Goal: Information Seeking & Learning: Learn about a topic

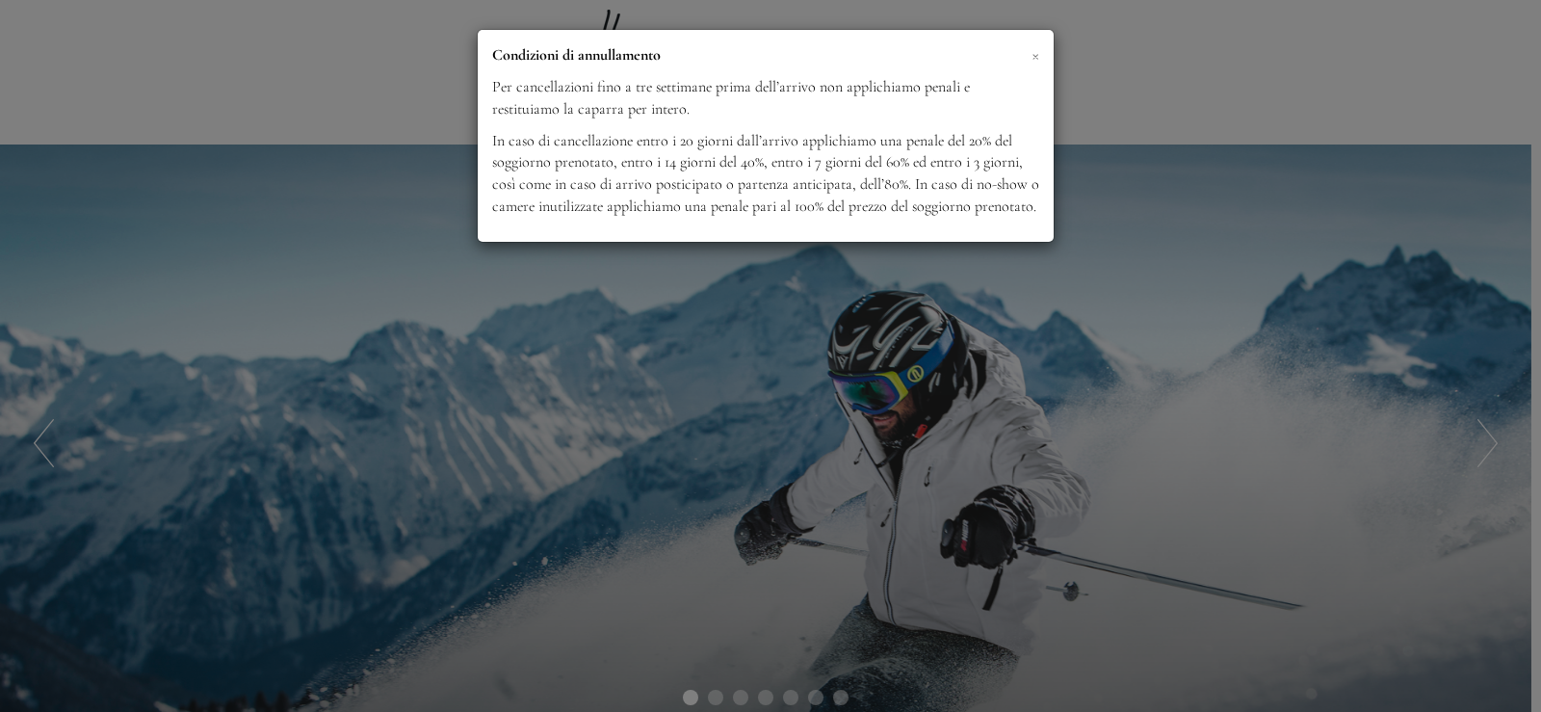
click at [1039, 56] on span "×" at bounding box center [1036, 54] width 8 height 24
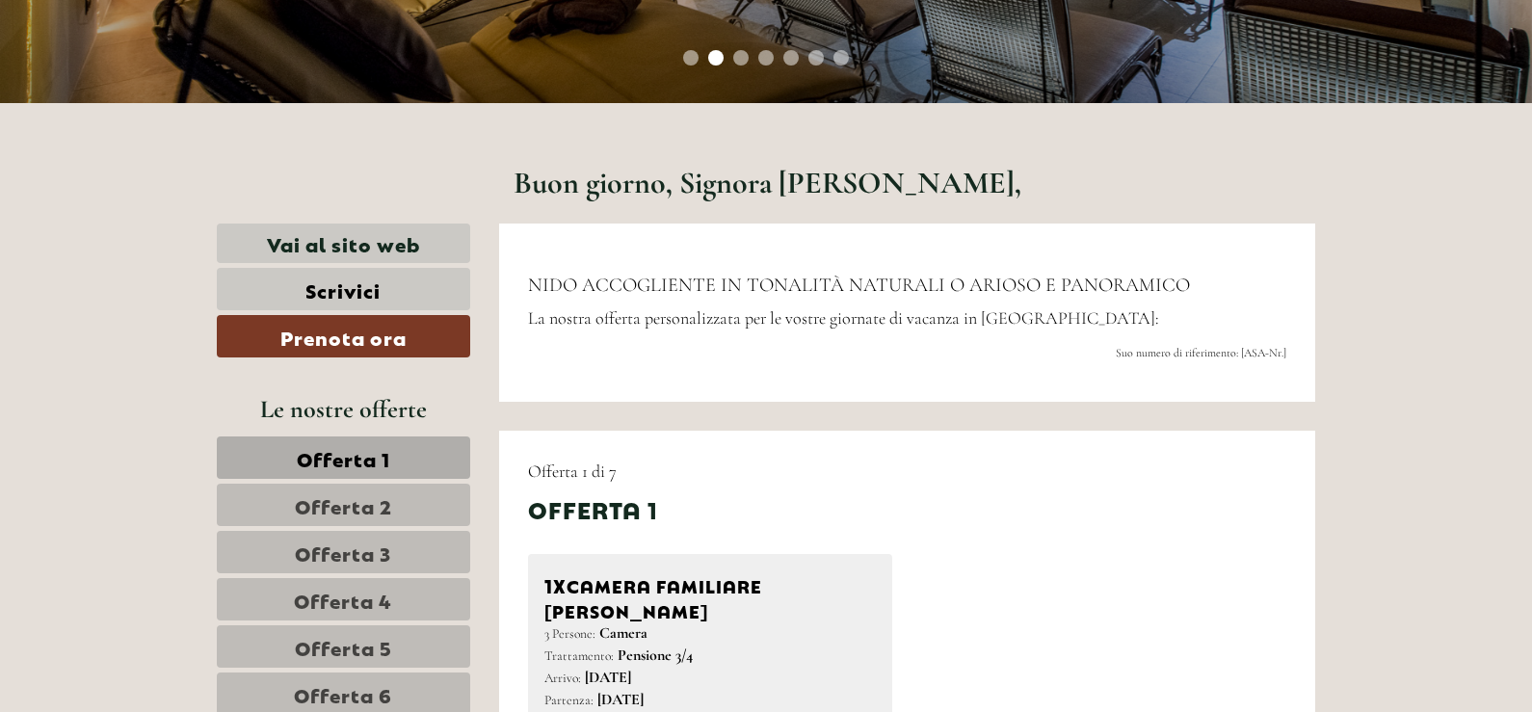
scroll to position [674, 0]
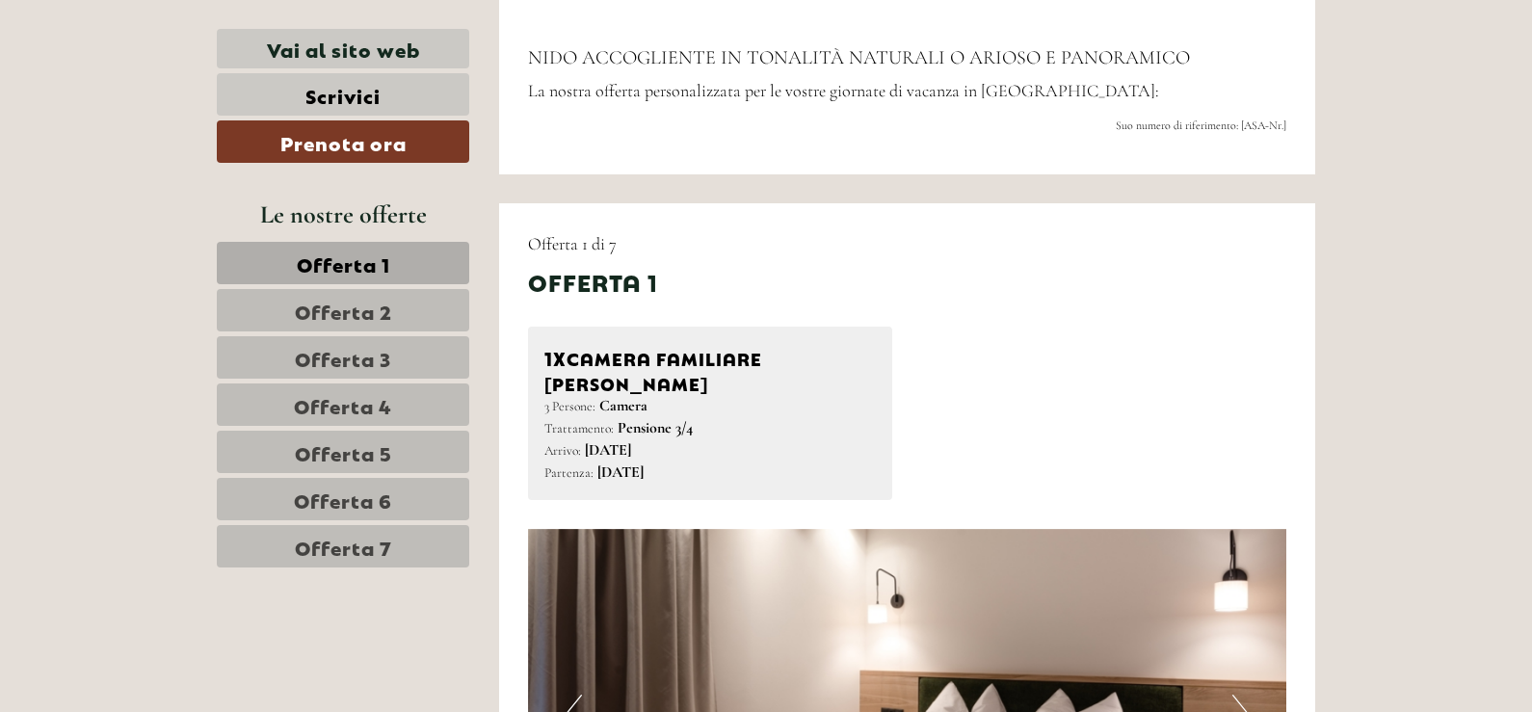
click at [375, 268] on span "Offerta 1" at bounding box center [343, 263] width 93 height 27
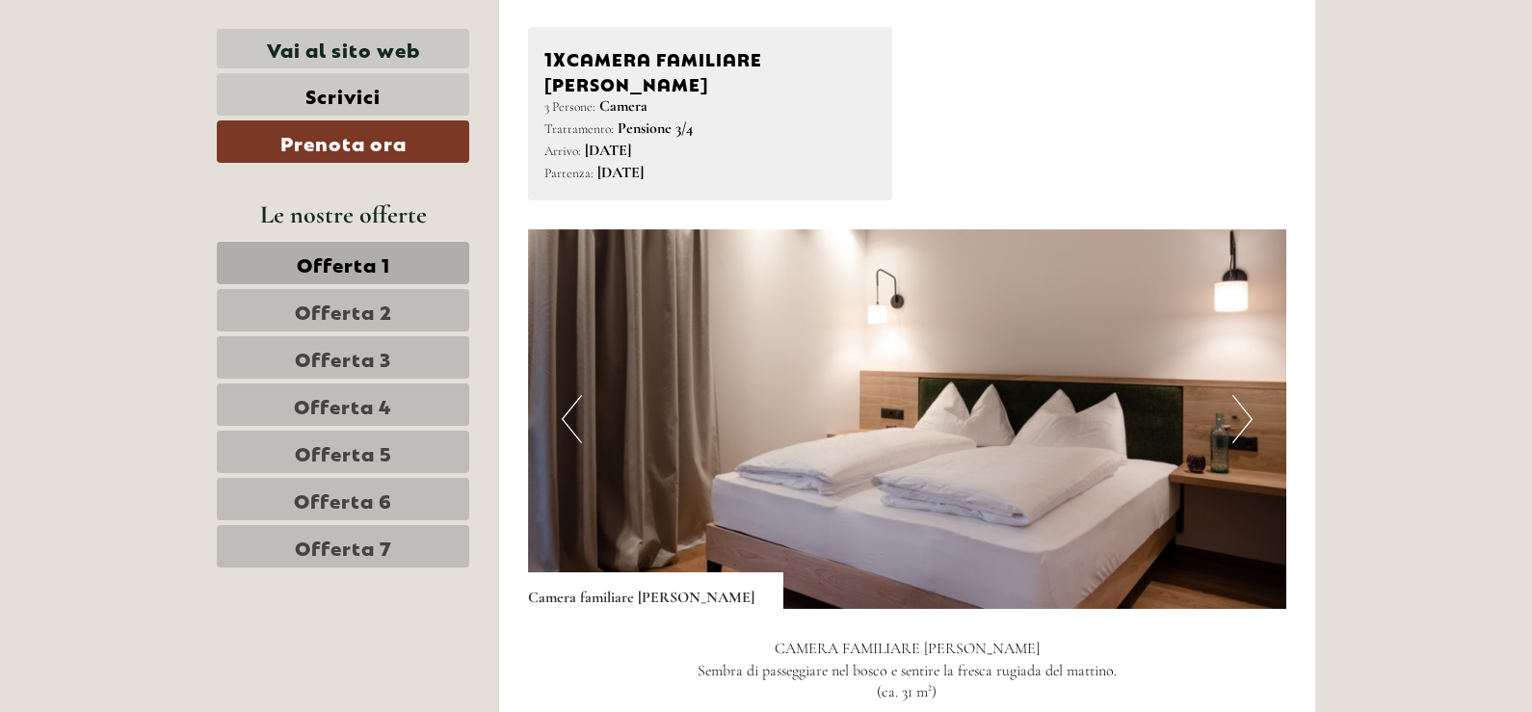
scroll to position [1263, 0]
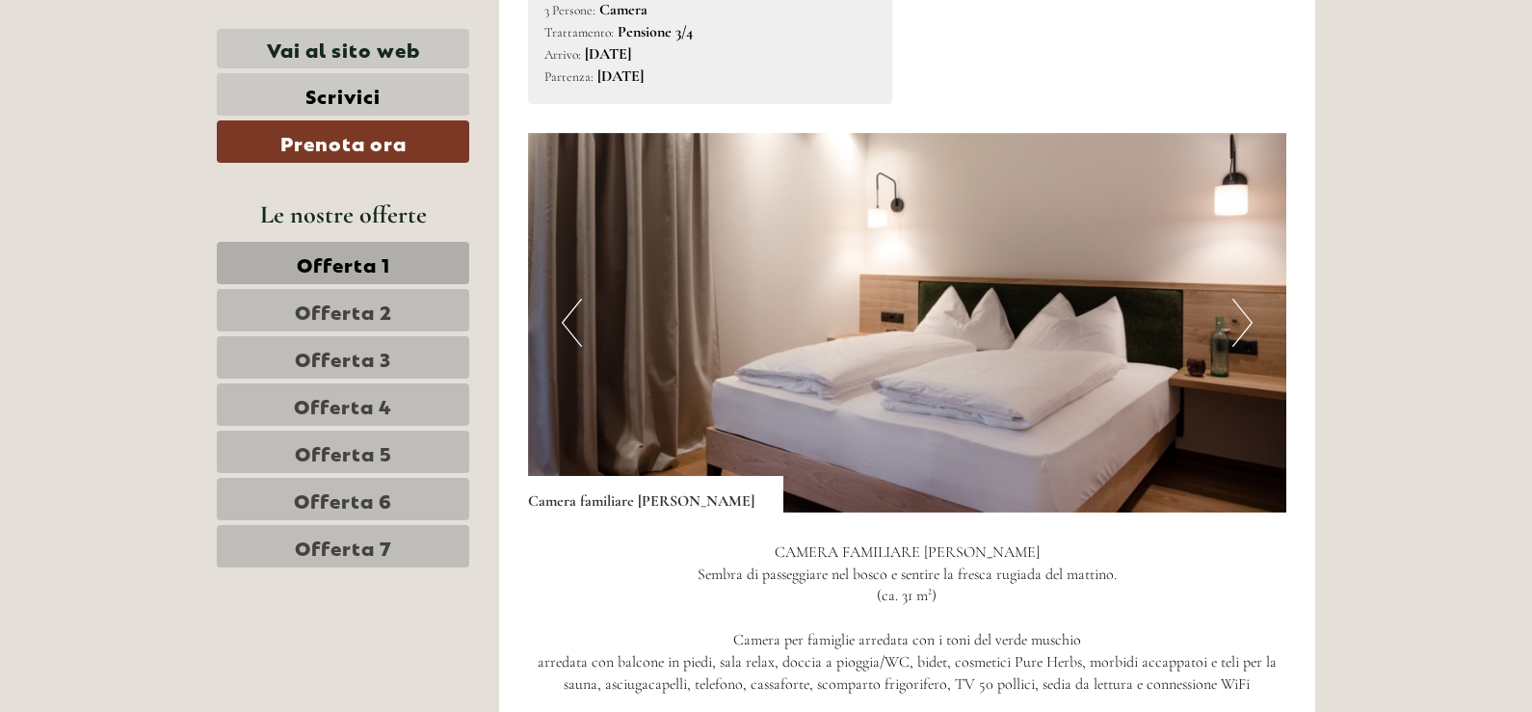
click at [1237, 299] on button "Next" at bounding box center [1242, 323] width 20 height 48
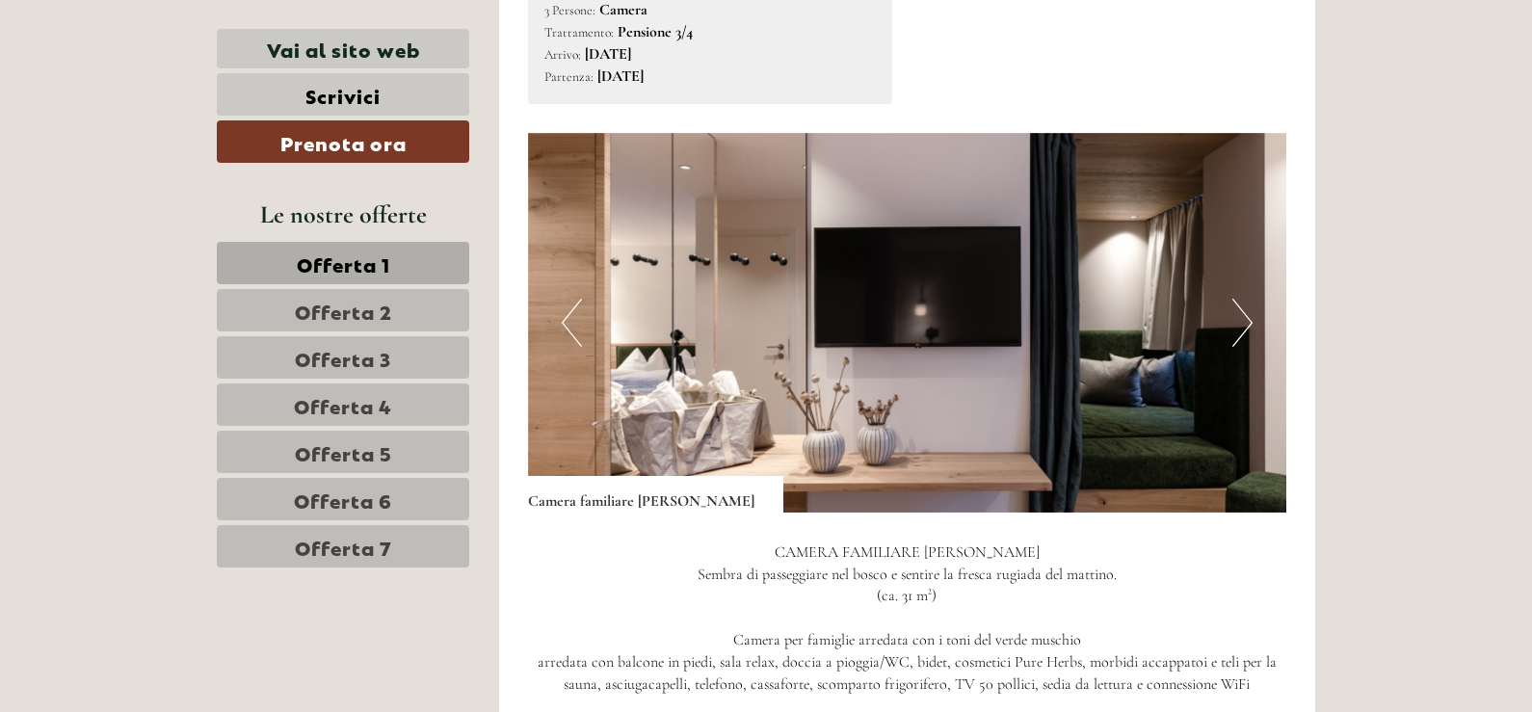
click at [1237, 299] on button "Next" at bounding box center [1242, 323] width 20 height 48
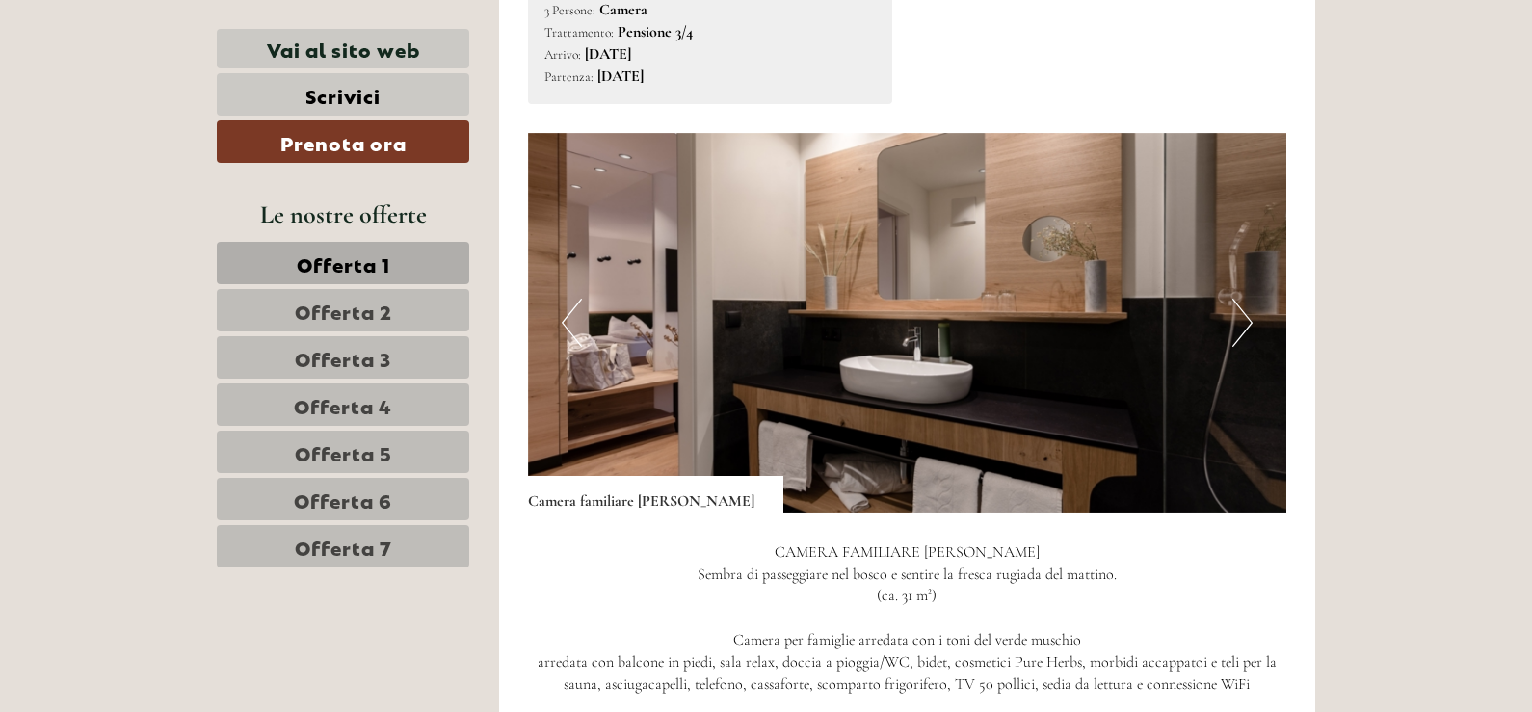
click at [1237, 299] on button "Next" at bounding box center [1242, 323] width 20 height 48
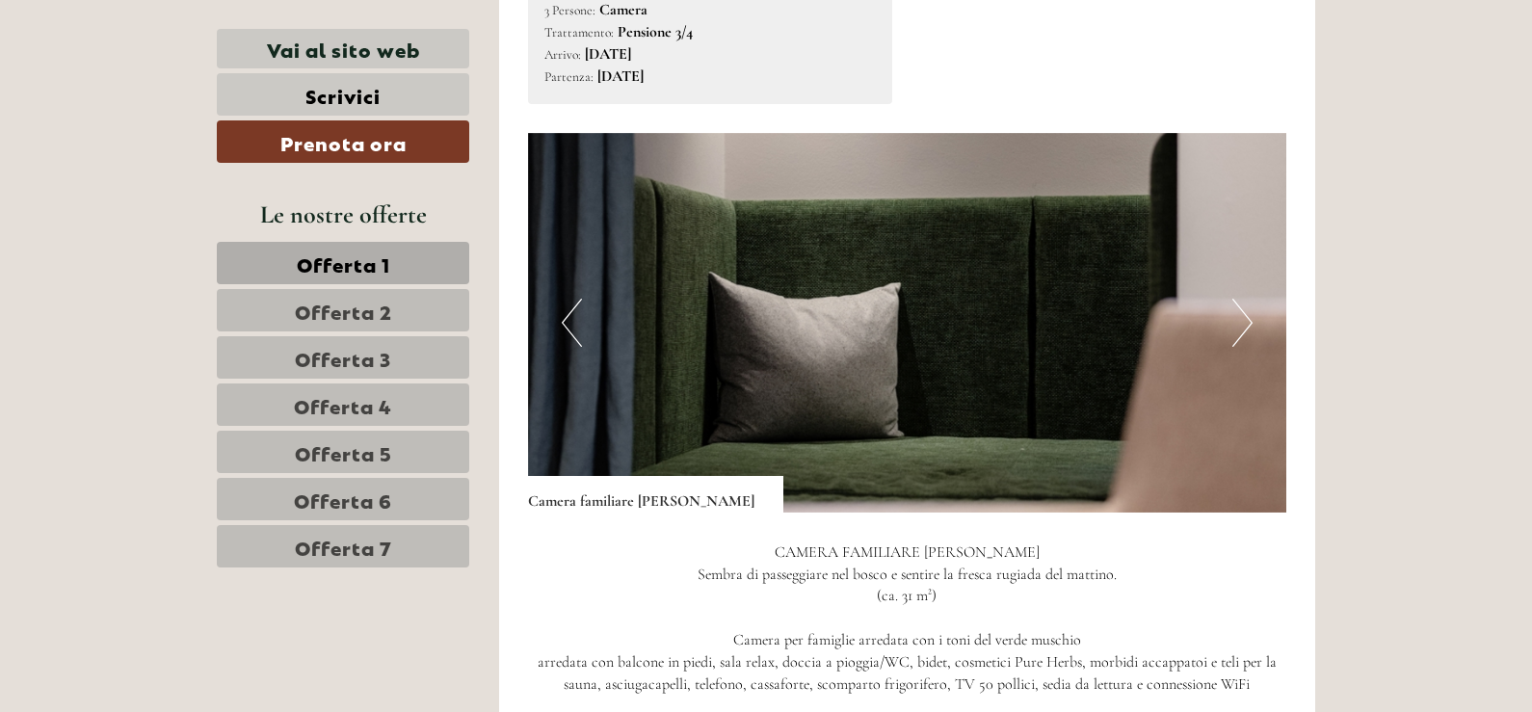
click at [1237, 299] on button "Next" at bounding box center [1242, 323] width 20 height 48
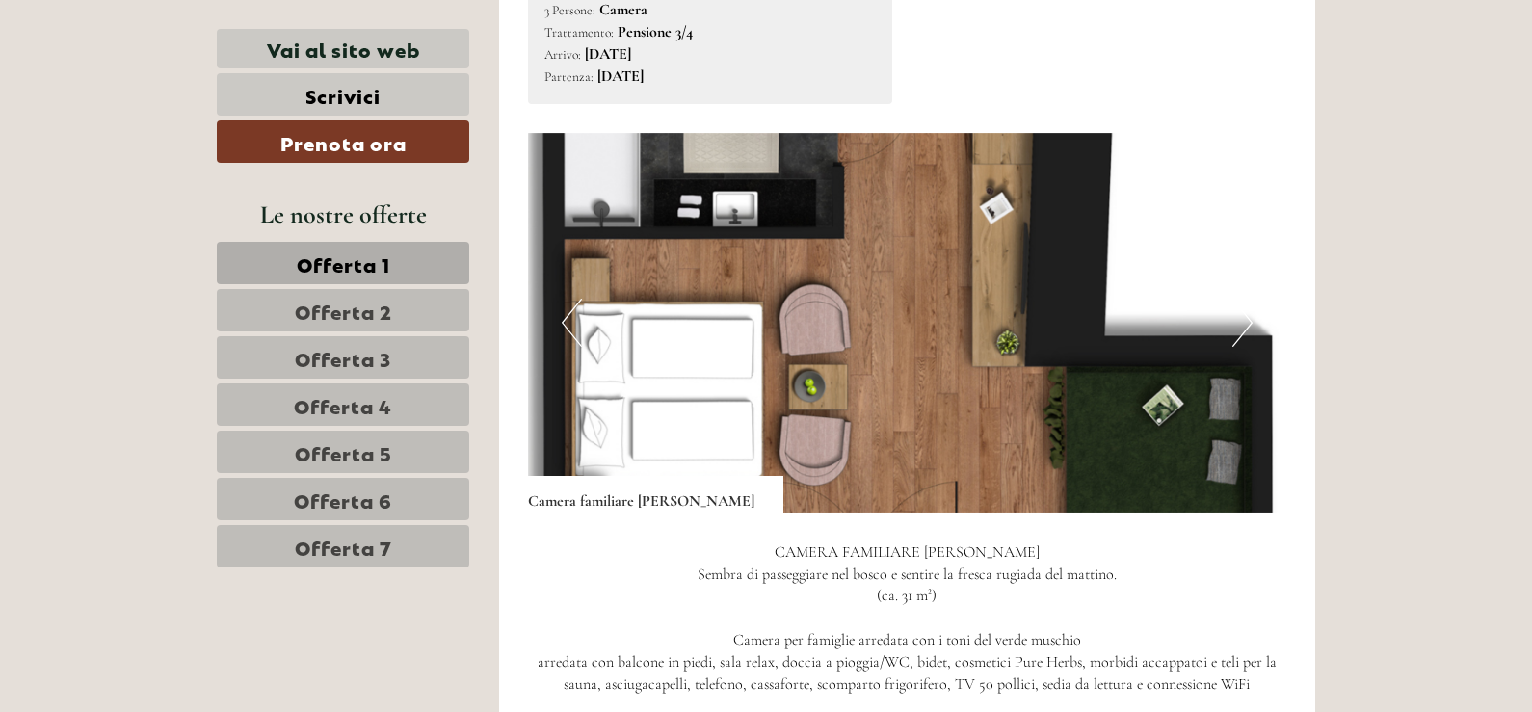
click at [1237, 299] on button "Next" at bounding box center [1242, 323] width 20 height 48
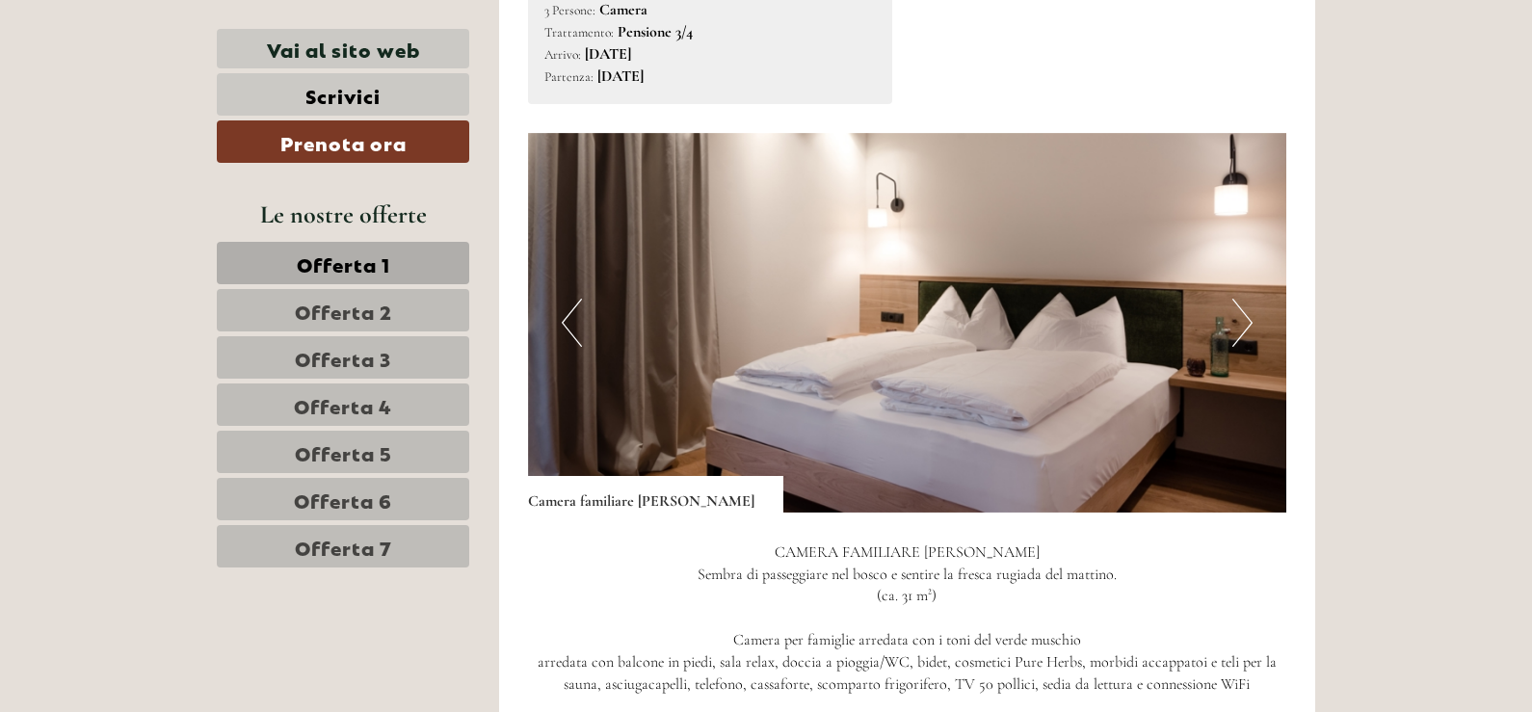
click at [1237, 299] on button "Next" at bounding box center [1242, 323] width 20 height 48
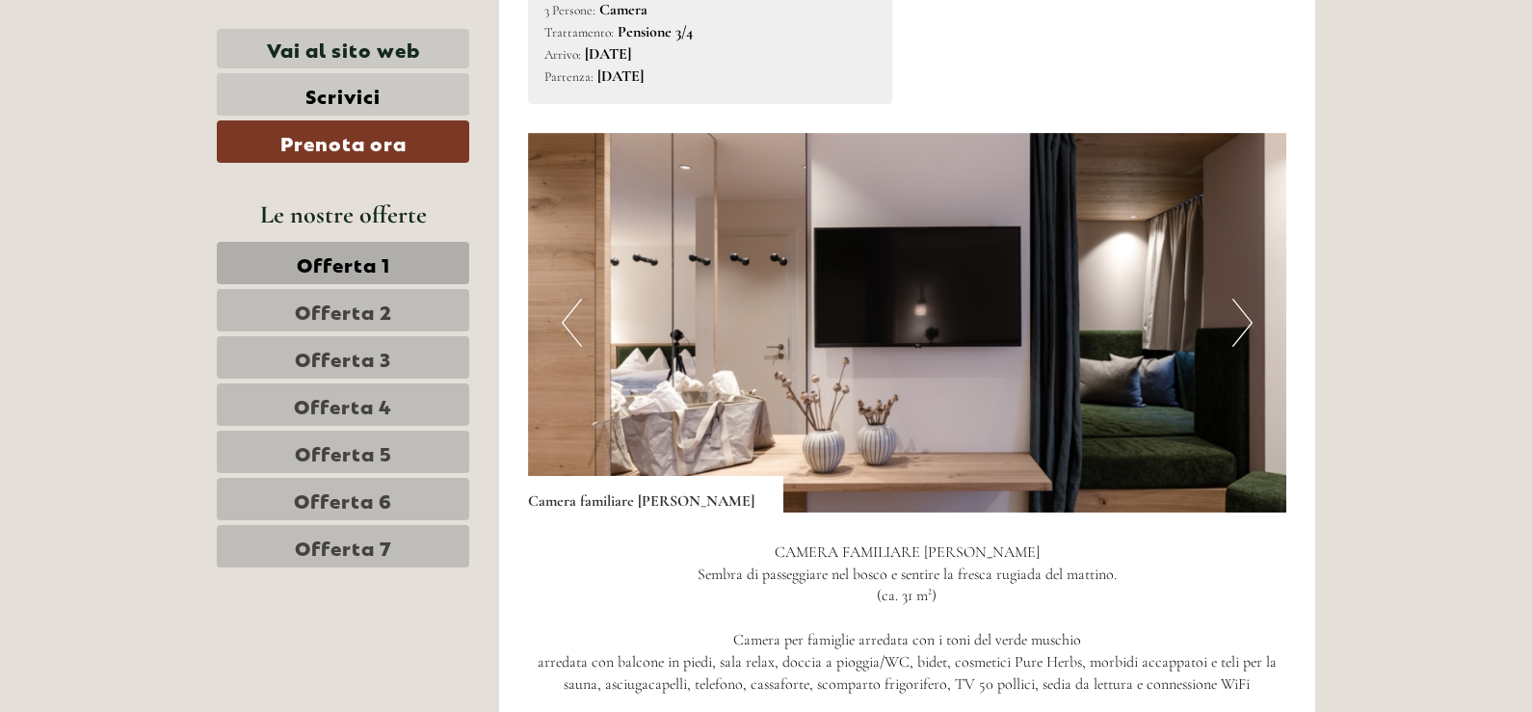
click at [1237, 299] on button "Next" at bounding box center [1242, 323] width 20 height 48
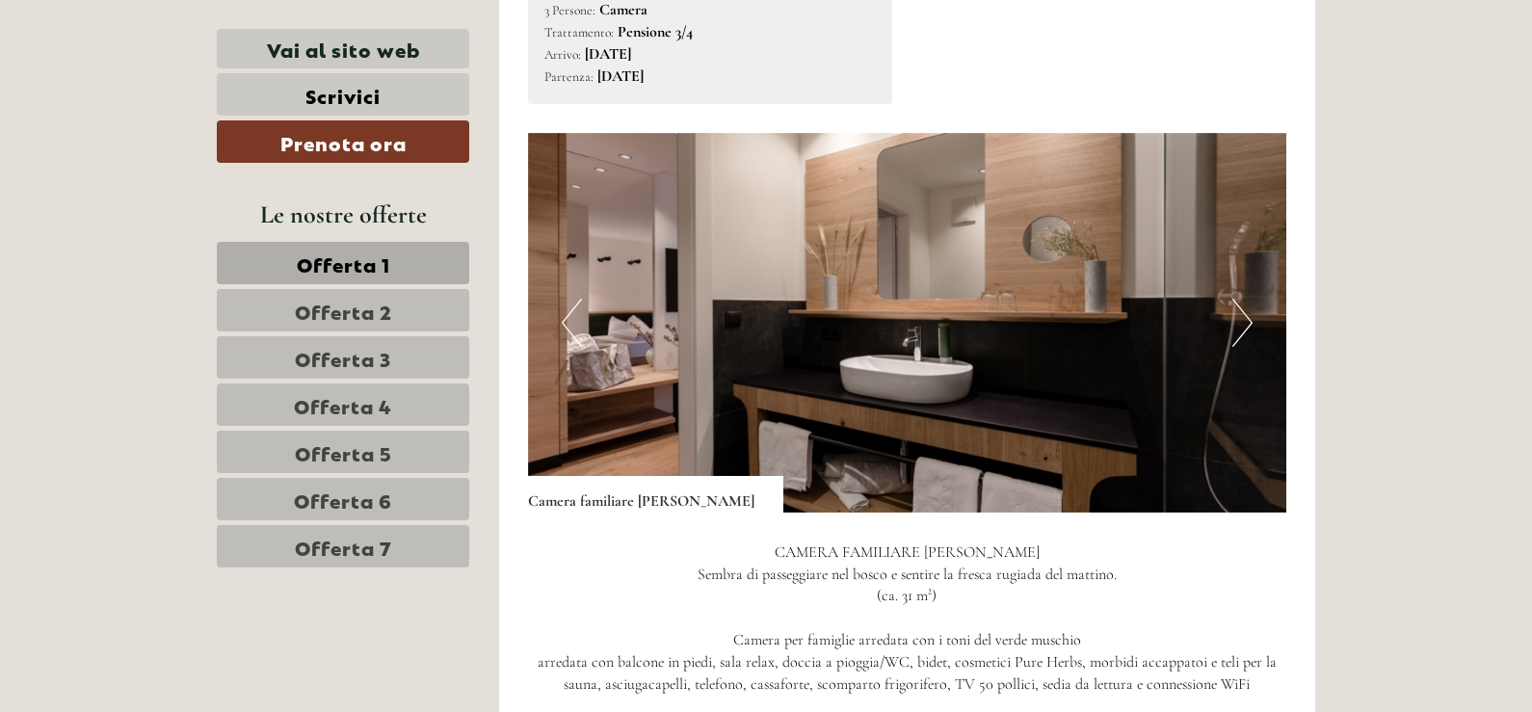
click at [1237, 299] on button "Next" at bounding box center [1242, 323] width 20 height 48
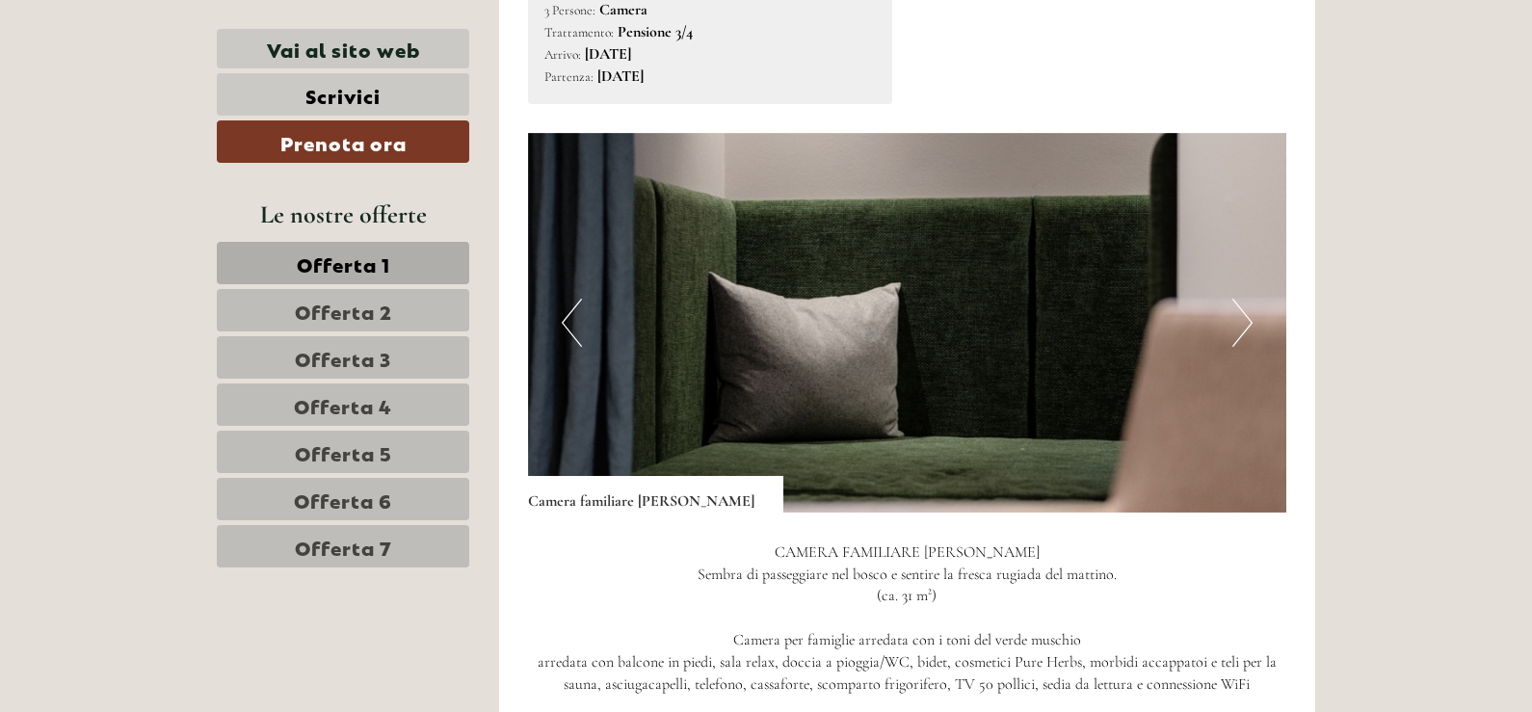
click at [1237, 299] on button "Next" at bounding box center [1242, 323] width 20 height 48
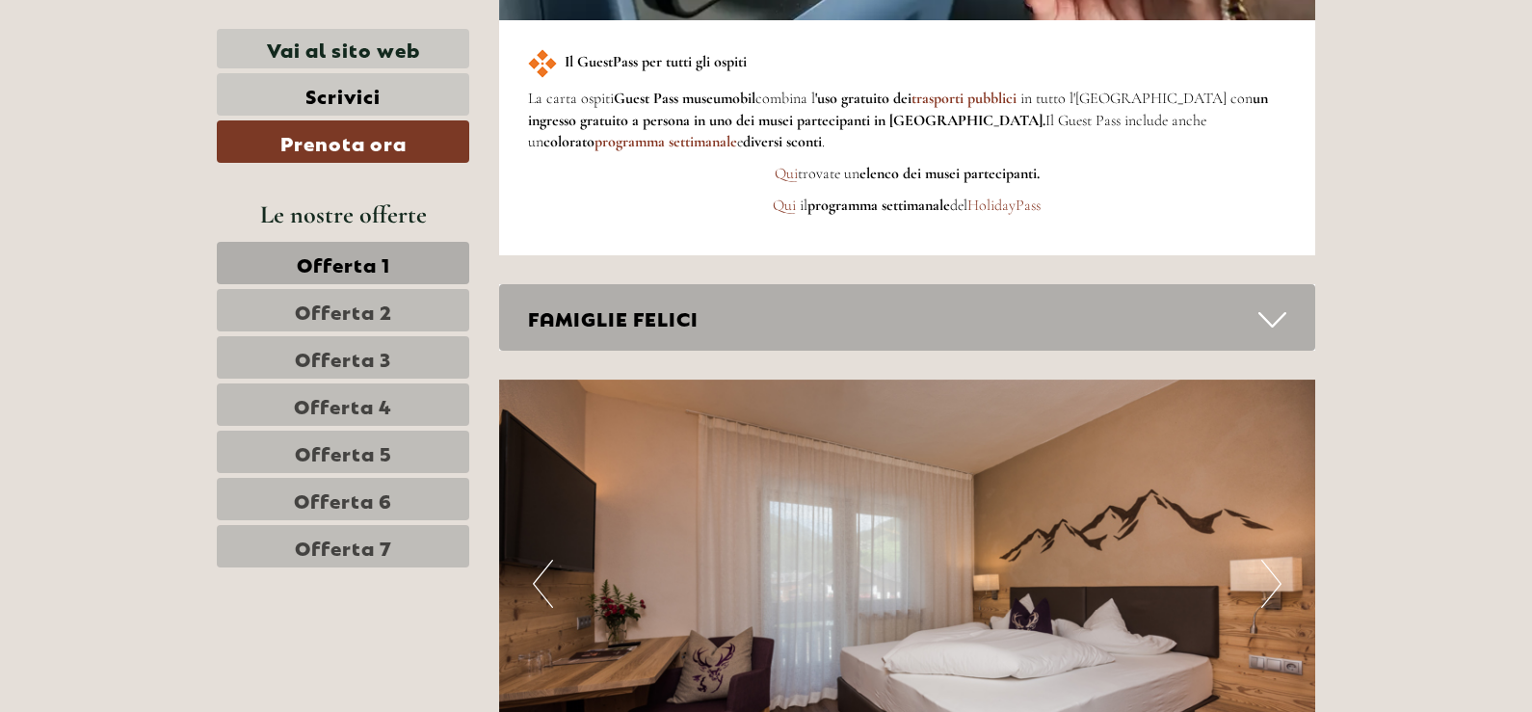
scroll to position [3190, 0]
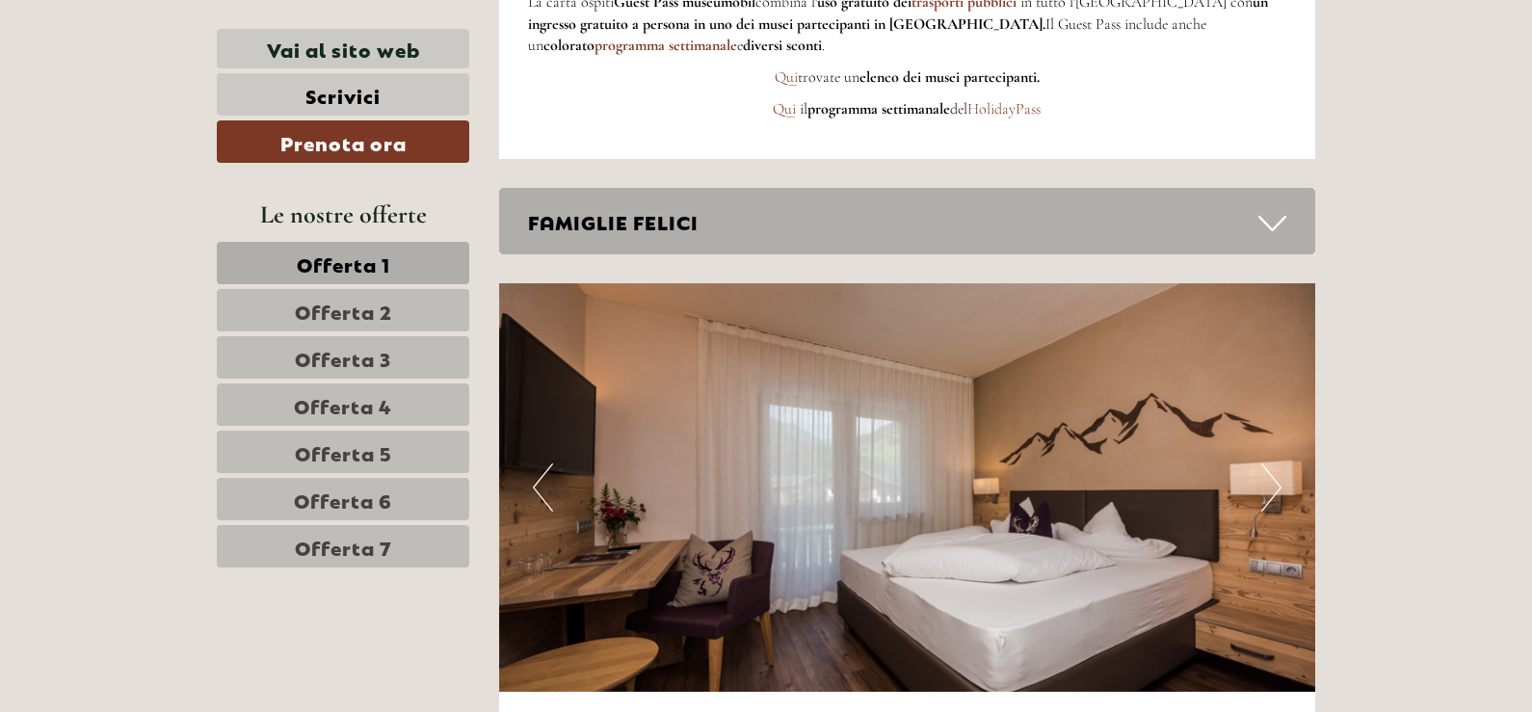
click at [1269, 209] on icon at bounding box center [1272, 223] width 28 height 33
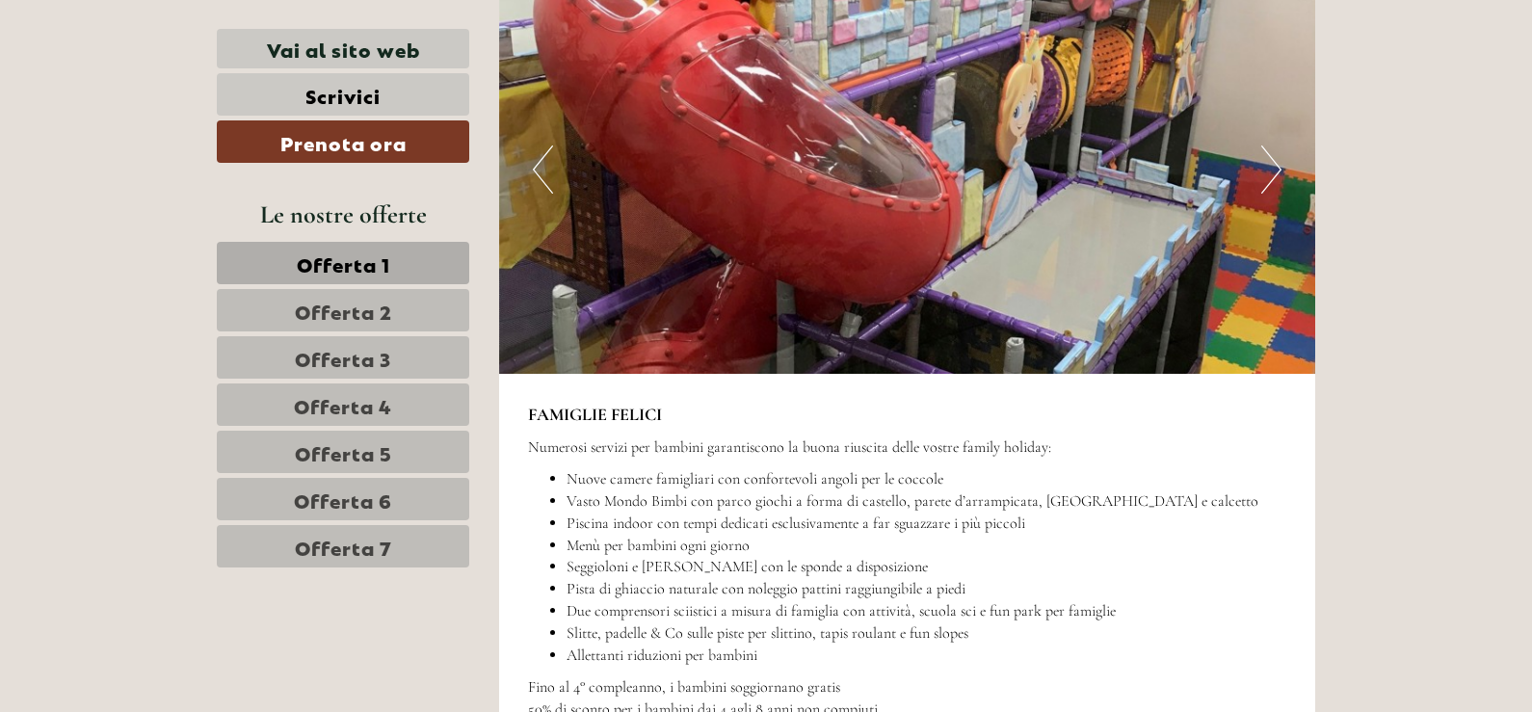
scroll to position [3575, 0]
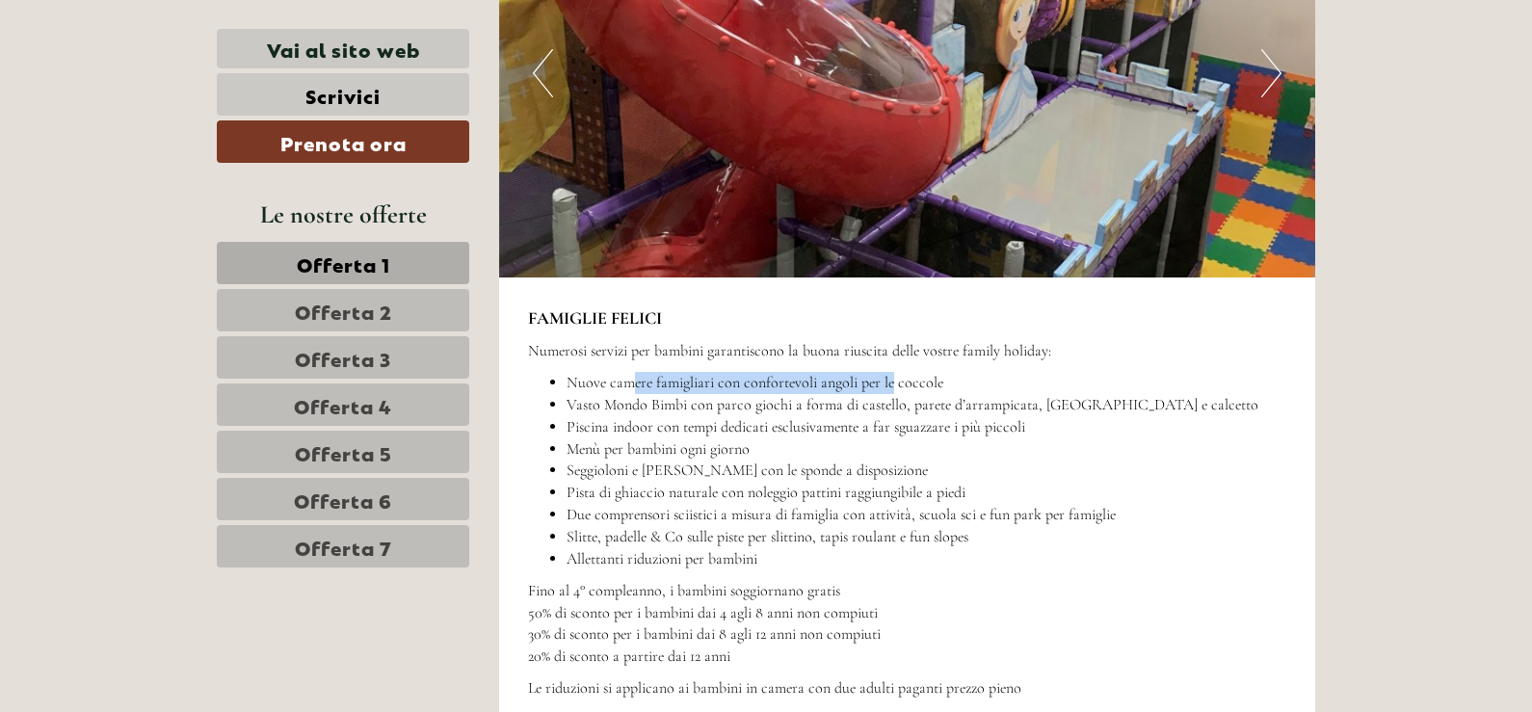
drag, startPoint x: 627, startPoint y: 359, endPoint x: 897, endPoint y: 355, distance: 269.8
click at [897, 372] on li "Nuove camere famigliari con confortevoli angoli per le coccole" at bounding box center [926, 383] width 721 height 22
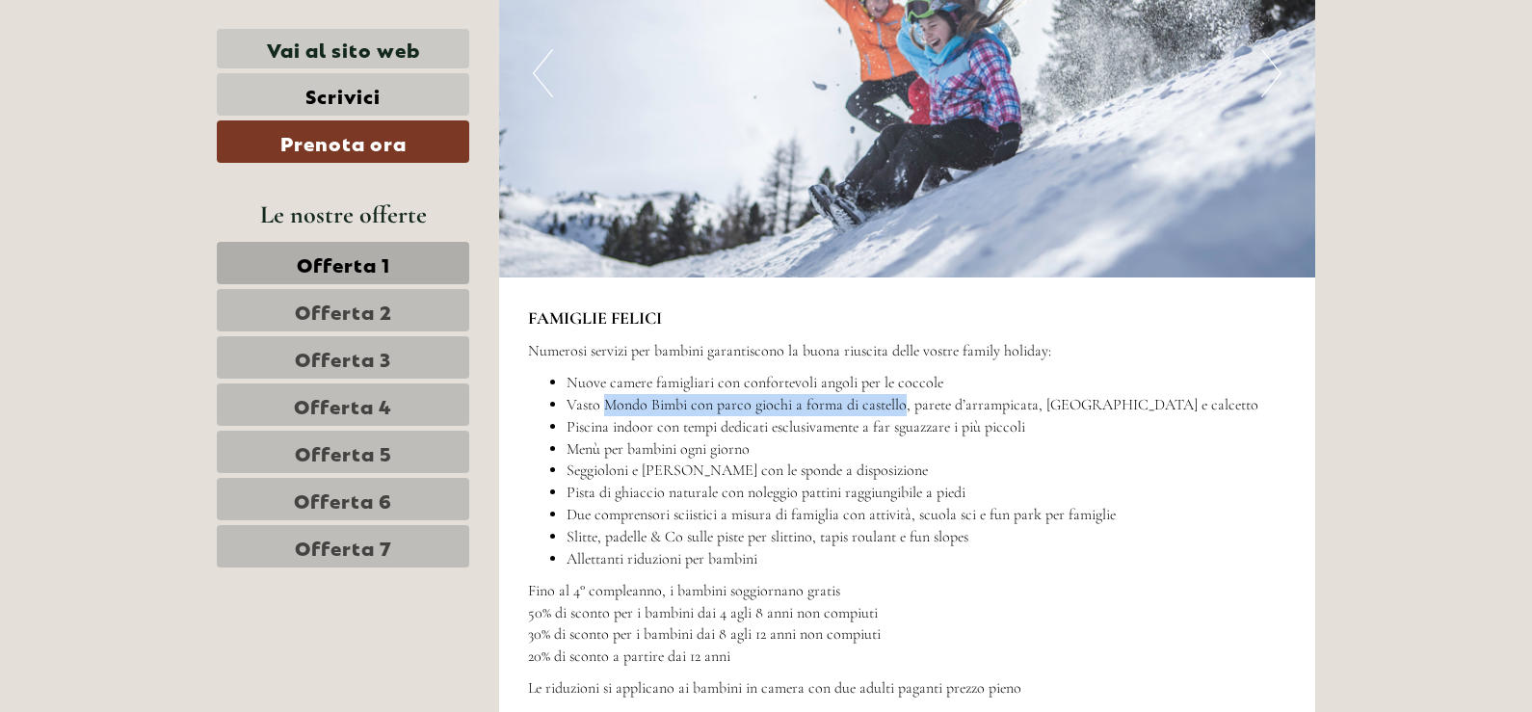
drag, startPoint x: 604, startPoint y: 378, endPoint x: 903, endPoint y: 370, distance: 298.7
click at [903, 394] on li "Vasto Mondo Bimbi con parco giochi a forma di castello, parete d’arrampicata, […" at bounding box center [926, 405] width 721 height 22
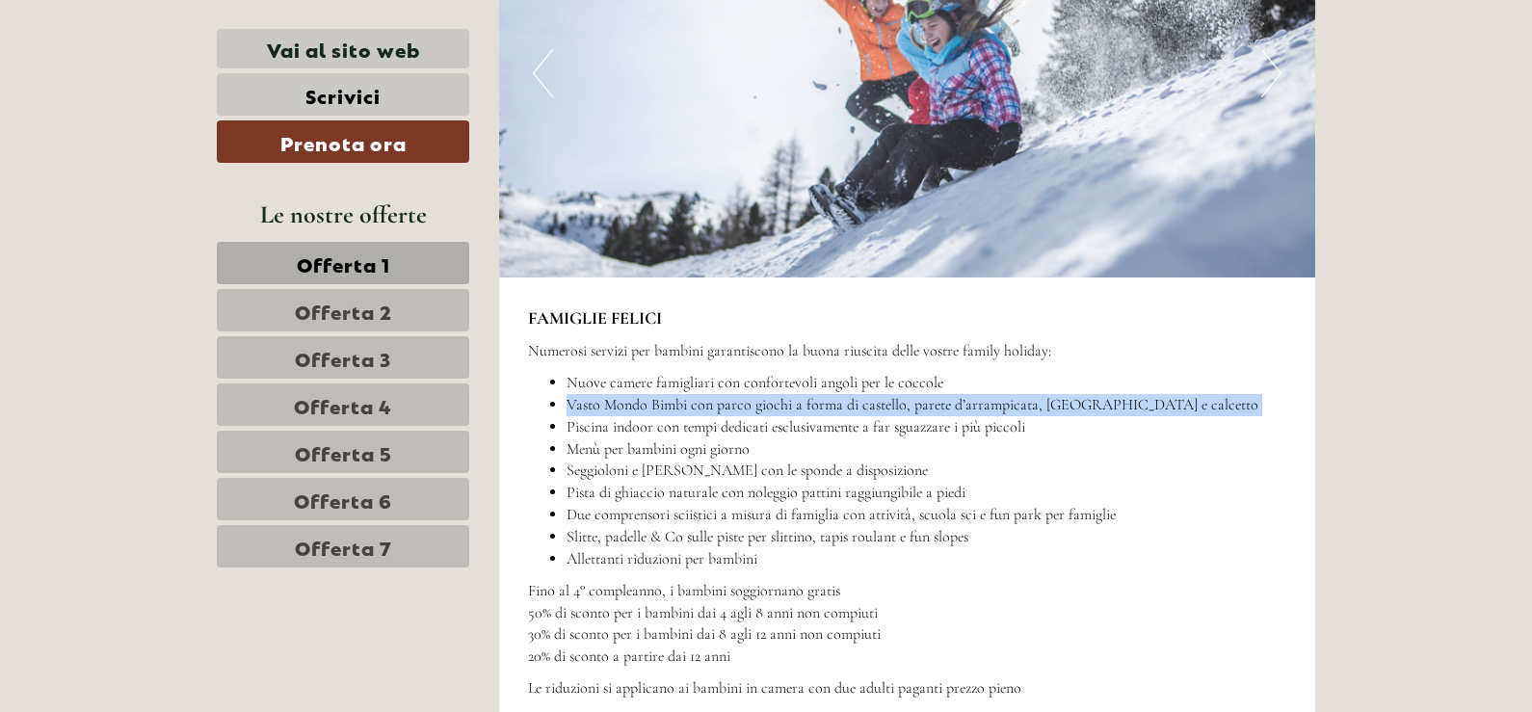
click at [903, 394] on li "Vasto Mondo Bimbi con parco giochi a forma di castello, parete d’arrampicata, […" at bounding box center [926, 405] width 721 height 22
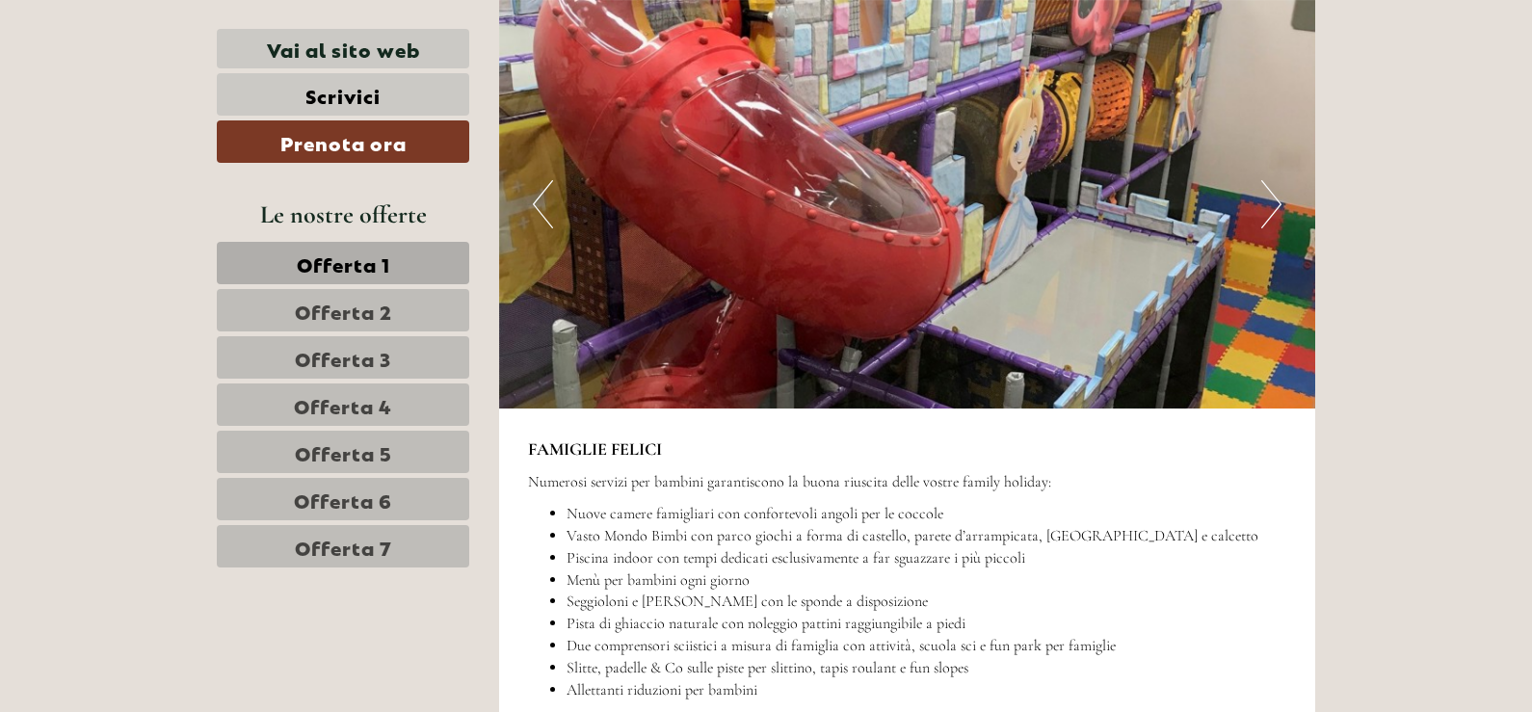
scroll to position [3190, 0]
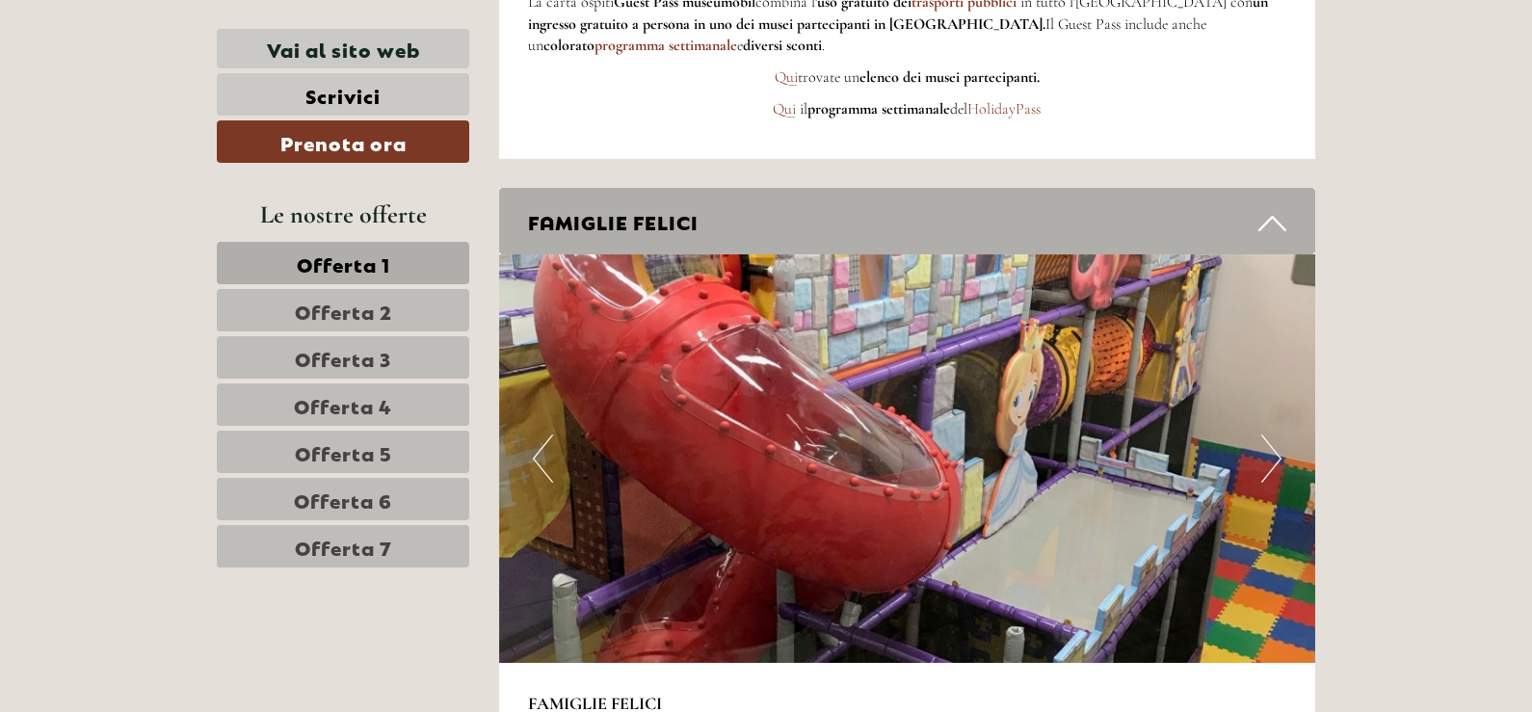
click at [1275, 434] on button "Next" at bounding box center [1271, 458] width 20 height 48
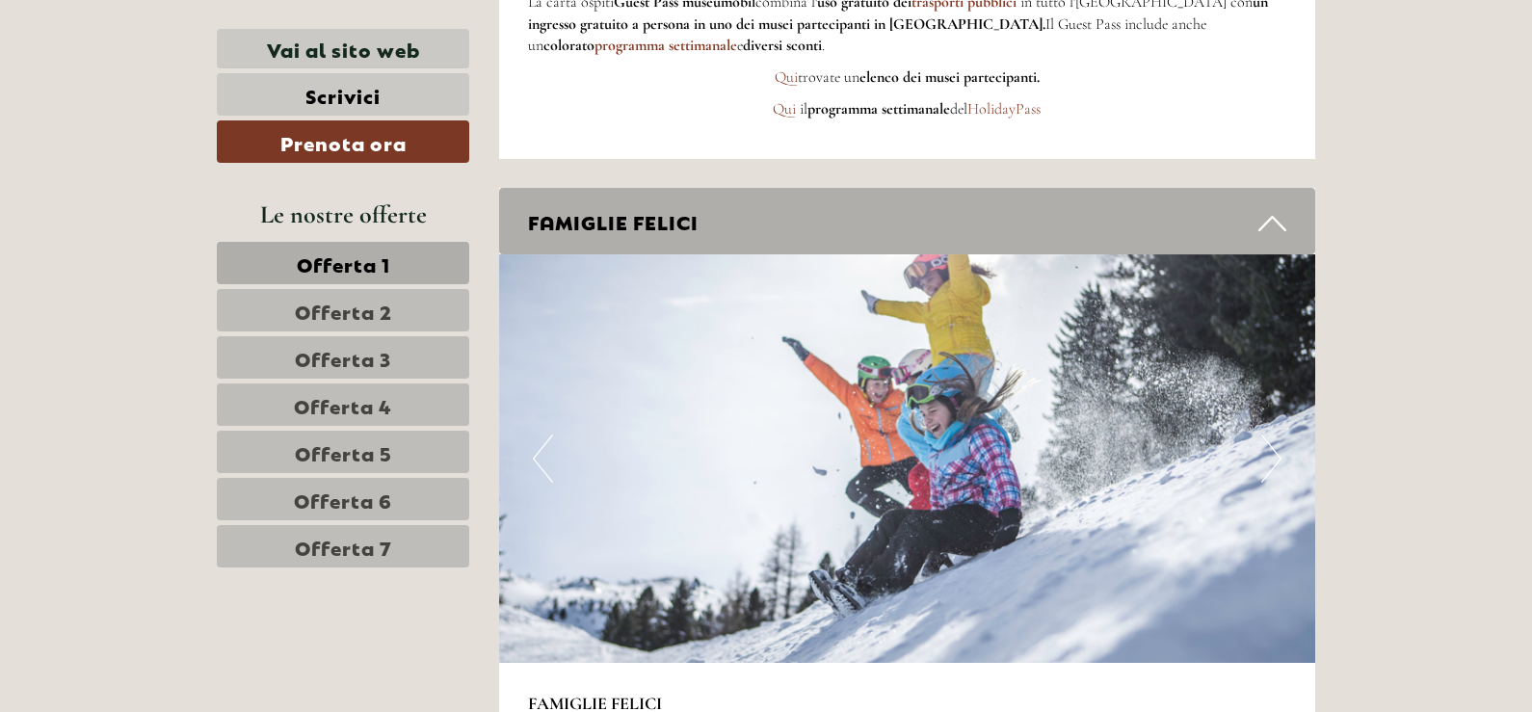
click at [1275, 434] on button "Next" at bounding box center [1271, 458] width 20 height 48
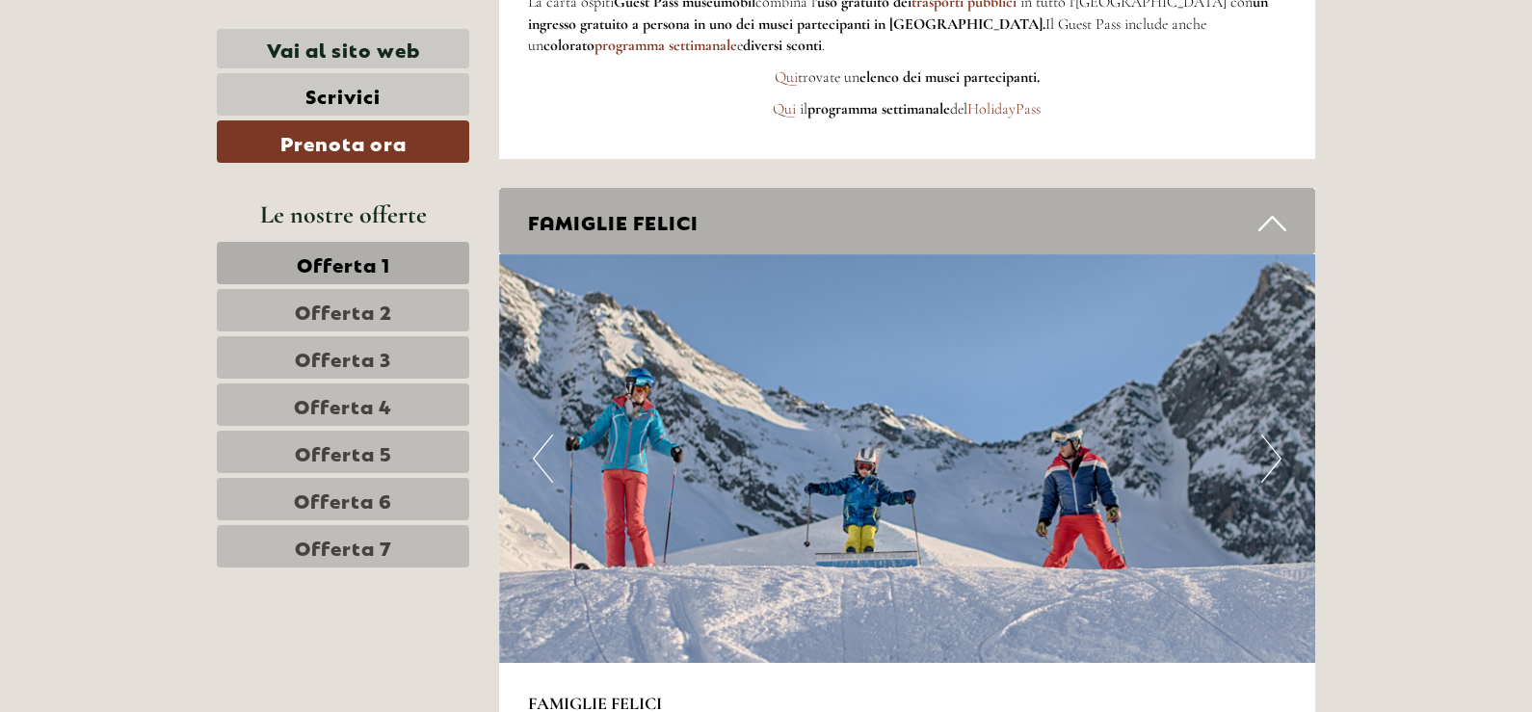
click at [1275, 434] on button "Next" at bounding box center [1271, 458] width 20 height 48
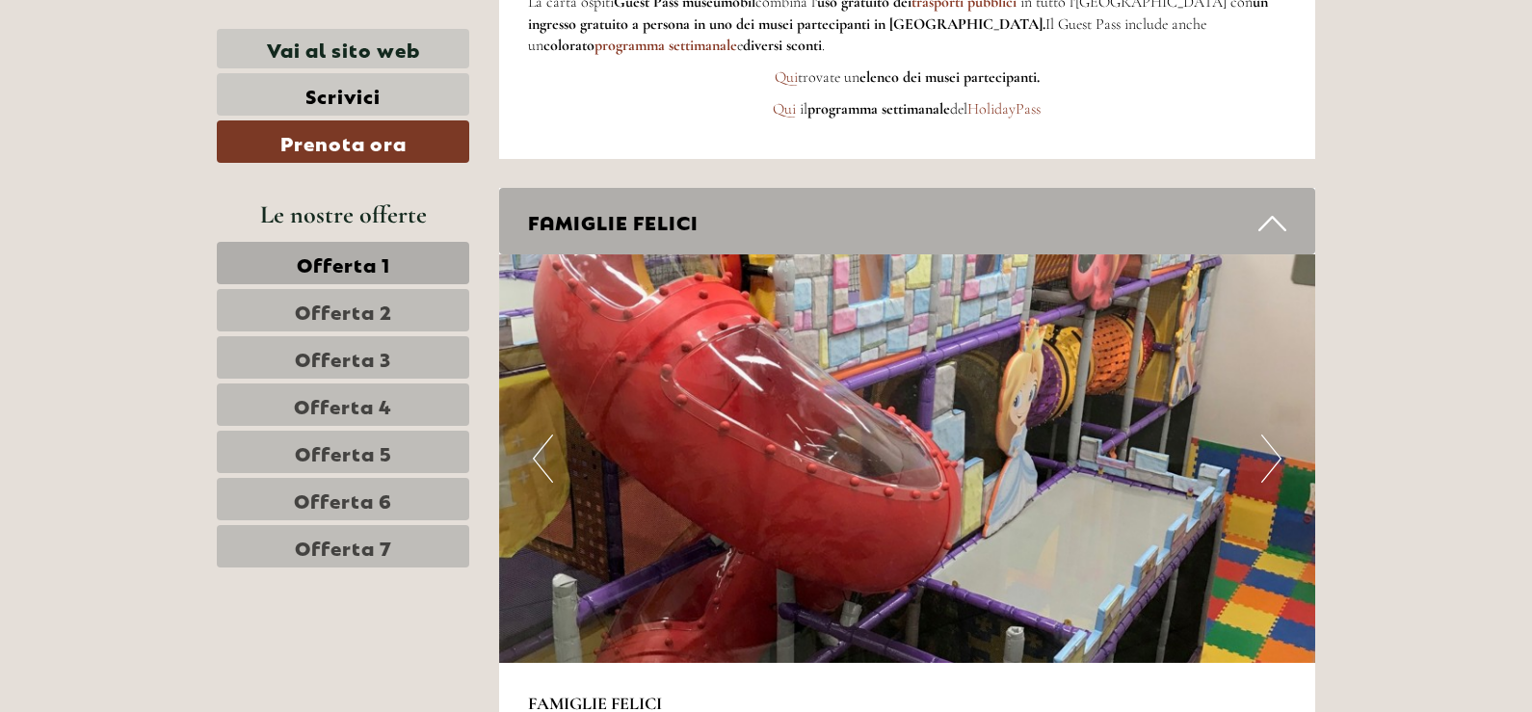
click at [1275, 434] on button "Next" at bounding box center [1271, 458] width 20 height 48
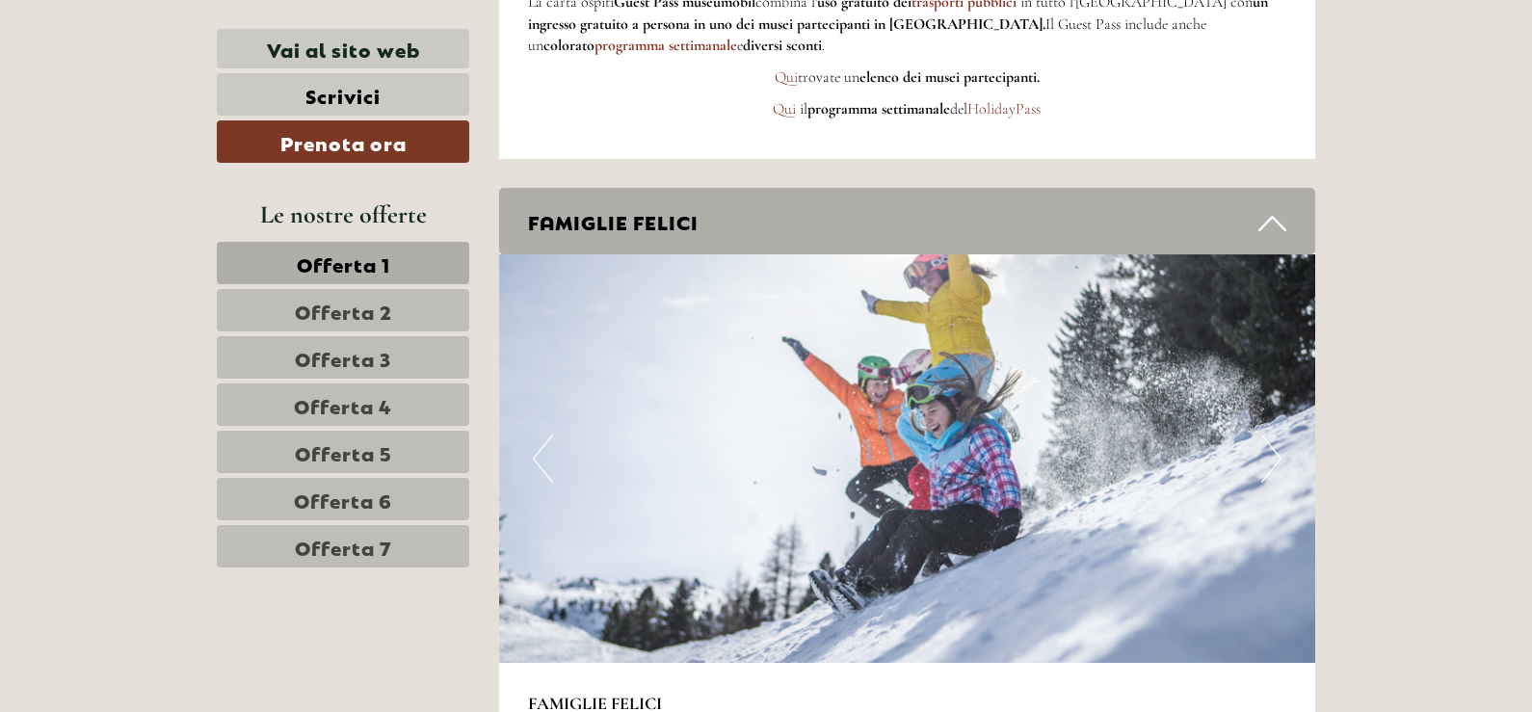
click at [1275, 434] on button "Next" at bounding box center [1271, 458] width 20 height 48
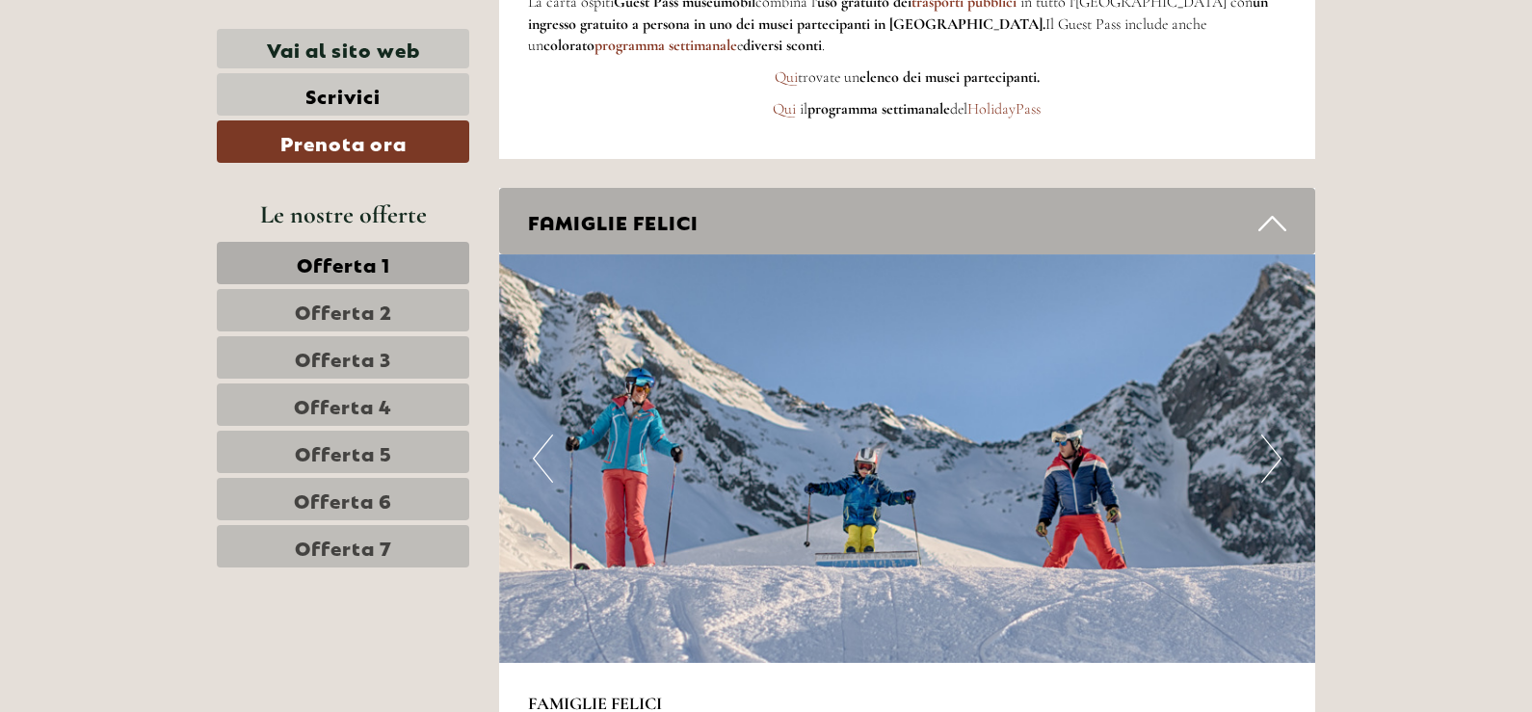
click at [1275, 434] on button "Next" at bounding box center [1271, 458] width 20 height 48
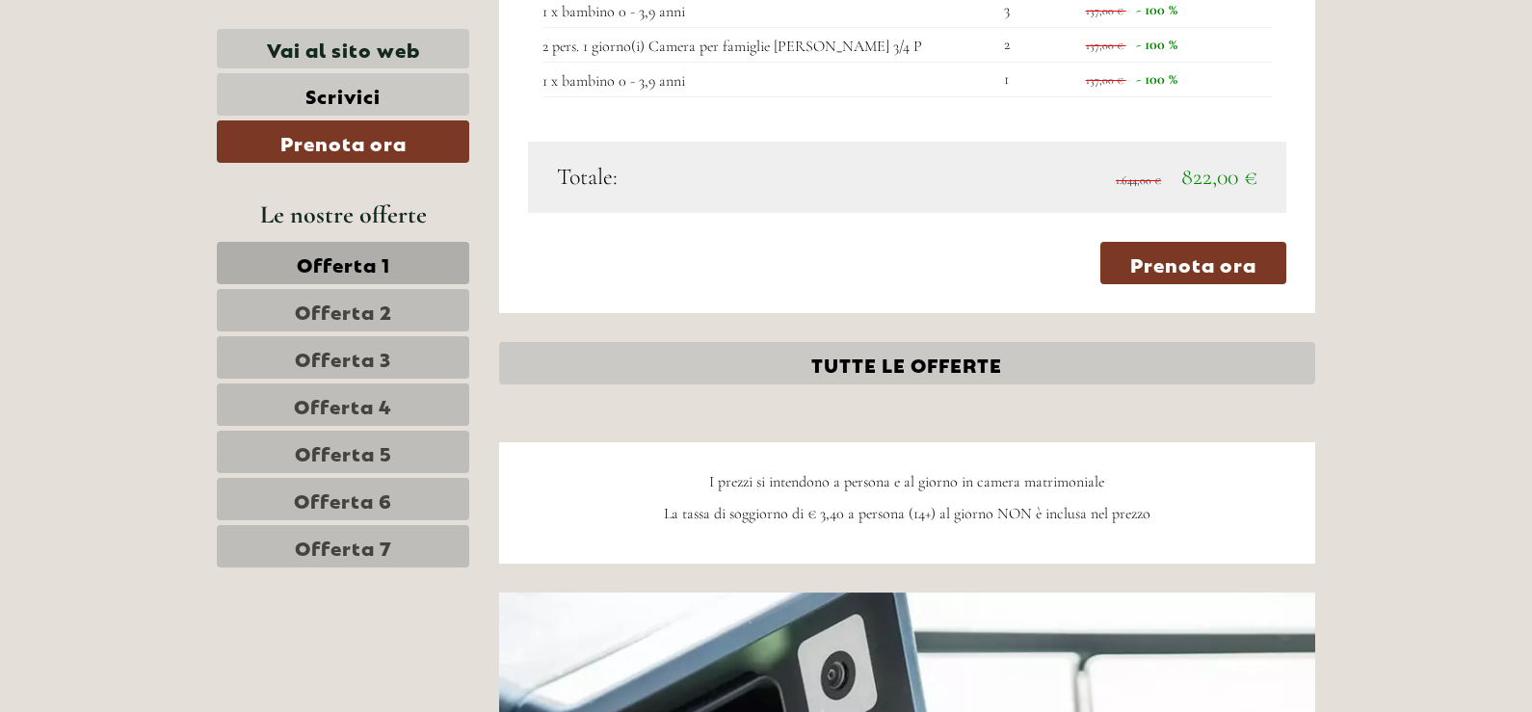
scroll to position [1841, 0]
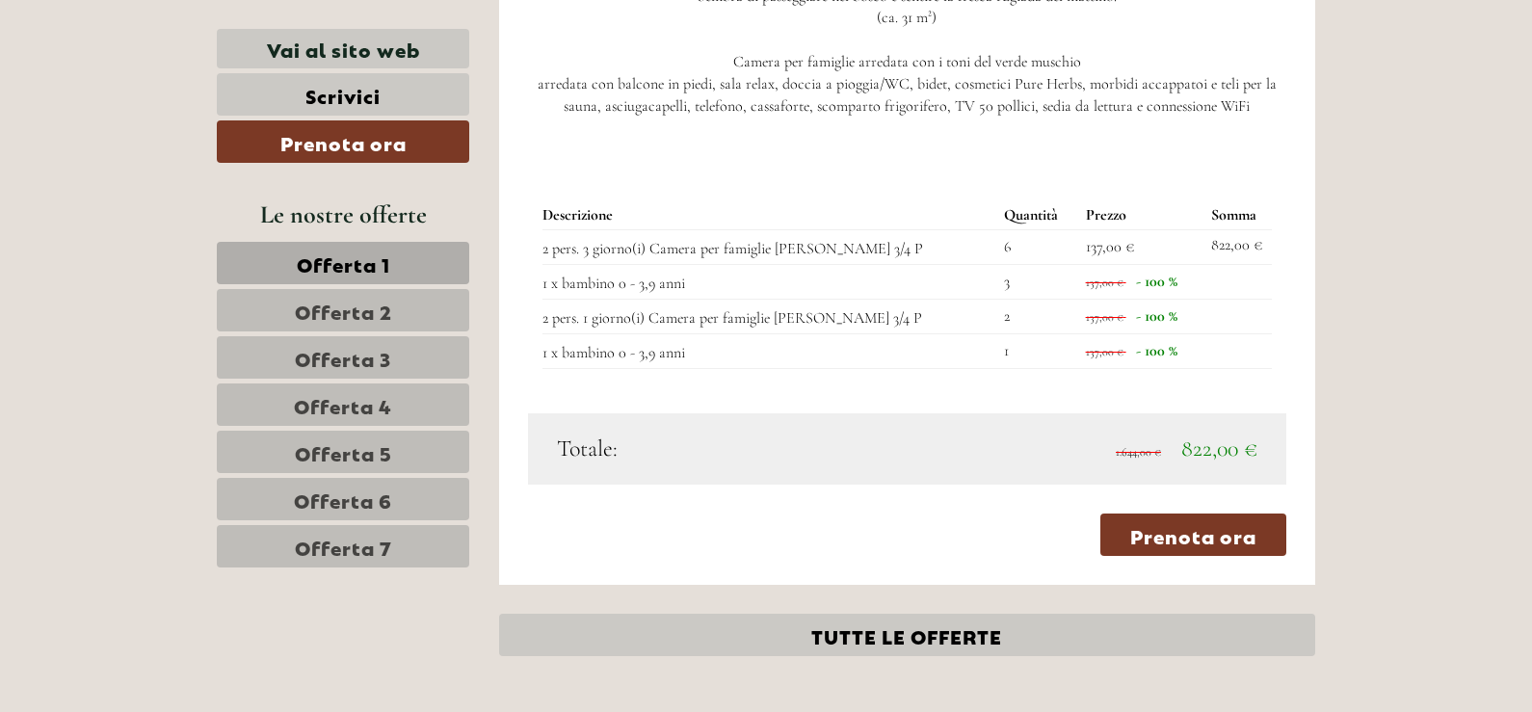
click at [302, 294] on link "Offerta 2" at bounding box center [343, 310] width 252 height 42
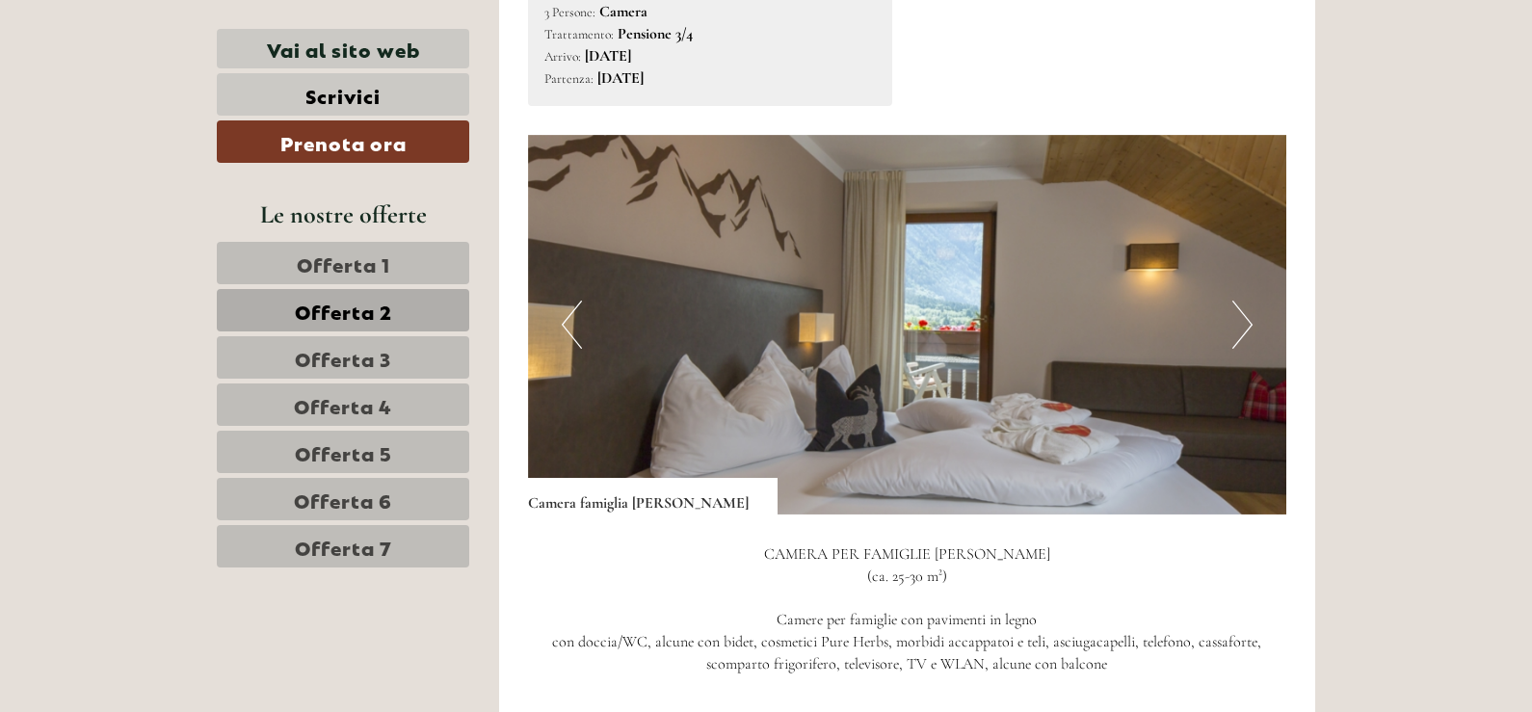
scroll to position [1263, 0]
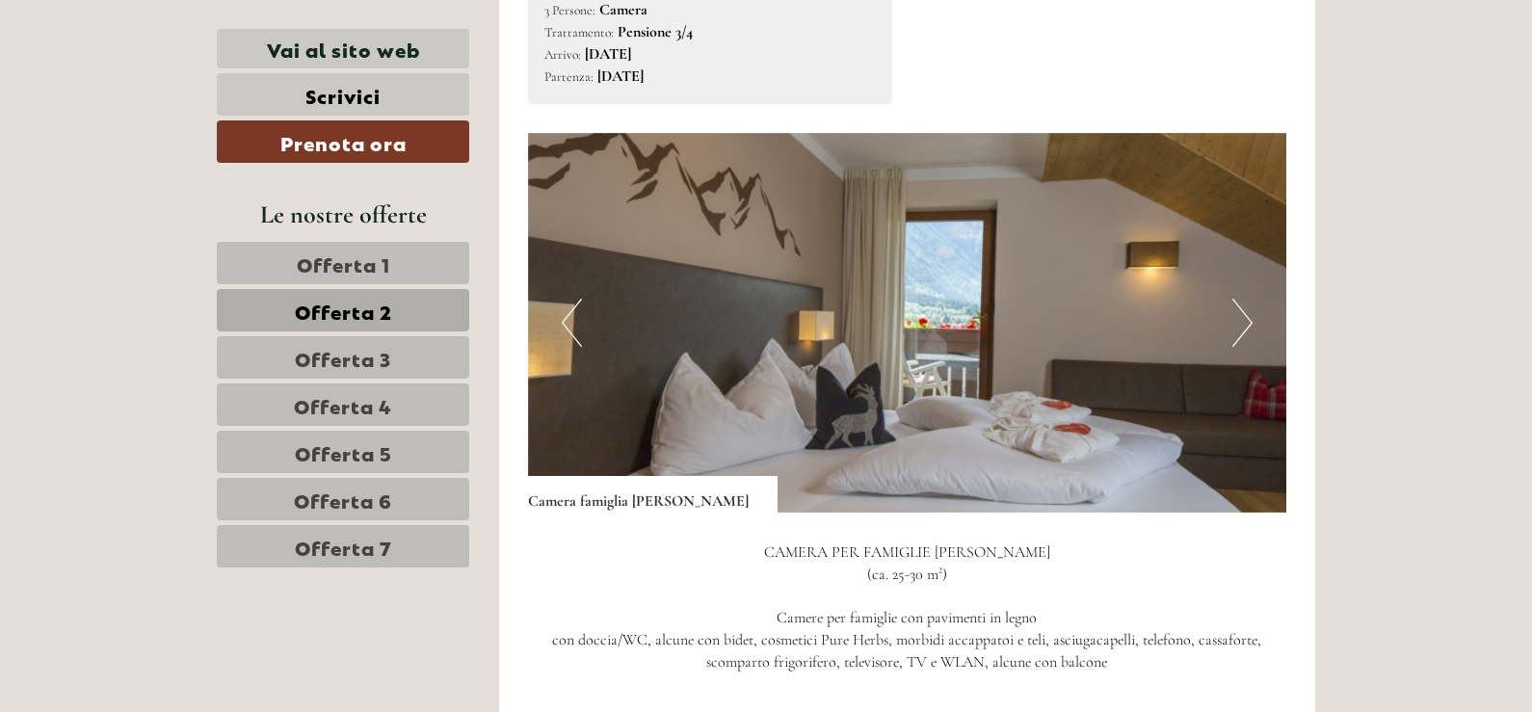
click at [376, 260] on span "Offerta 1" at bounding box center [343, 263] width 93 height 27
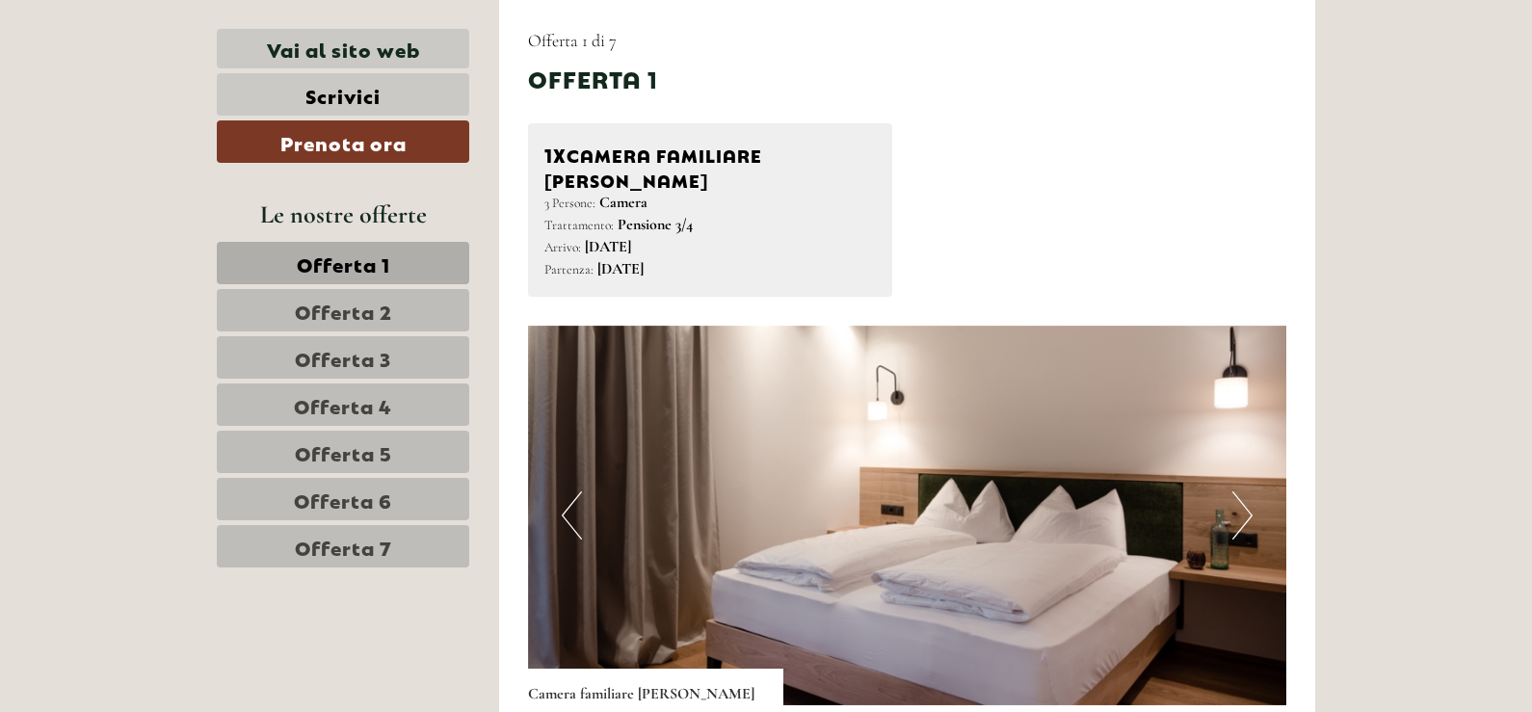
click at [1273, 484] on img at bounding box center [907, 516] width 759 height 380
click at [1245, 494] on button "Next" at bounding box center [1242, 515] width 20 height 48
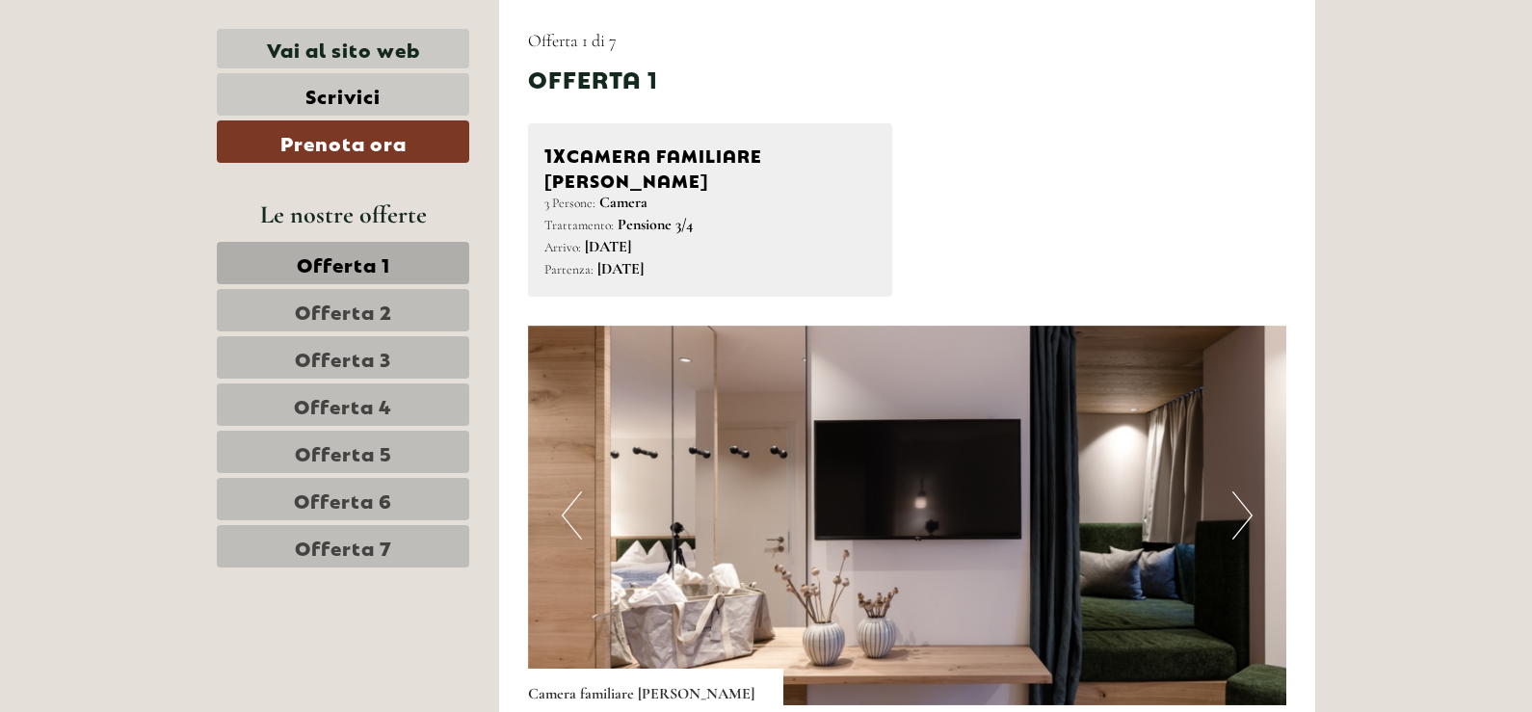
click at [1245, 494] on button "Next" at bounding box center [1242, 515] width 20 height 48
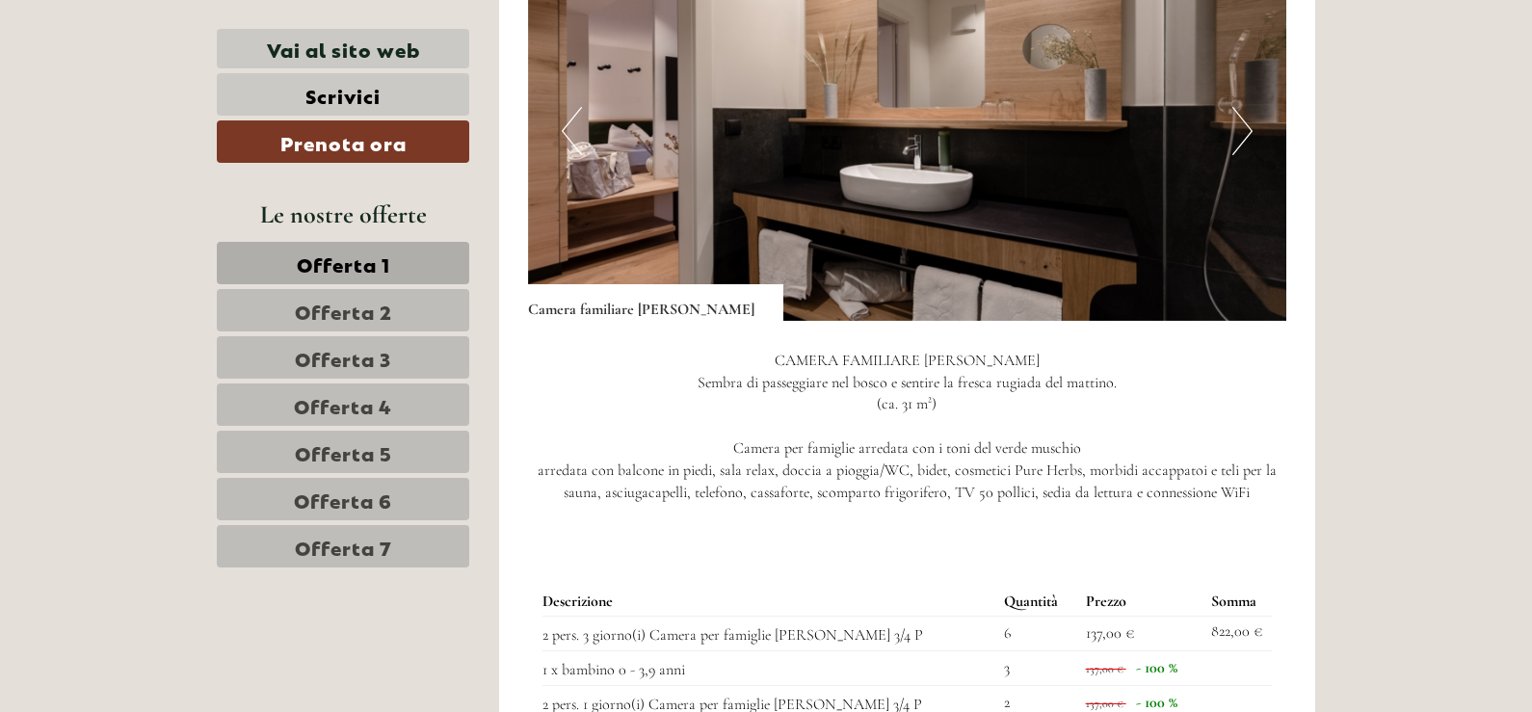
scroll to position [1456, 0]
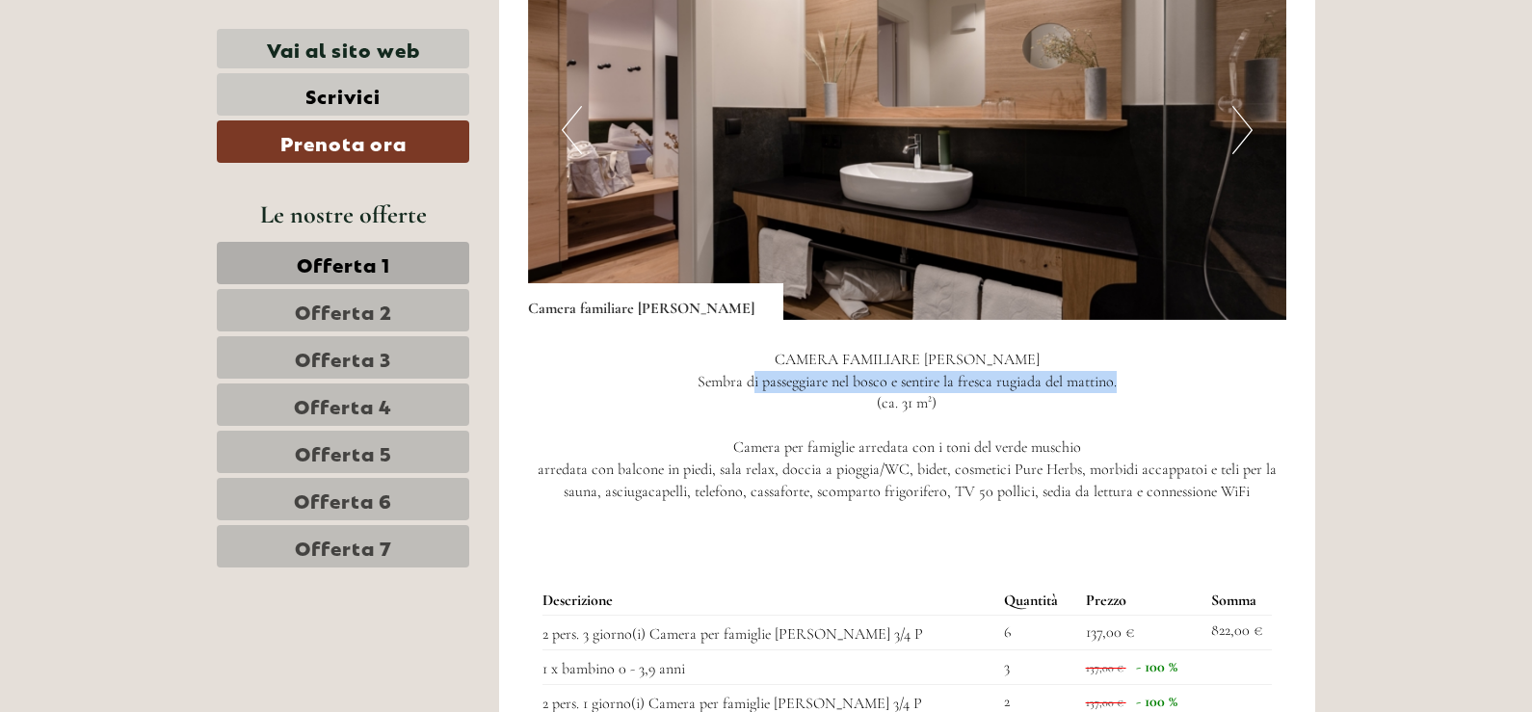
drag, startPoint x: 752, startPoint y: 363, endPoint x: 1155, endPoint y: 362, distance: 402.7
click at [1154, 362] on p "CAMERA FAMILIARE [PERSON_NAME] Sembra di passeggiare nel bosco e sentire la fre…" at bounding box center [907, 426] width 759 height 154
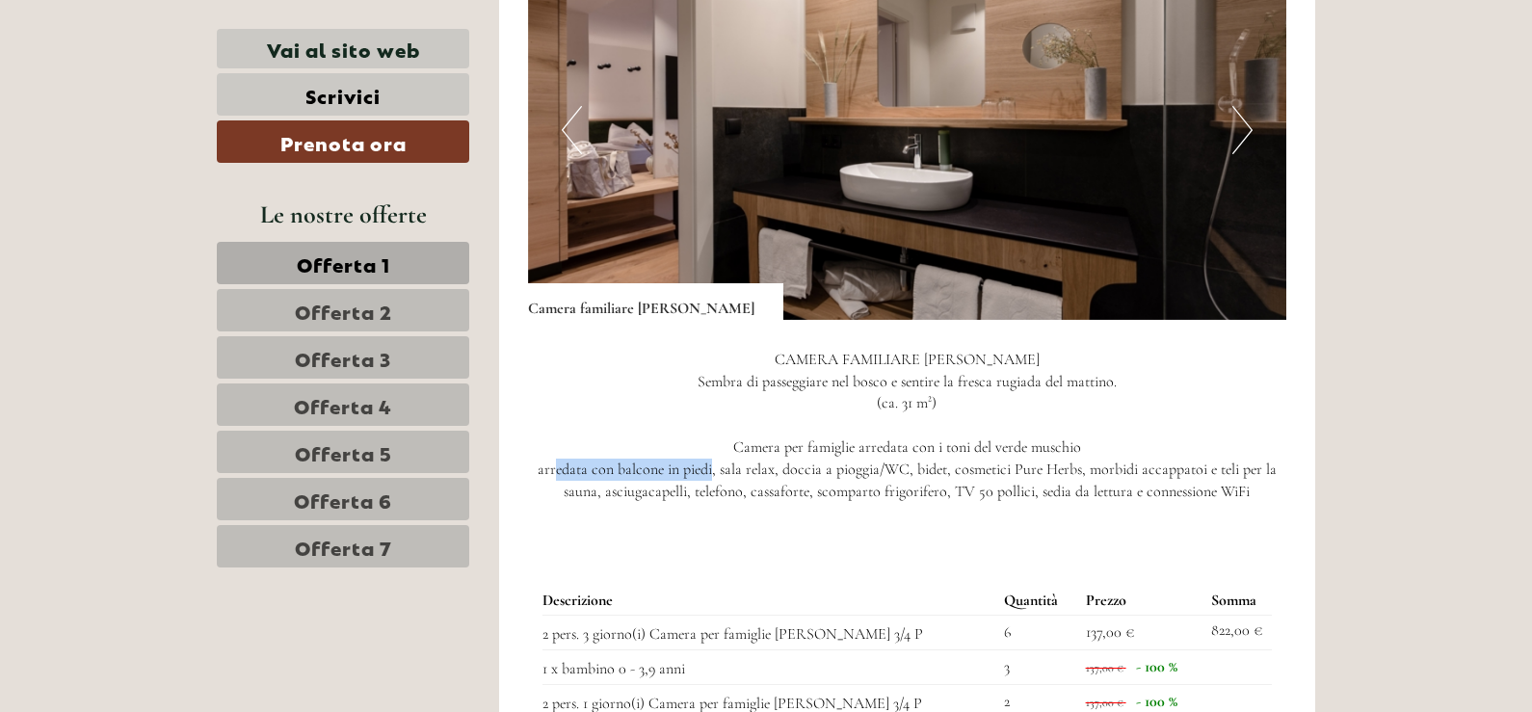
drag, startPoint x: 554, startPoint y: 447, endPoint x: 712, endPoint y: 443, distance: 158.0
click at [712, 443] on p "CAMERA FAMILIARE [PERSON_NAME] Sembra di passeggiare nel bosco e sentire la fre…" at bounding box center [907, 426] width 759 height 154
click at [756, 437] on p "CAMERA FAMILIARE [PERSON_NAME] Sembra di passeggiare nel bosco e sentire la fre…" at bounding box center [907, 426] width 759 height 154
click at [303, 303] on span "Offerta 2" at bounding box center [343, 310] width 97 height 27
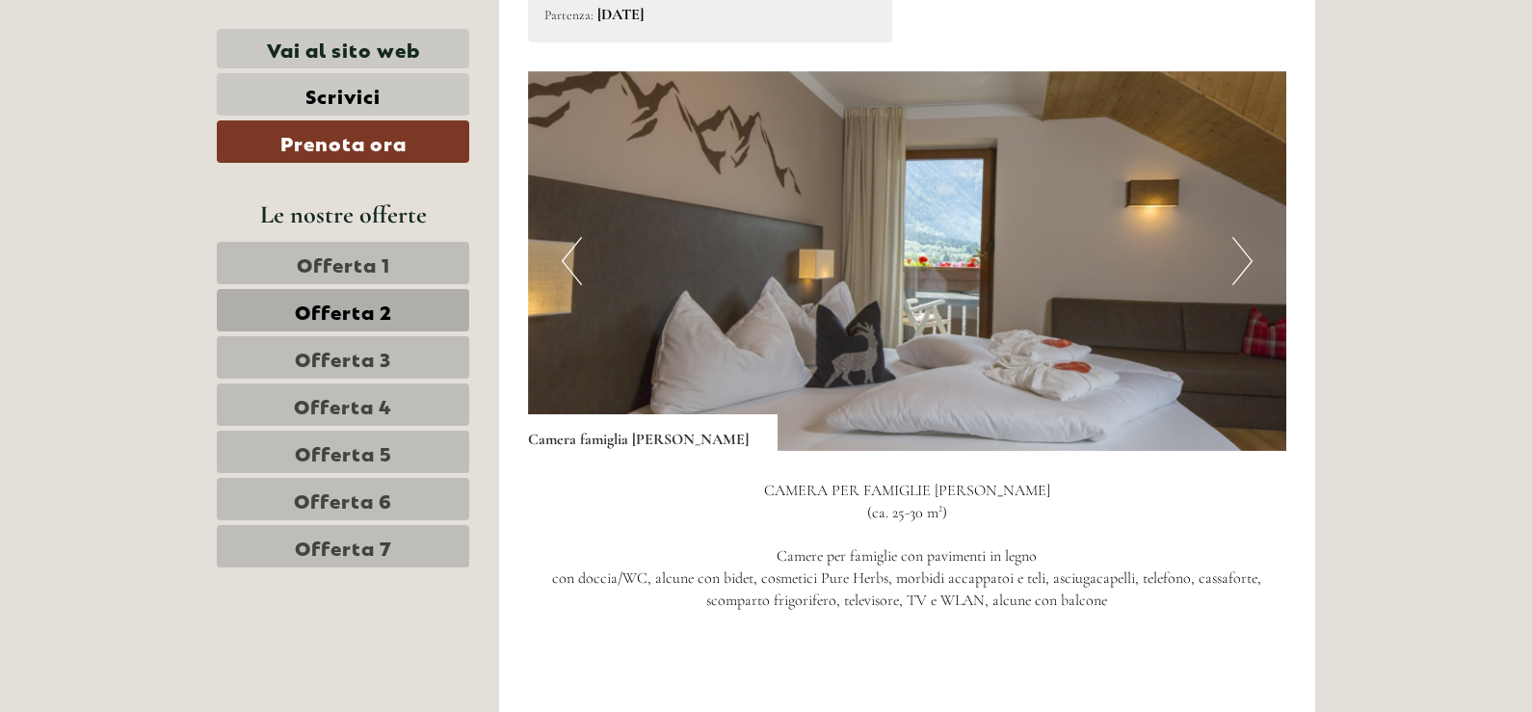
scroll to position [1359, 0]
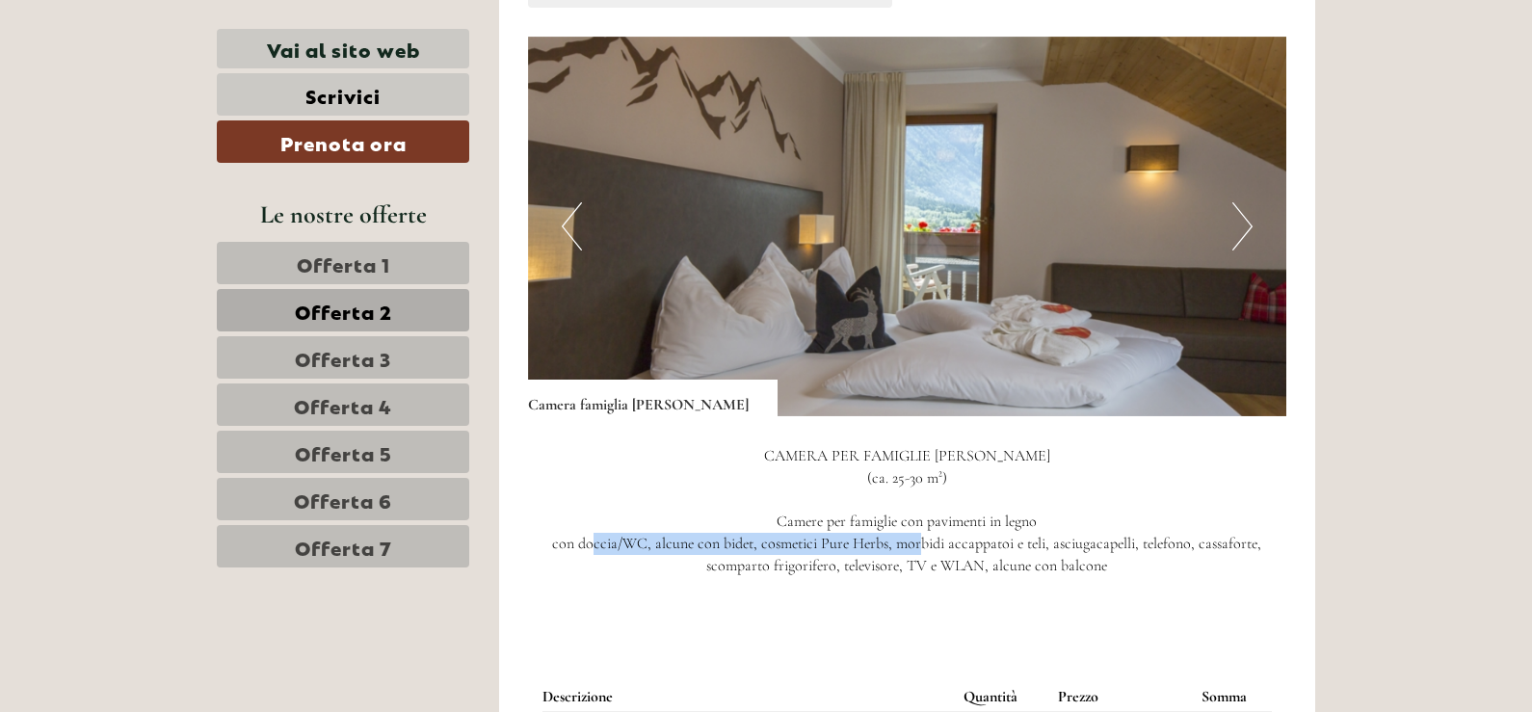
drag, startPoint x: 593, startPoint y: 511, endPoint x: 922, endPoint y: 523, distance: 328.8
click at [922, 523] on p "CAMERA PER FAMIGLIE [PERSON_NAME] (ca. 25-30 m²) Camere per famiglie con pavime…" at bounding box center [907, 522] width 759 height 154
click at [923, 524] on p "CAMERA PER FAMIGLIE [PERSON_NAME] (ca. 25-30 m²) Camere per famiglie con pavime…" at bounding box center [907, 522] width 759 height 154
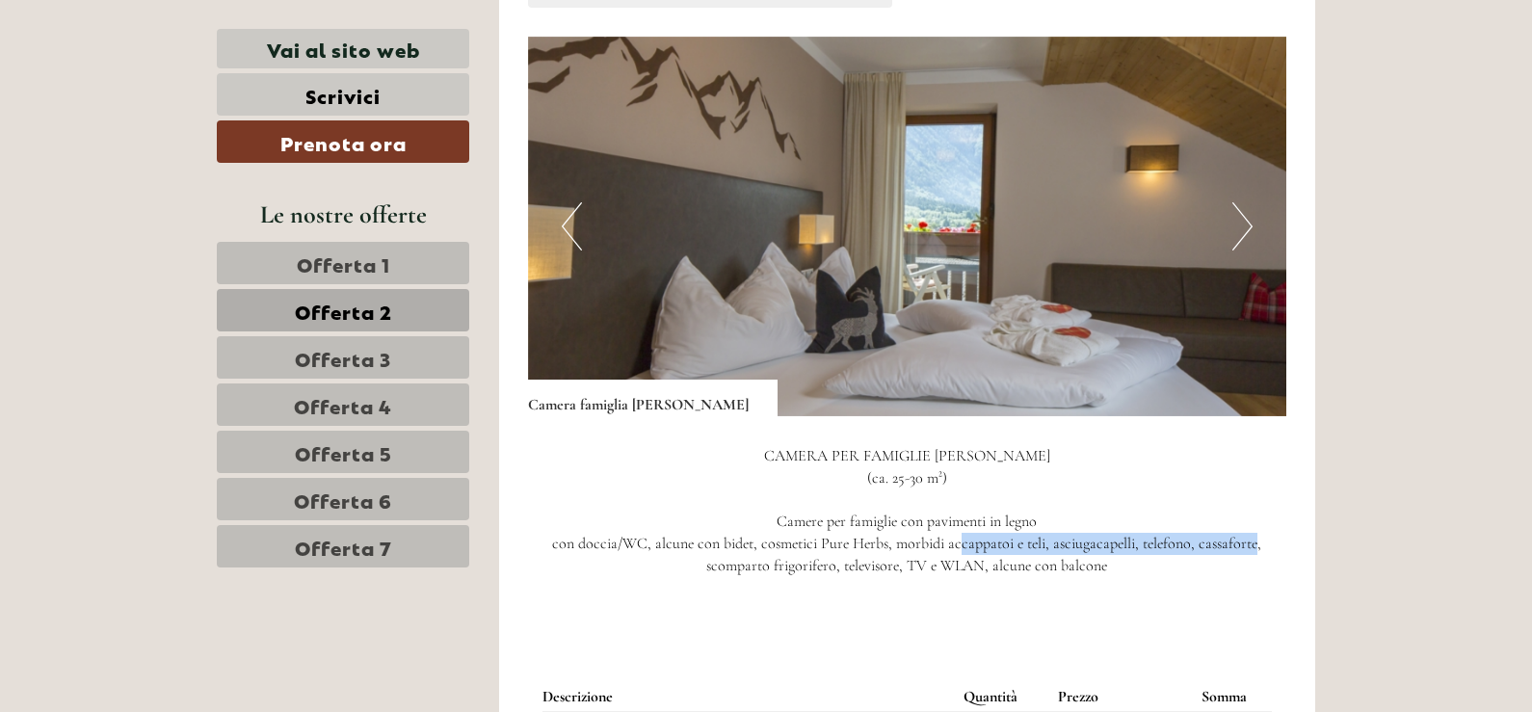
drag, startPoint x: 959, startPoint y: 515, endPoint x: 1257, endPoint y: 524, distance: 298.8
click at [1257, 524] on p "CAMERA PER FAMIGLIE [PERSON_NAME] (ca. 25-30 m²) Camere per famiglie con pavime…" at bounding box center [907, 522] width 759 height 154
click at [1234, 202] on button "Next" at bounding box center [1242, 226] width 20 height 48
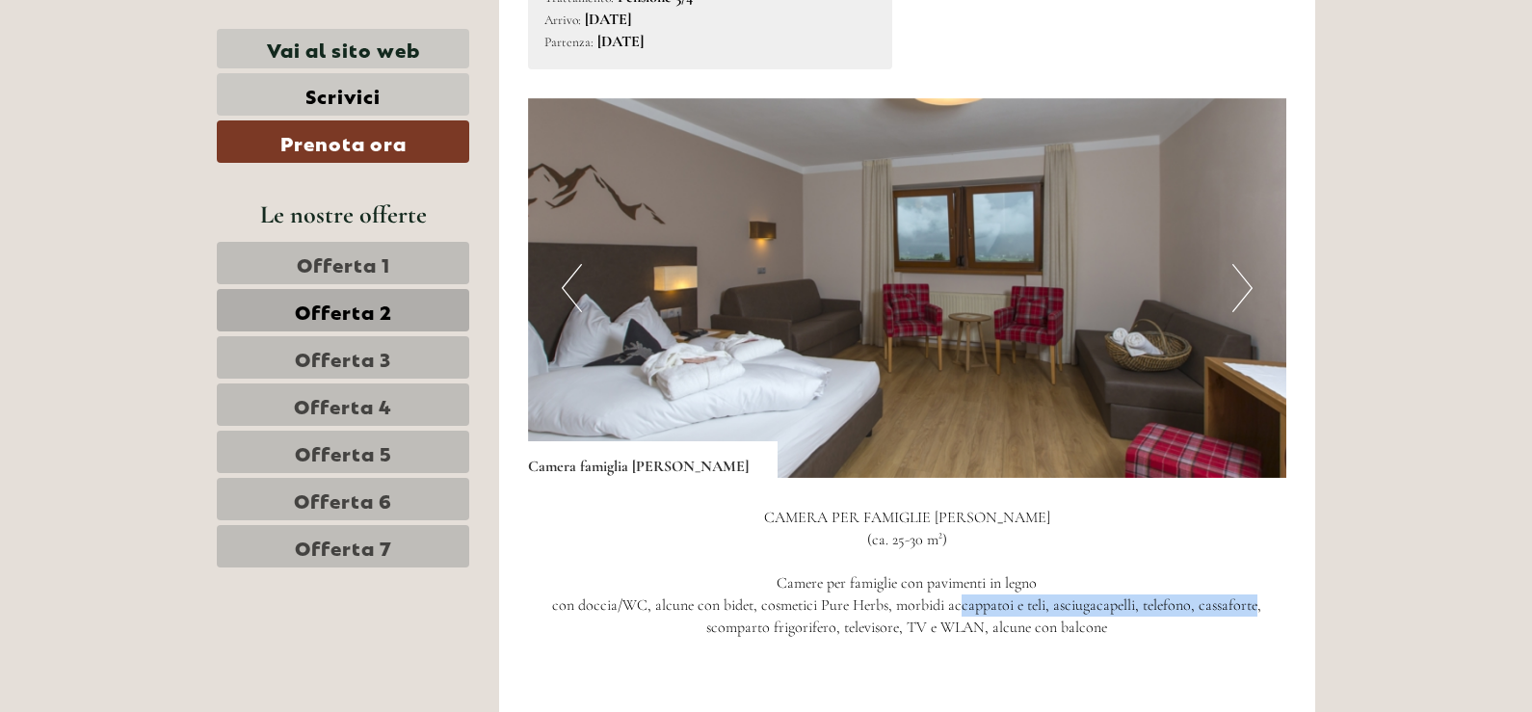
scroll to position [1263, 0]
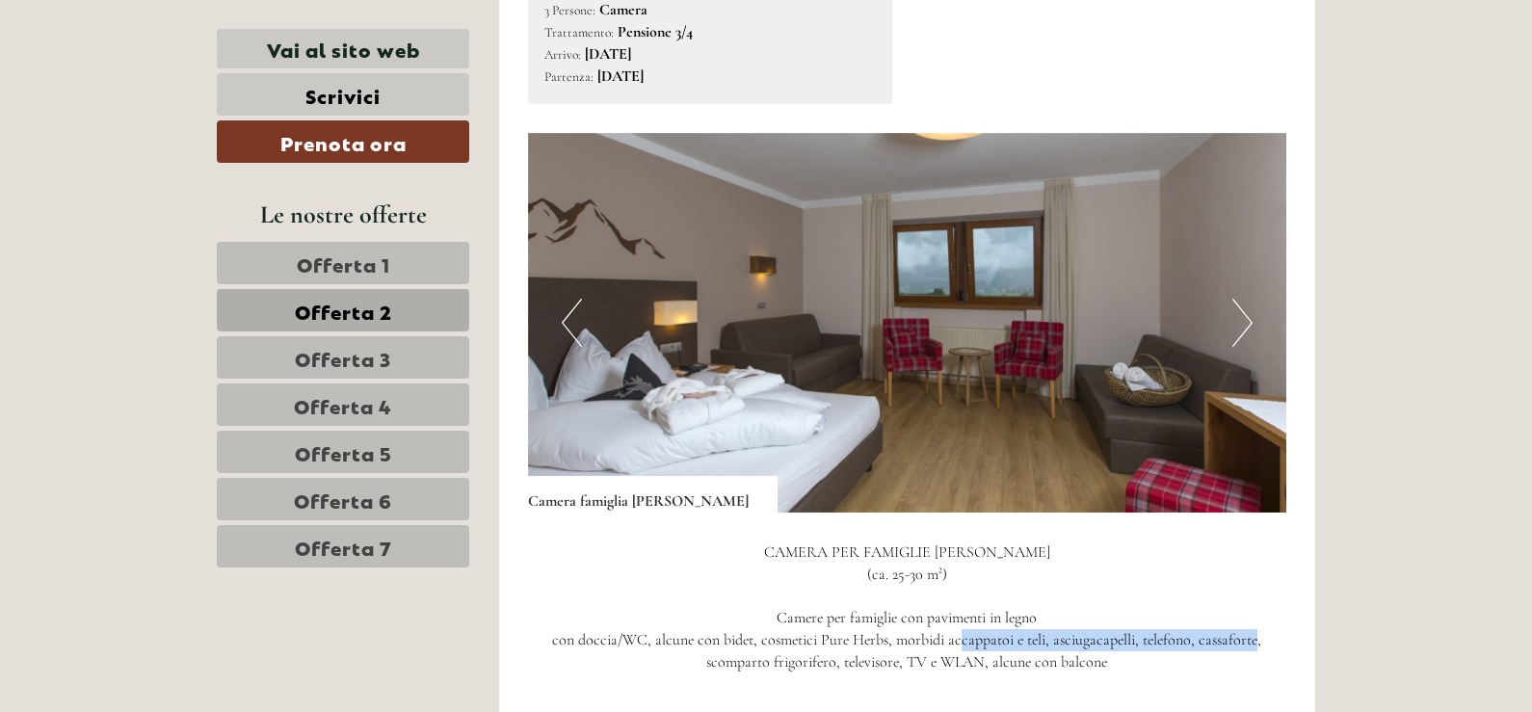
click at [1257, 302] on img at bounding box center [907, 323] width 759 height 380
click at [1237, 299] on button "Next" at bounding box center [1242, 323] width 20 height 48
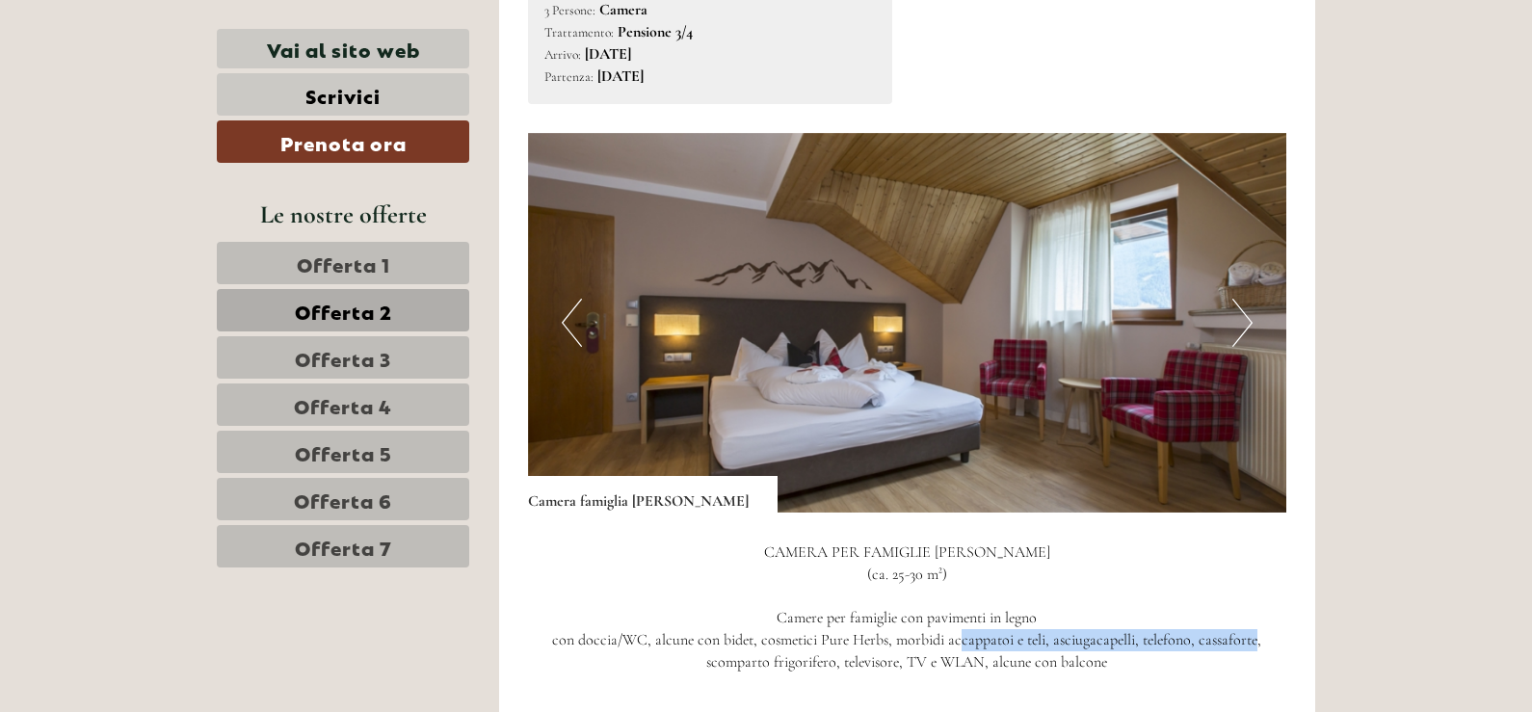
click at [1236, 299] on button "Next" at bounding box center [1242, 323] width 20 height 48
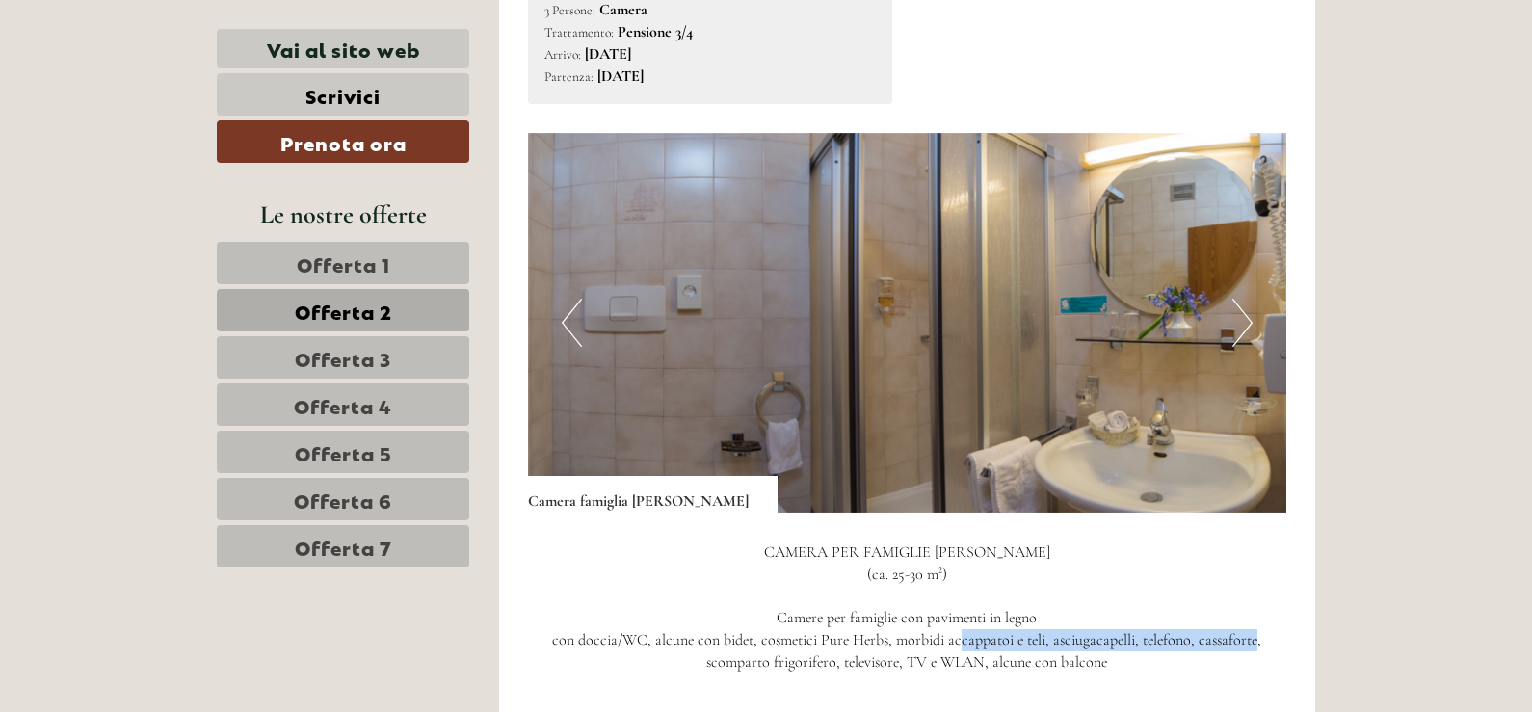
click at [1236, 299] on button "Next" at bounding box center [1242, 323] width 20 height 48
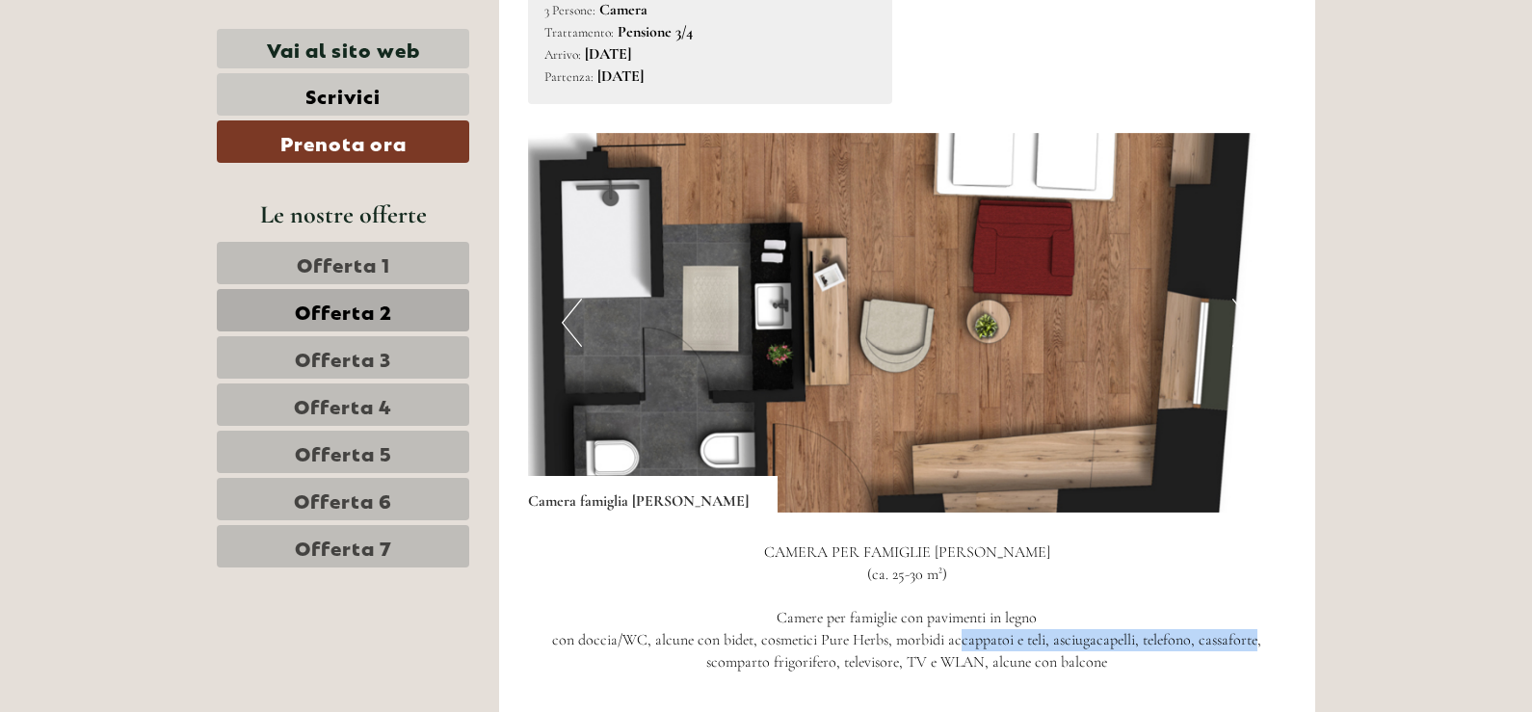
click at [1236, 299] on button "Next" at bounding box center [1242, 323] width 20 height 48
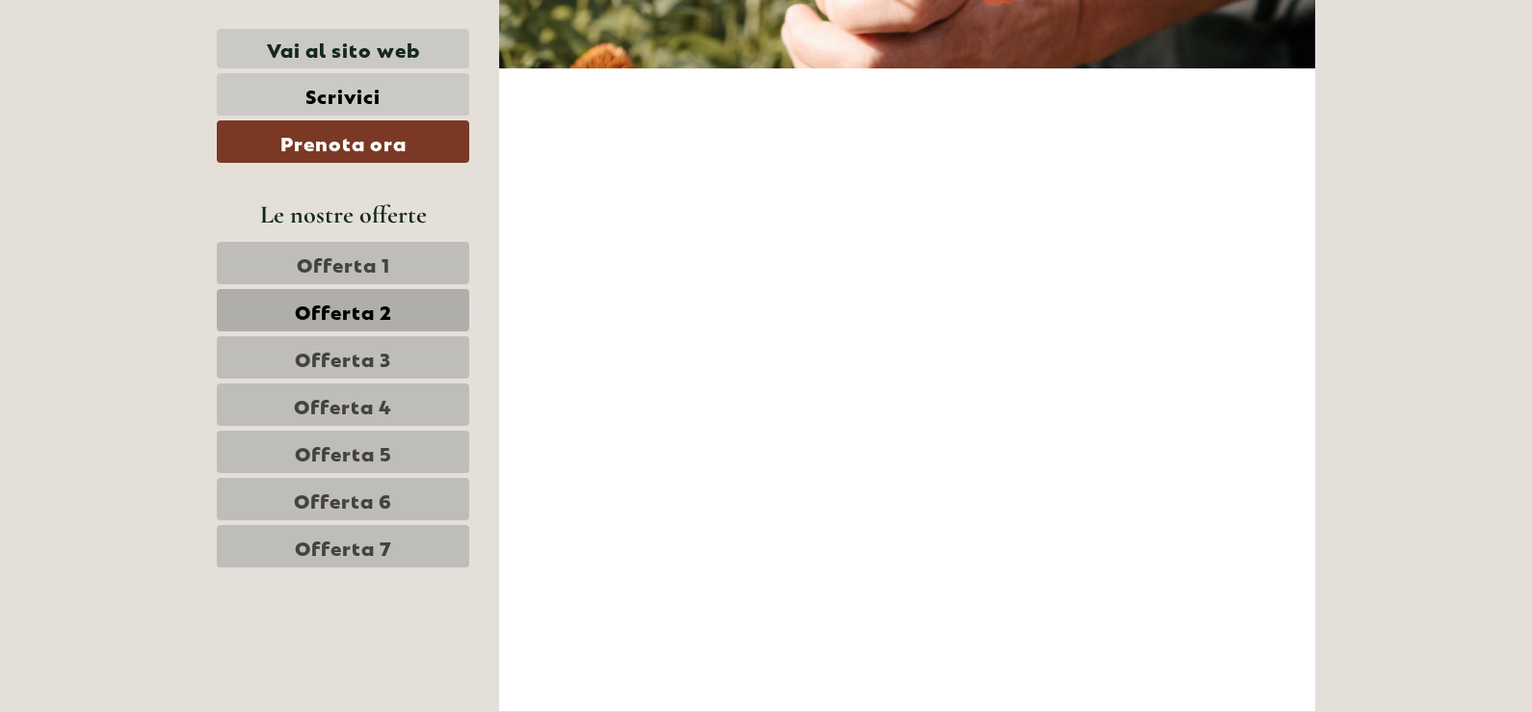
scroll to position [6465, 0]
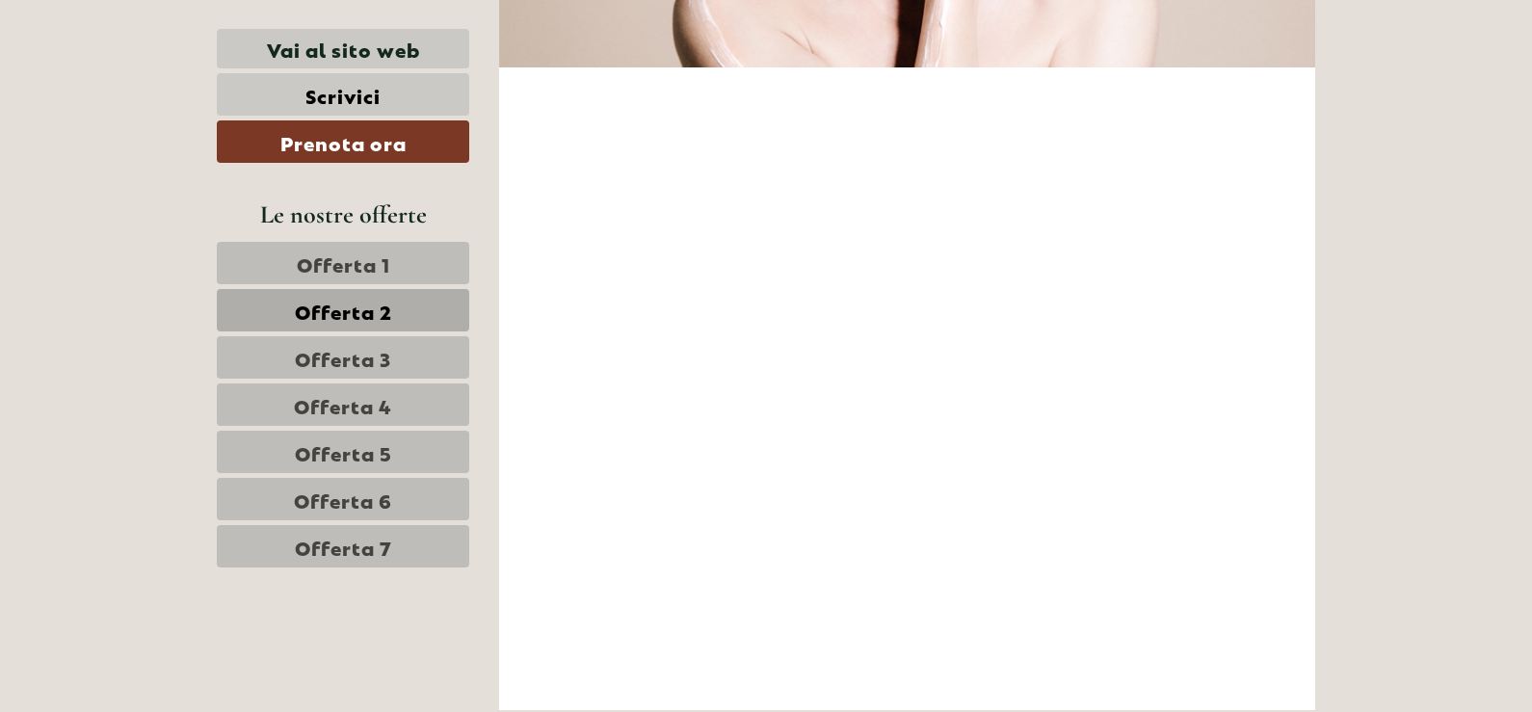
click at [354, 354] on span "Offerta 3" at bounding box center [343, 357] width 96 height 27
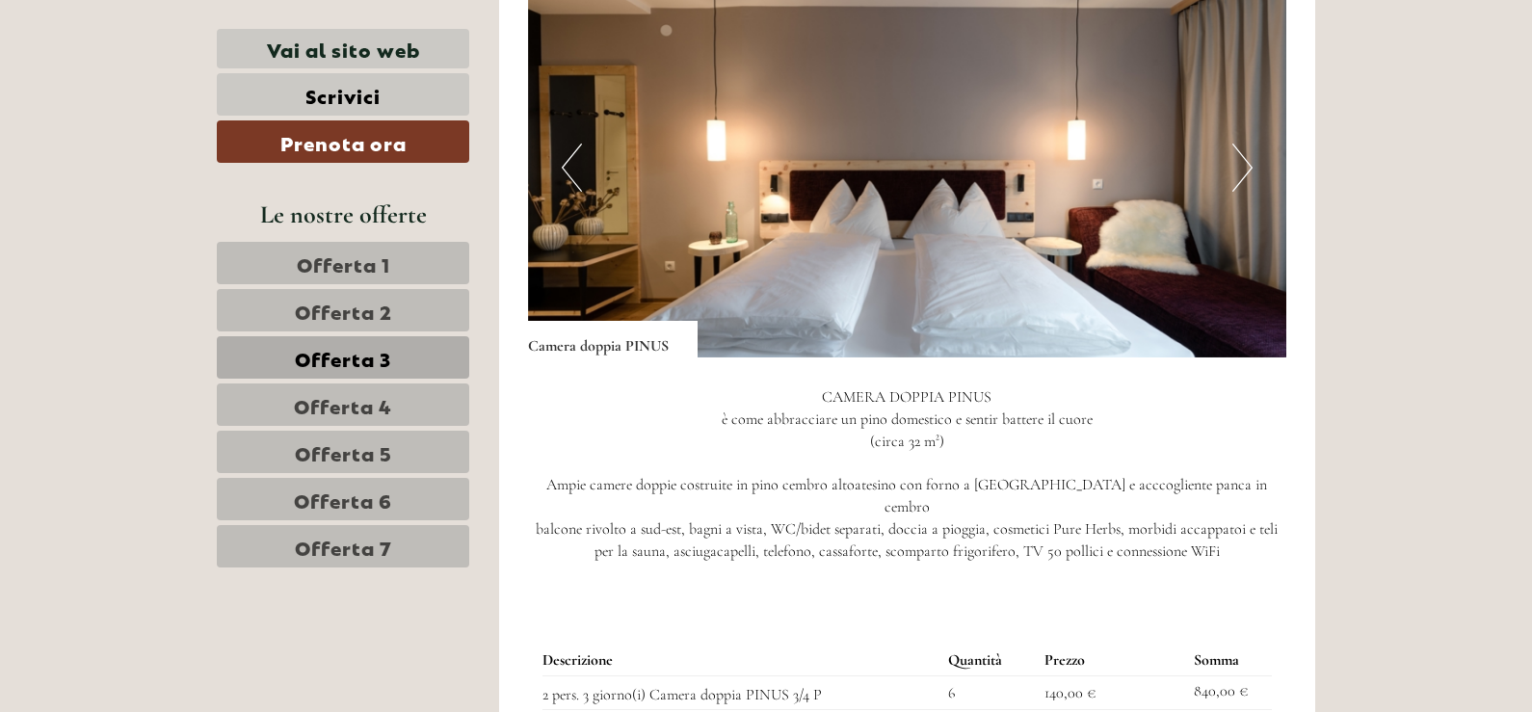
scroll to position [1359, 0]
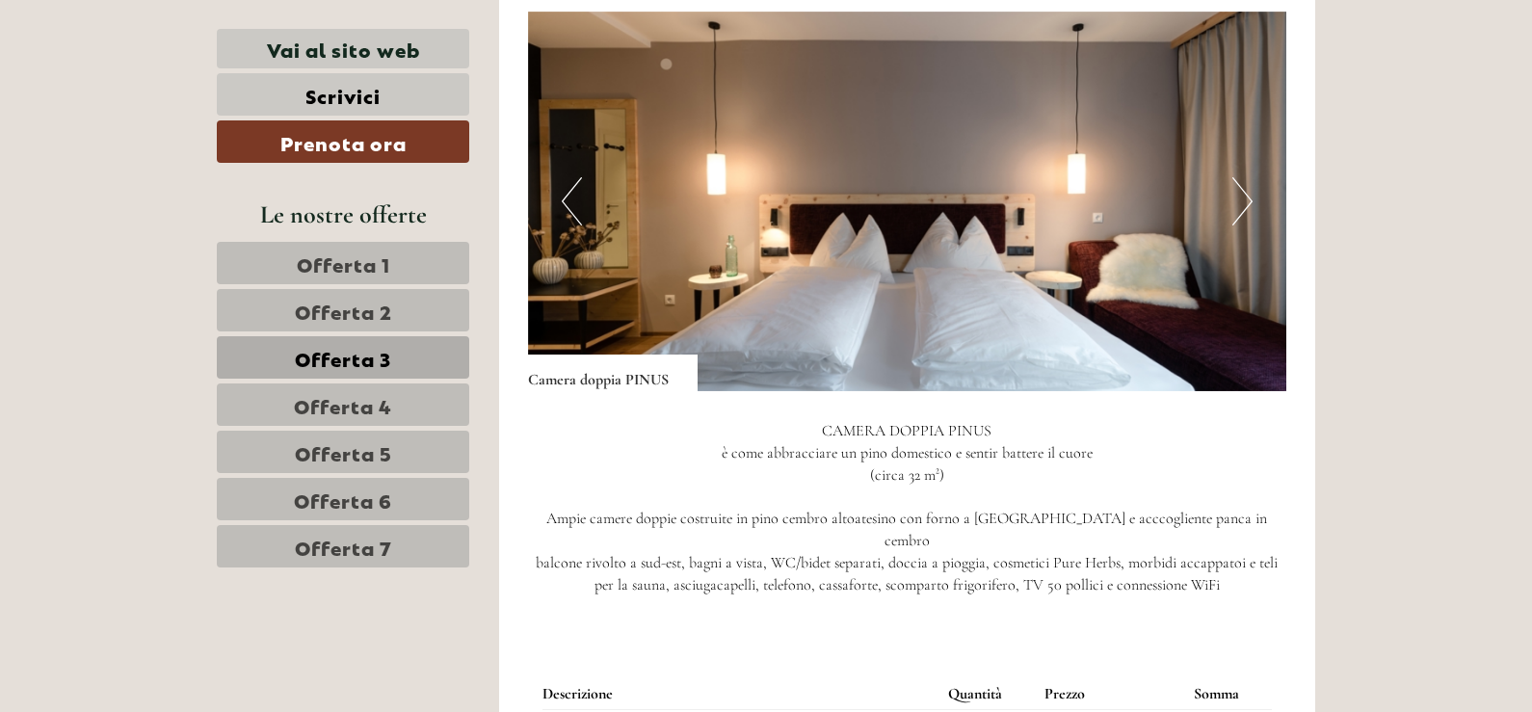
click at [1237, 220] on button "Next" at bounding box center [1242, 201] width 20 height 48
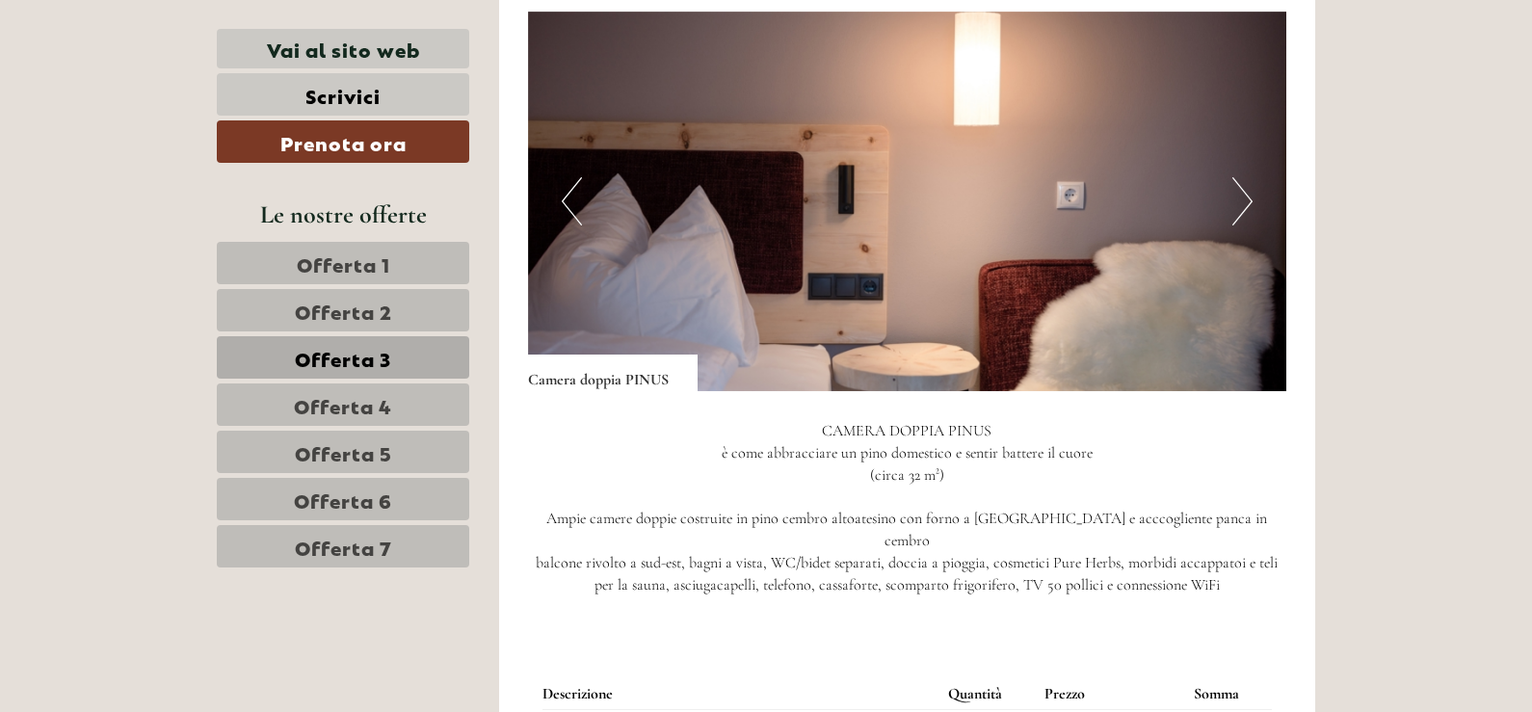
click at [1237, 220] on button "Next" at bounding box center [1242, 201] width 20 height 48
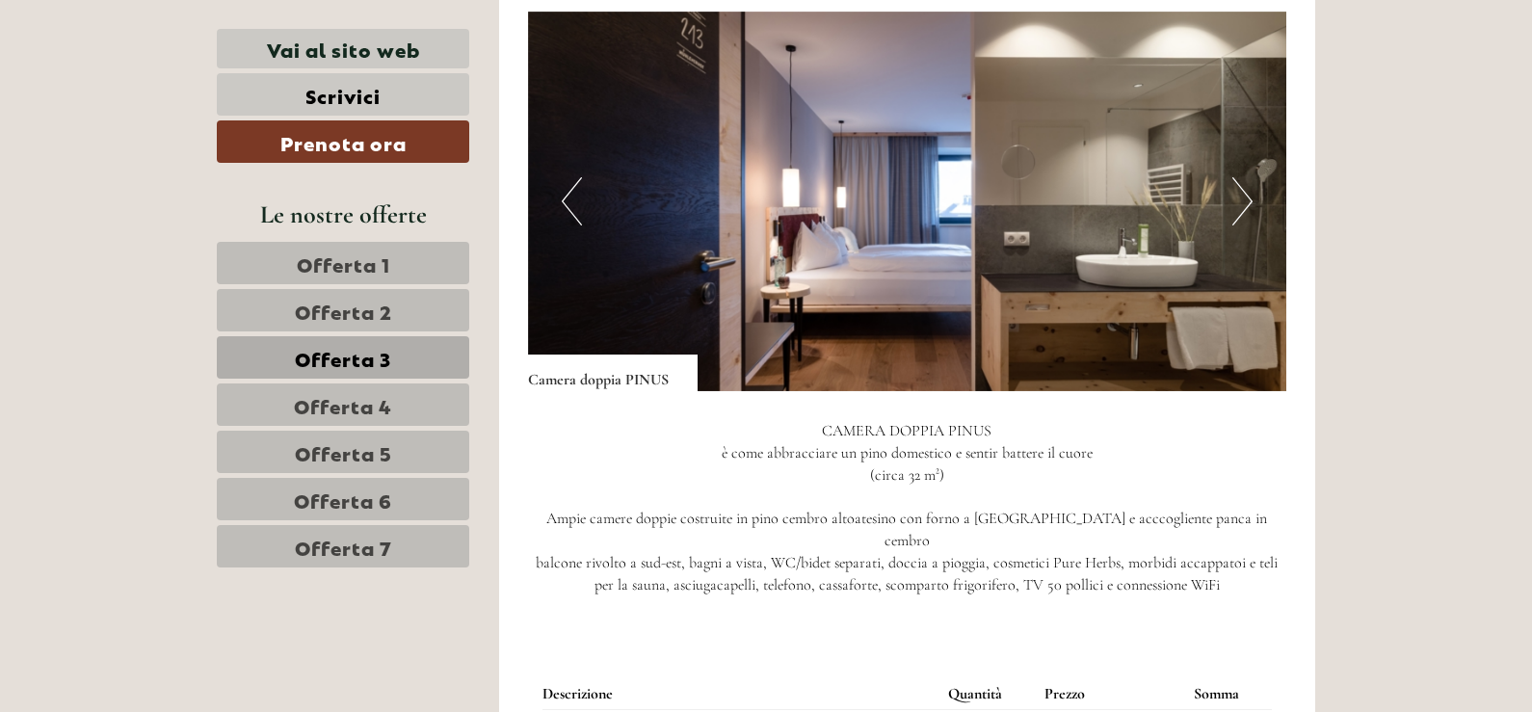
click at [1237, 220] on button "Next" at bounding box center [1242, 201] width 20 height 48
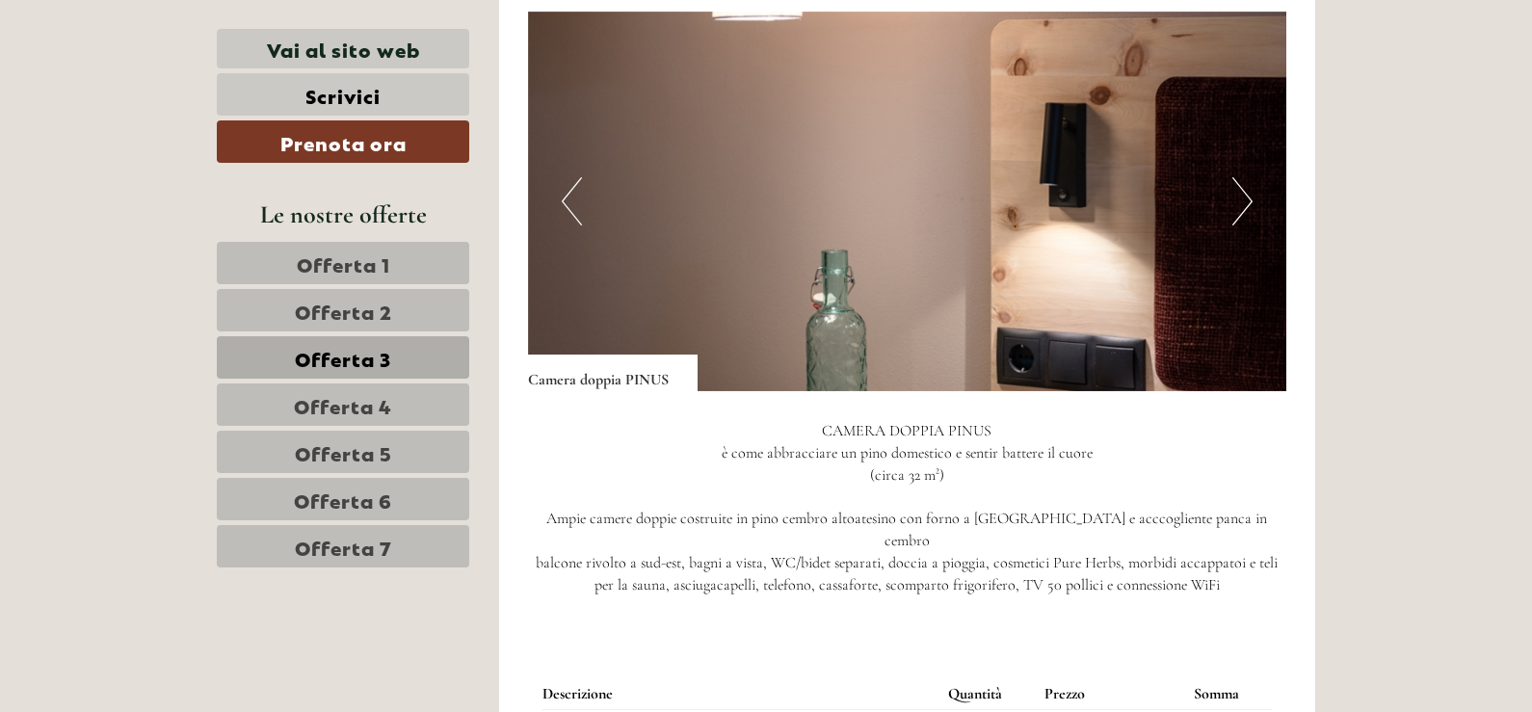
click at [1237, 220] on button "Next" at bounding box center [1242, 201] width 20 height 48
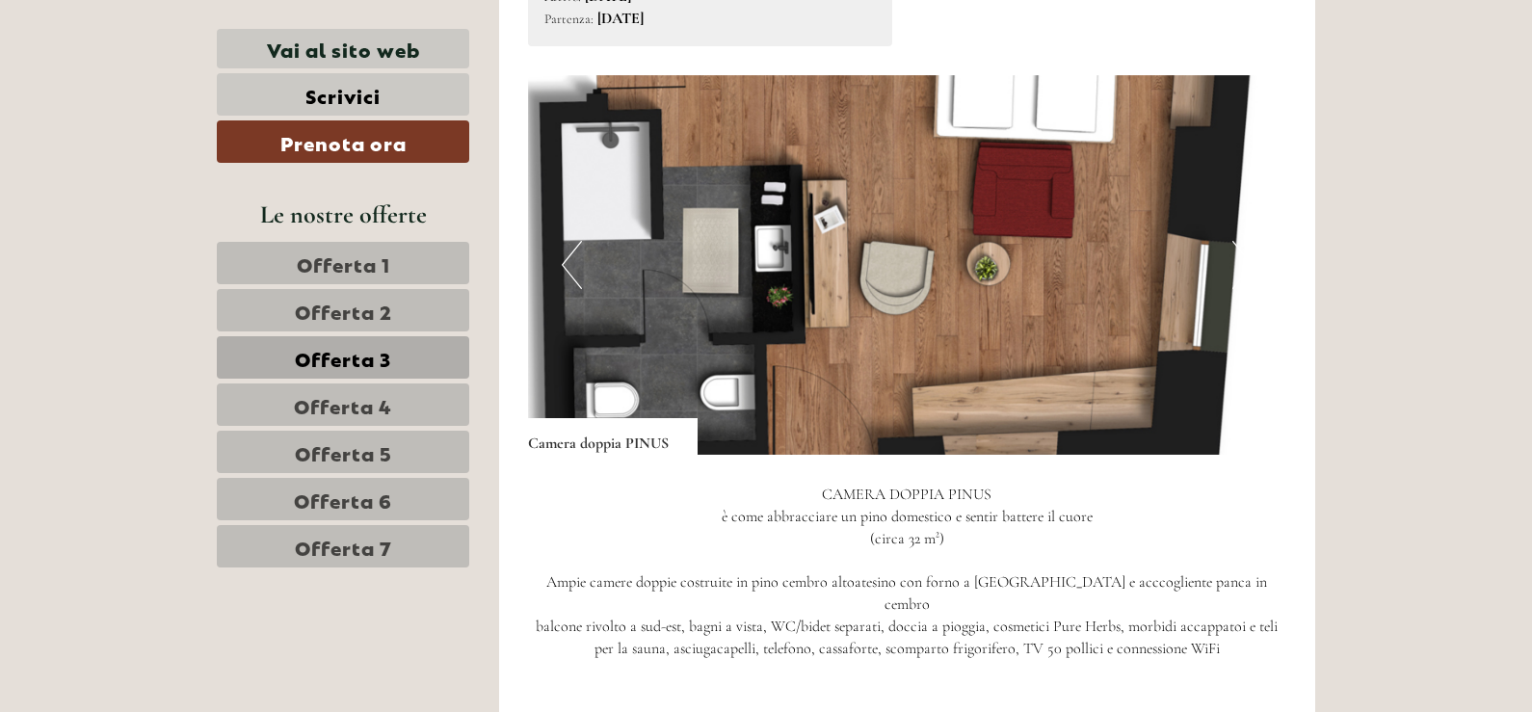
scroll to position [1263, 0]
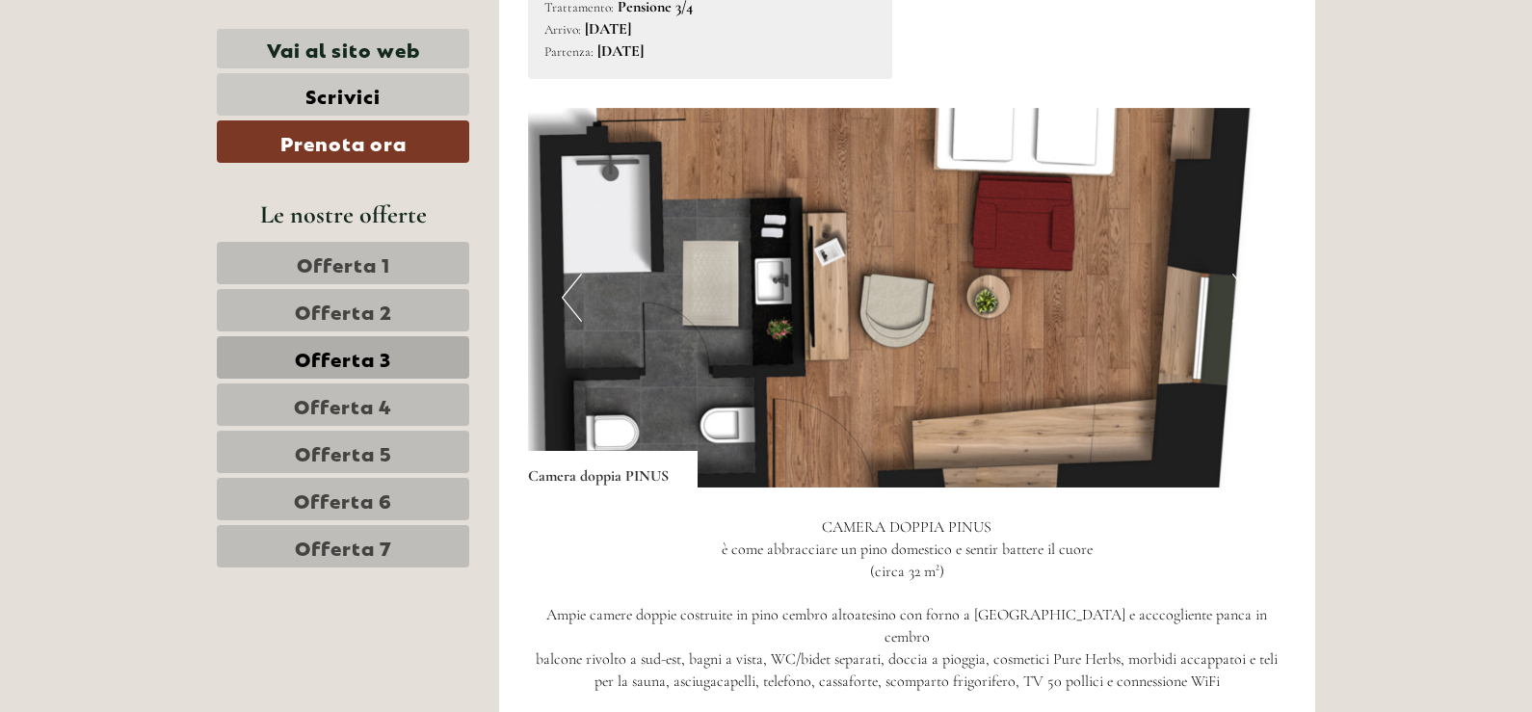
click at [1247, 302] on button "Next" at bounding box center [1242, 298] width 20 height 48
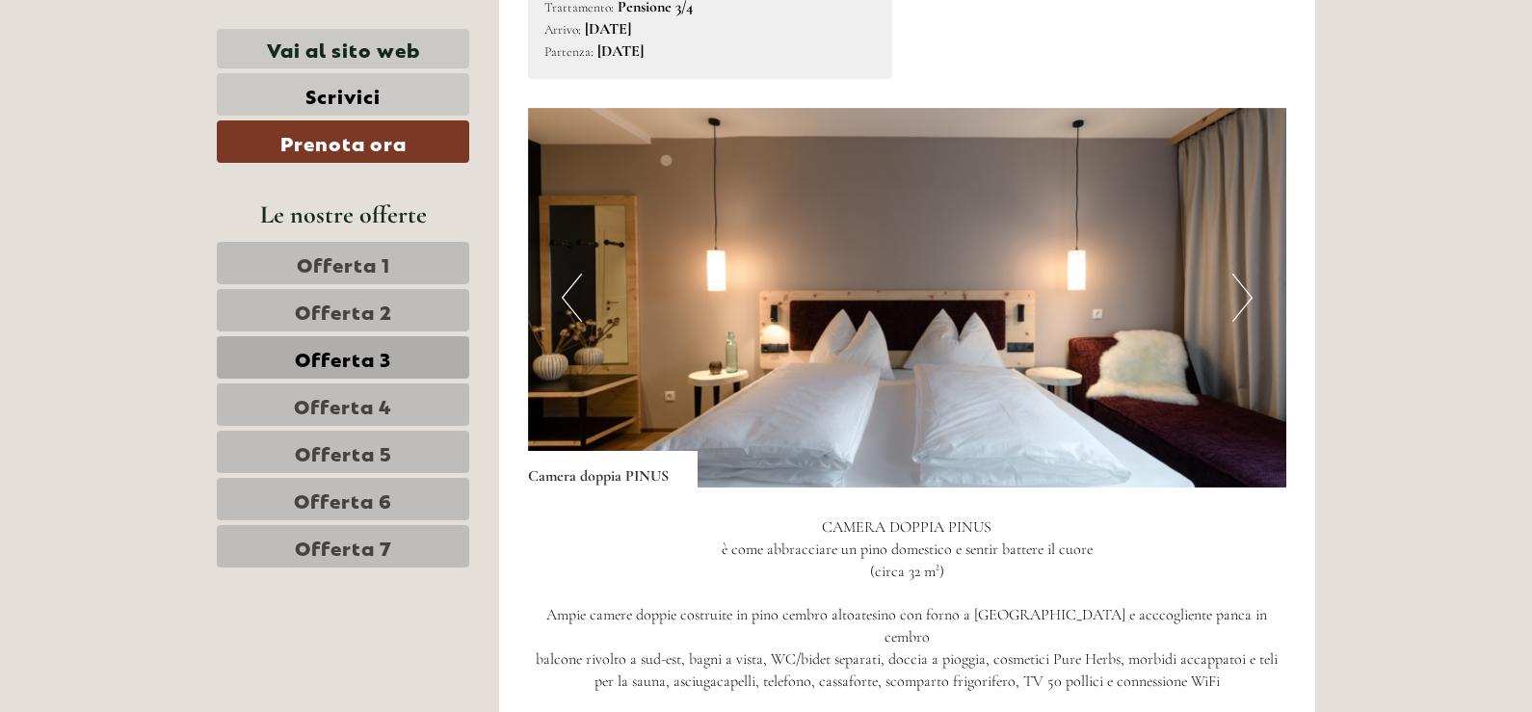
click at [1247, 302] on button "Next" at bounding box center [1242, 298] width 20 height 48
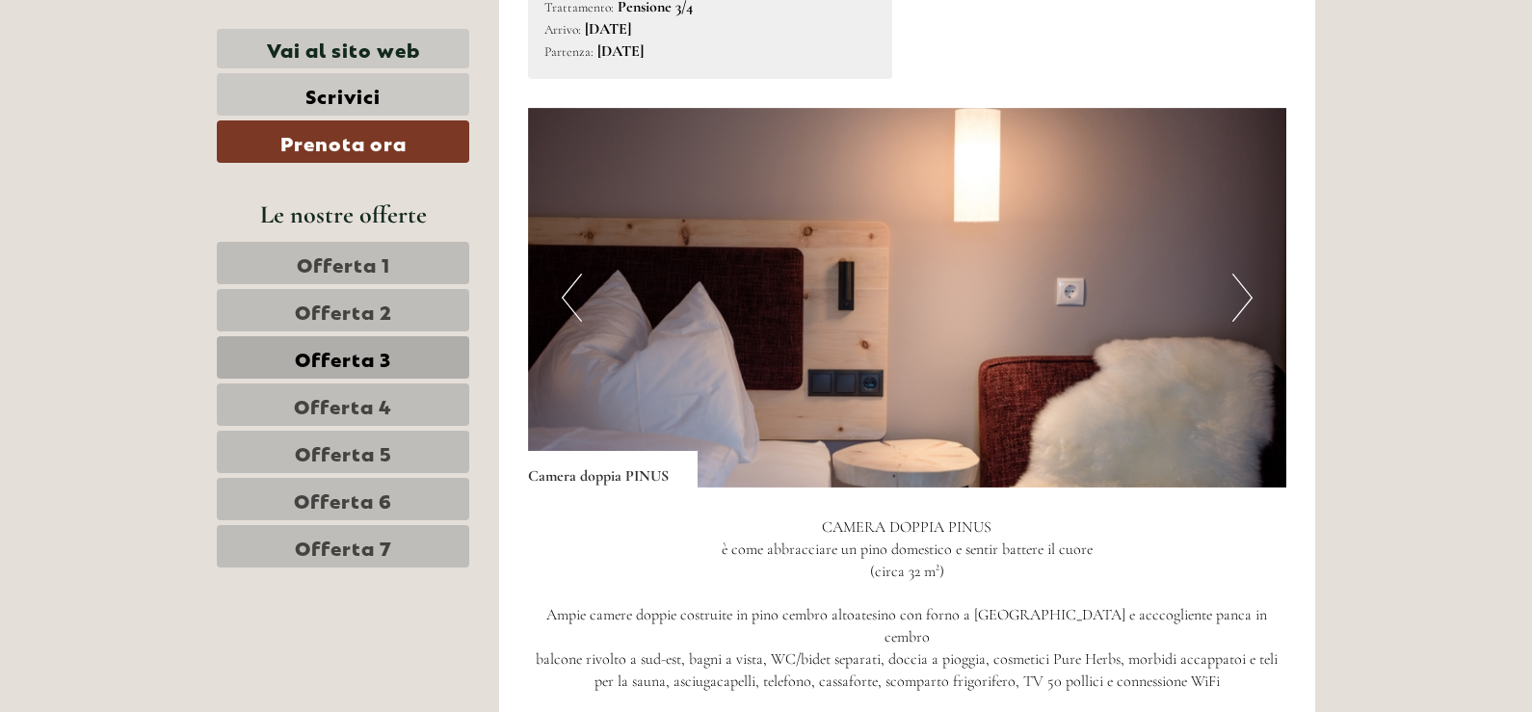
click at [1247, 302] on button "Next" at bounding box center [1242, 298] width 20 height 48
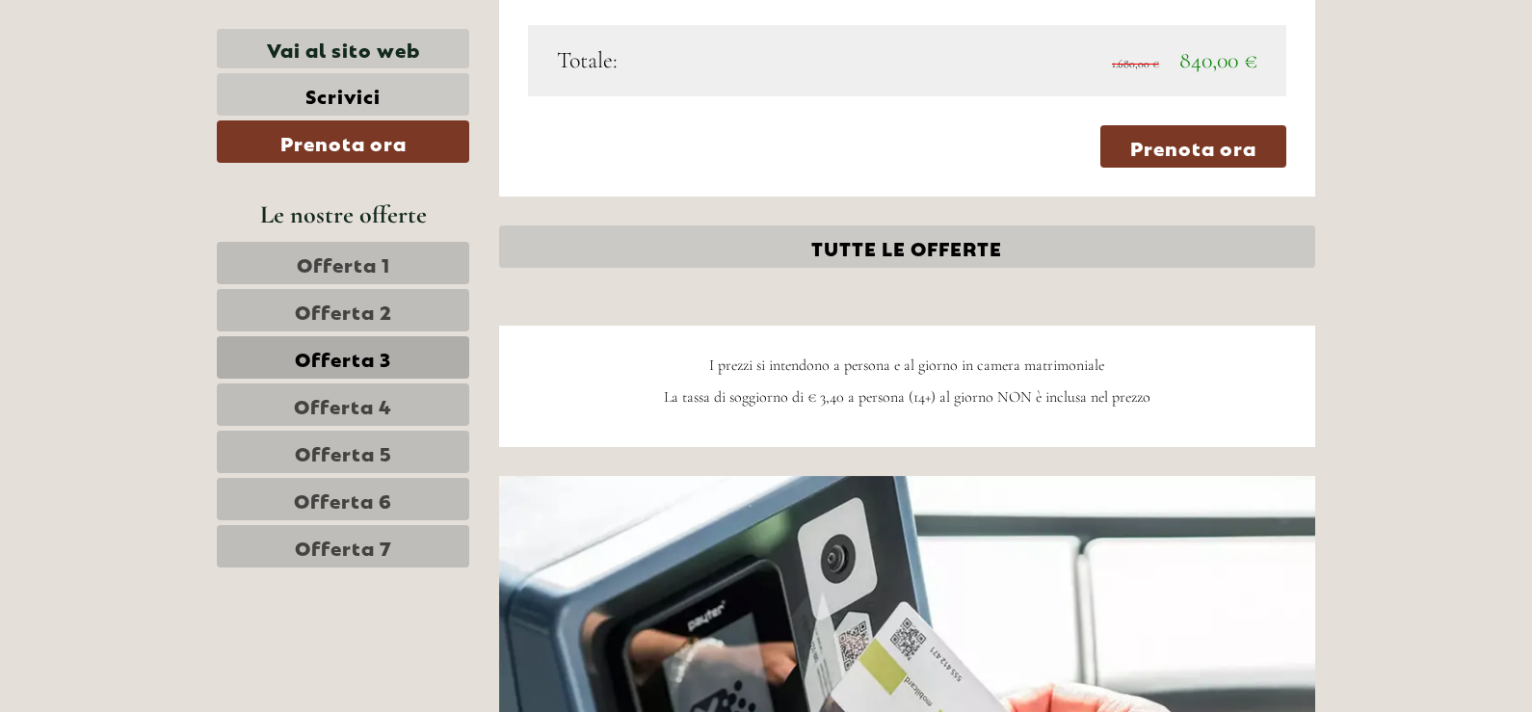
scroll to position [2515, 0]
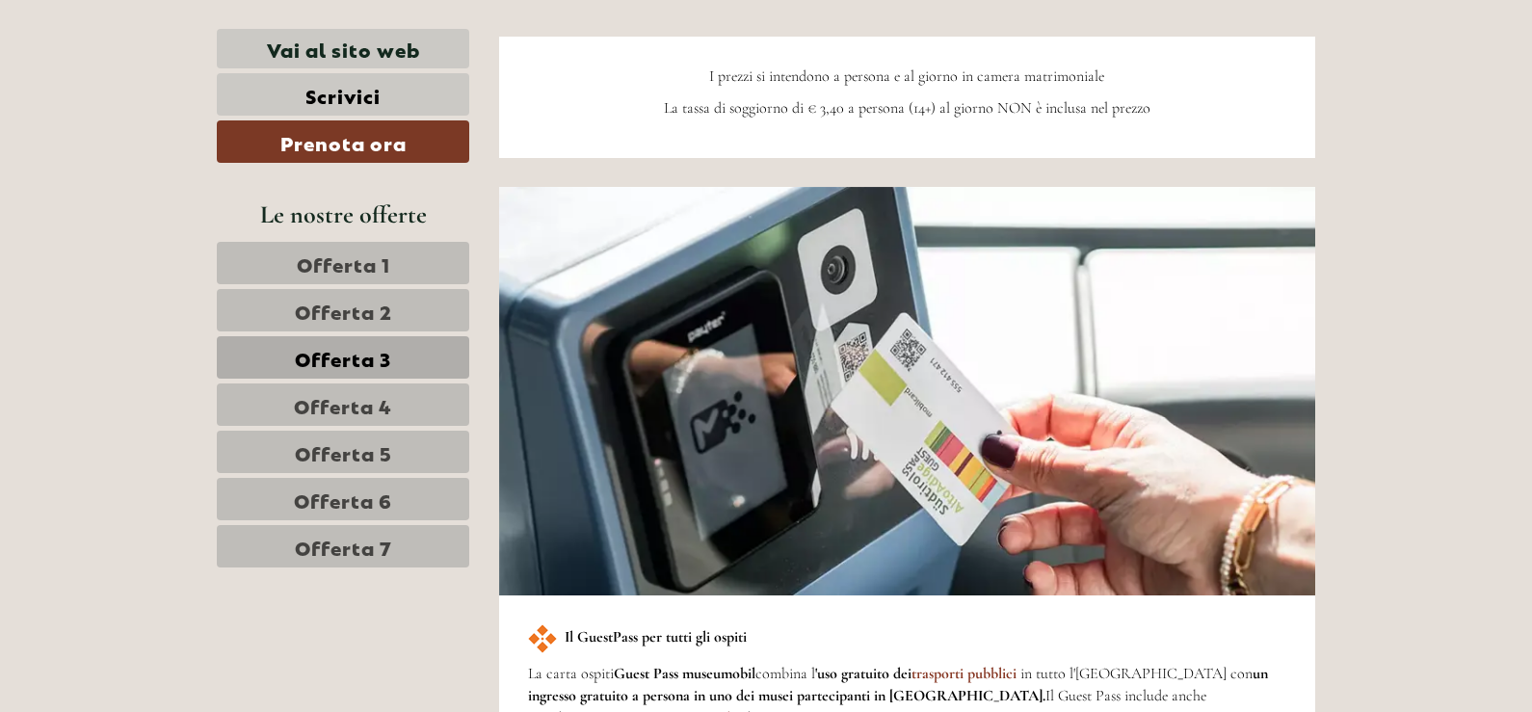
click at [390, 396] on span "Offerta 4" at bounding box center [343, 404] width 98 height 27
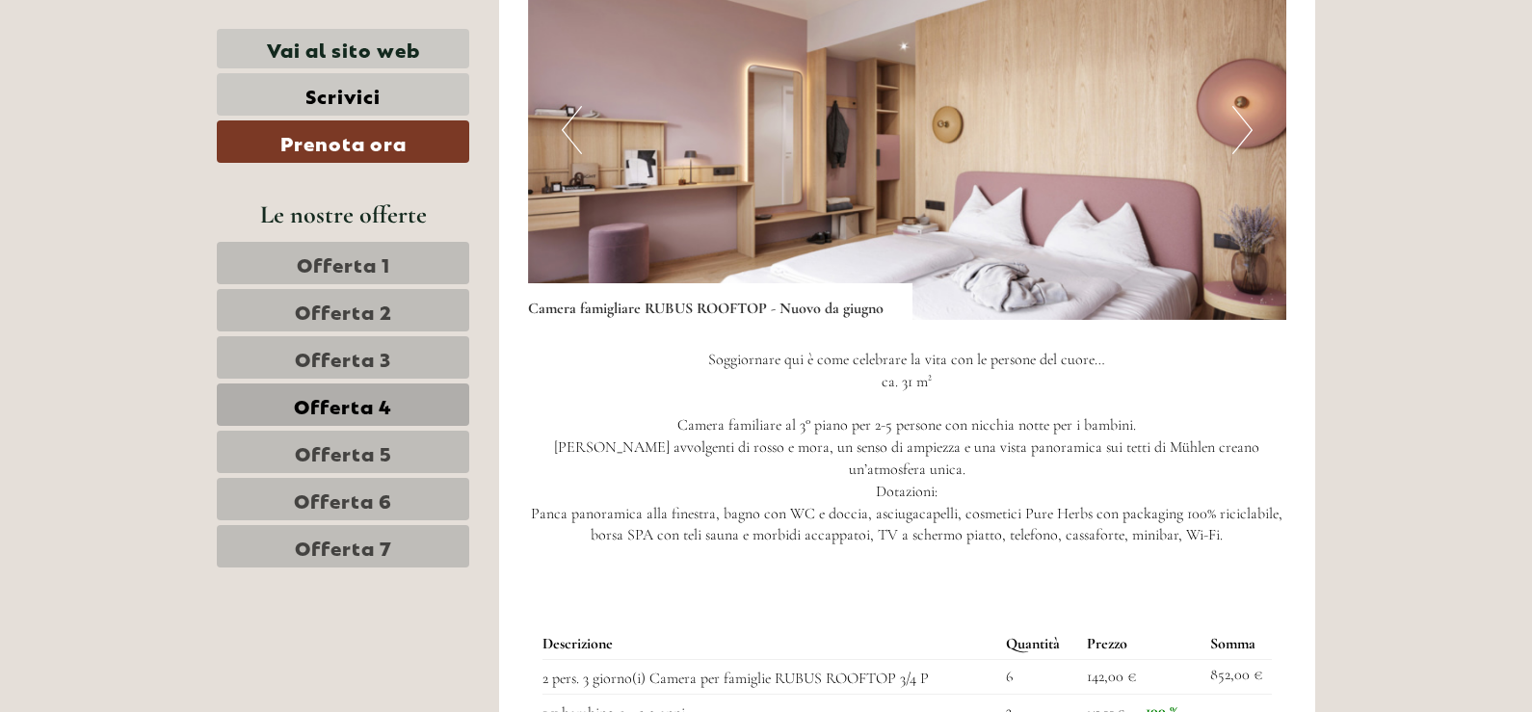
scroll to position [1359, 0]
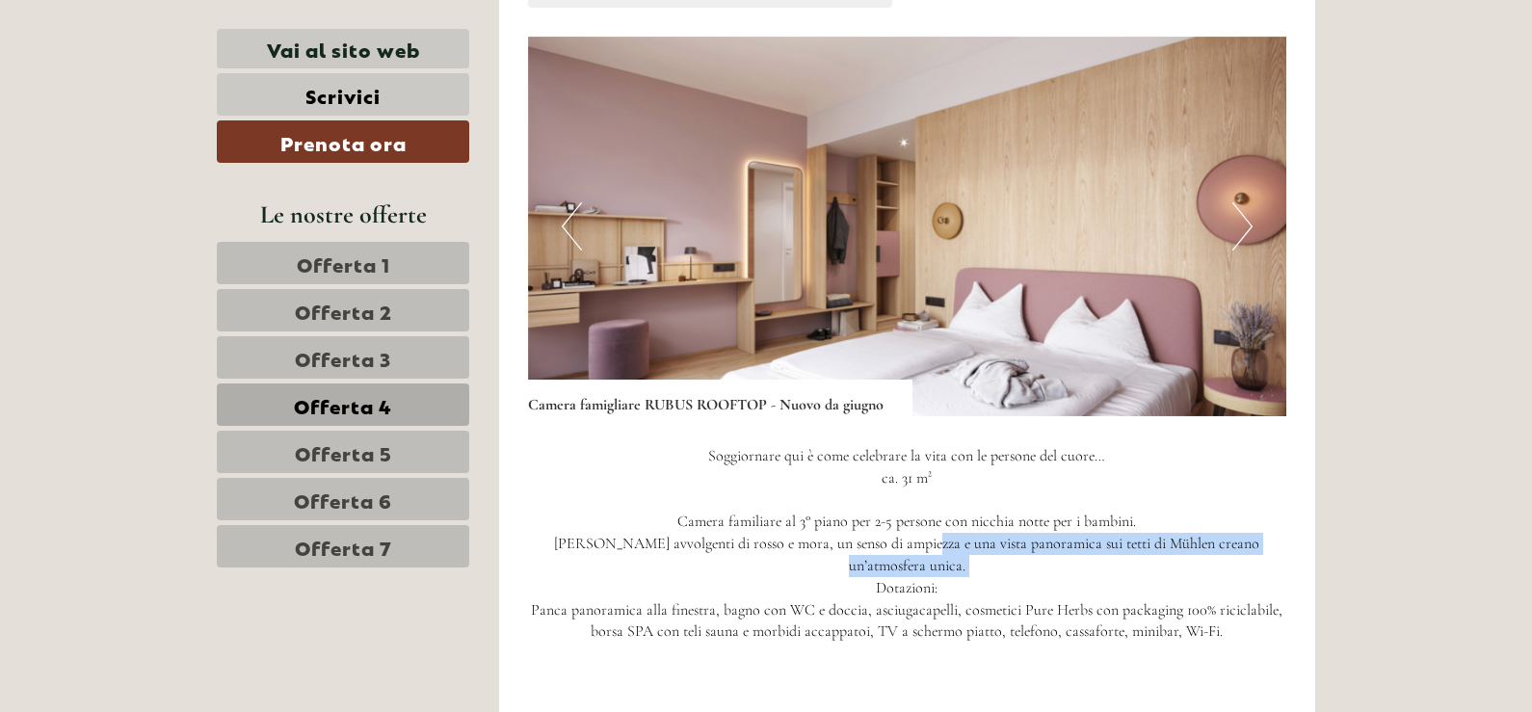
drag, startPoint x: 748, startPoint y: 552, endPoint x: 900, endPoint y: 552, distance: 152.2
click at [900, 552] on p "Soggiornare qui è come celebrare la vita con le persone del cuore… ca. 31 m² Ca…" at bounding box center [907, 544] width 759 height 198
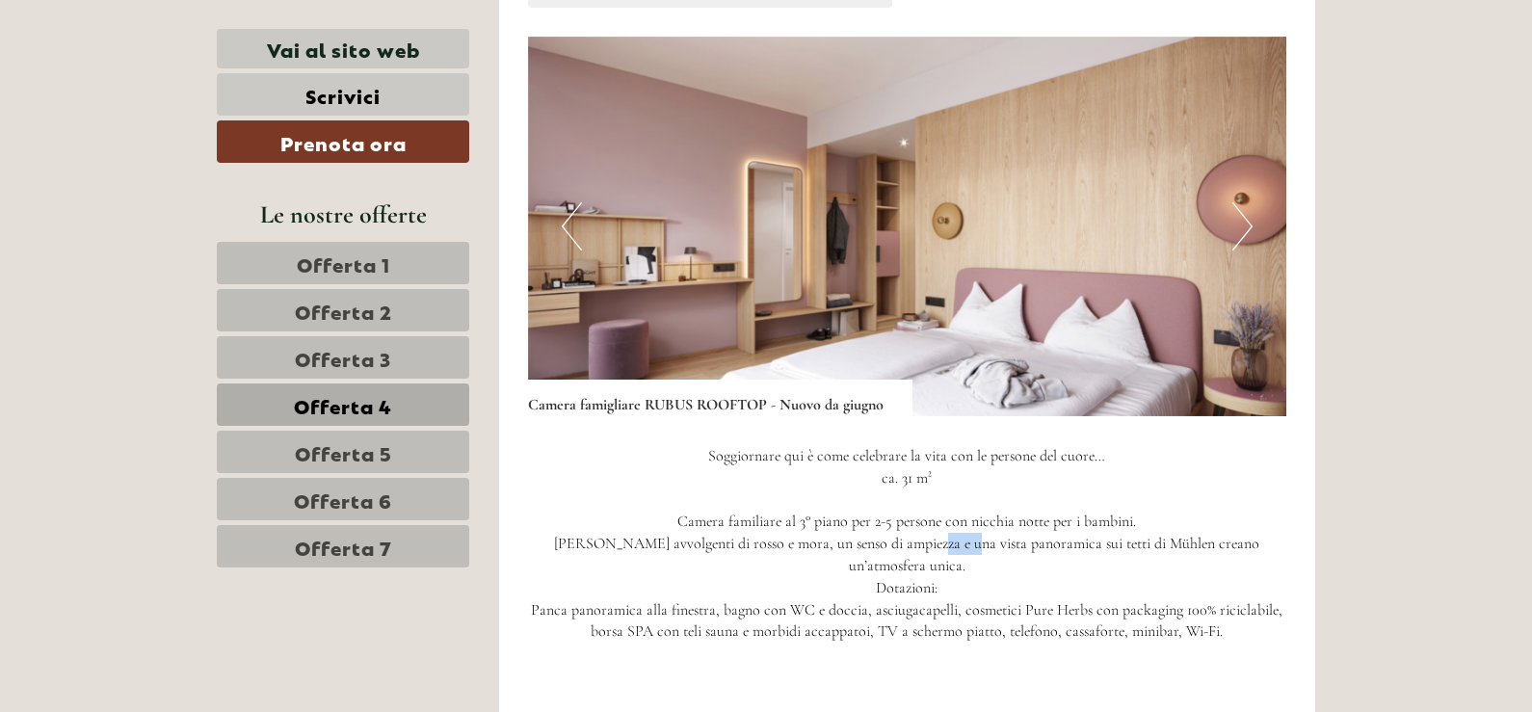
click at [900, 552] on p "Soggiornare qui è come celebrare la vita con le persone del cuore… ca. 31 m² Ca…" at bounding box center [907, 544] width 759 height 198
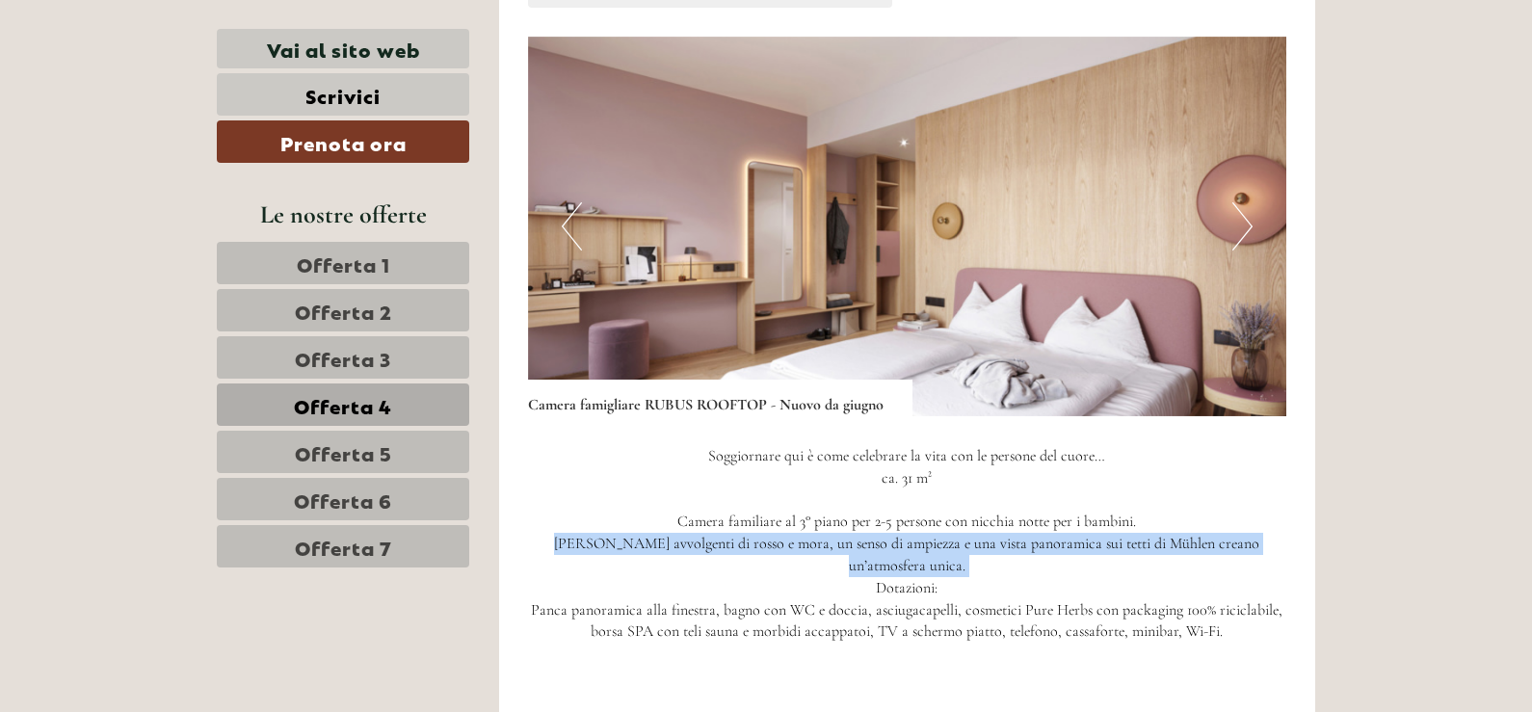
click at [900, 552] on p "Soggiornare qui è come celebrare la vita con le persone del cuore… ca. 31 m² Ca…" at bounding box center [907, 544] width 759 height 198
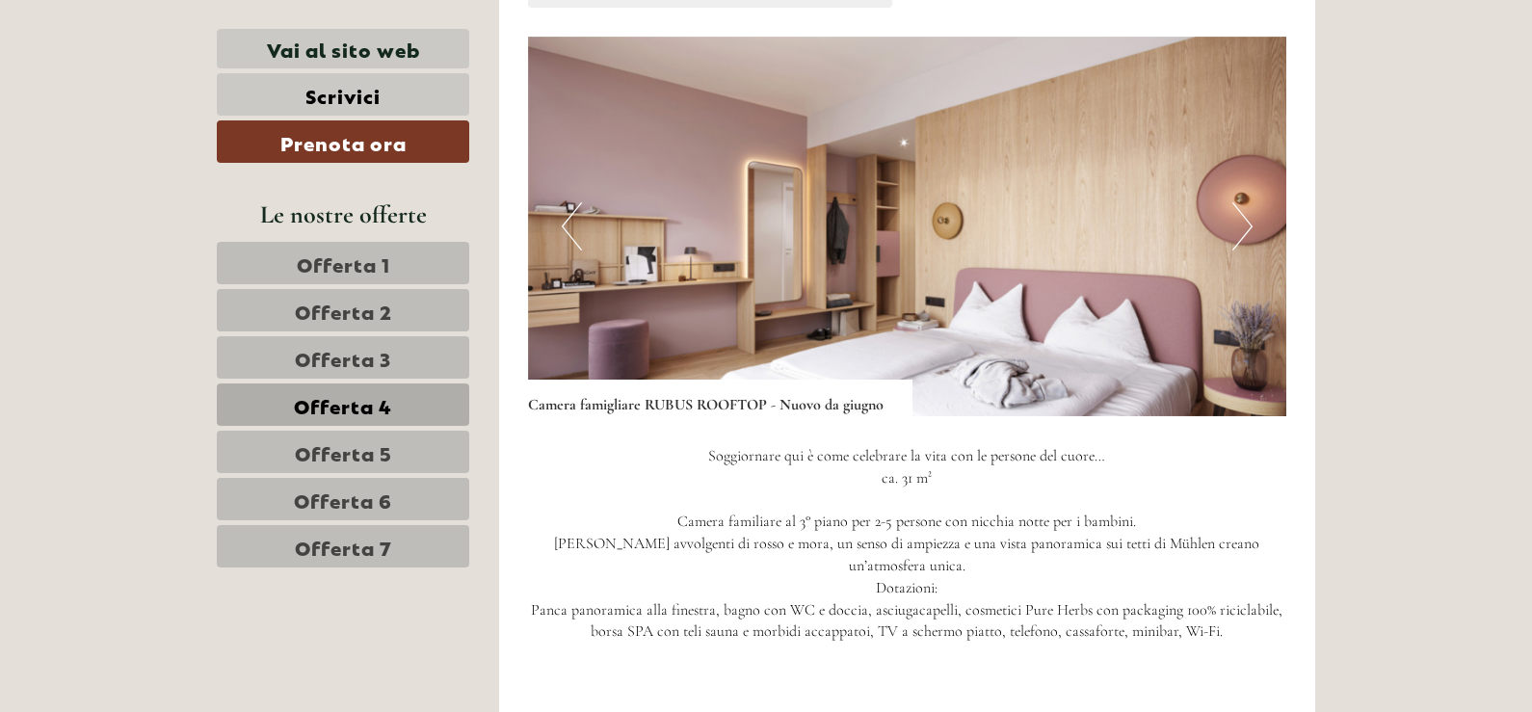
click at [864, 580] on p "Soggiornare qui è come celebrare la vita con le persone del cuore… ca. 31 m² Ca…" at bounding box center [907, 544] width 759 height 198
drag, startPoint x: 561, startPoint y: 591, endPoint x: 698, endPoint y: 591, distance: 137.8
click at [698, 591] on p "Soggiornare qui è come celebrare la vita con le persone del cuore… ca. 31 m² Ca…" at bounding box center [907, 544] width 759 height 198
click at [1226, 225] on img at bounding box center [907, 227] width 759 height 380
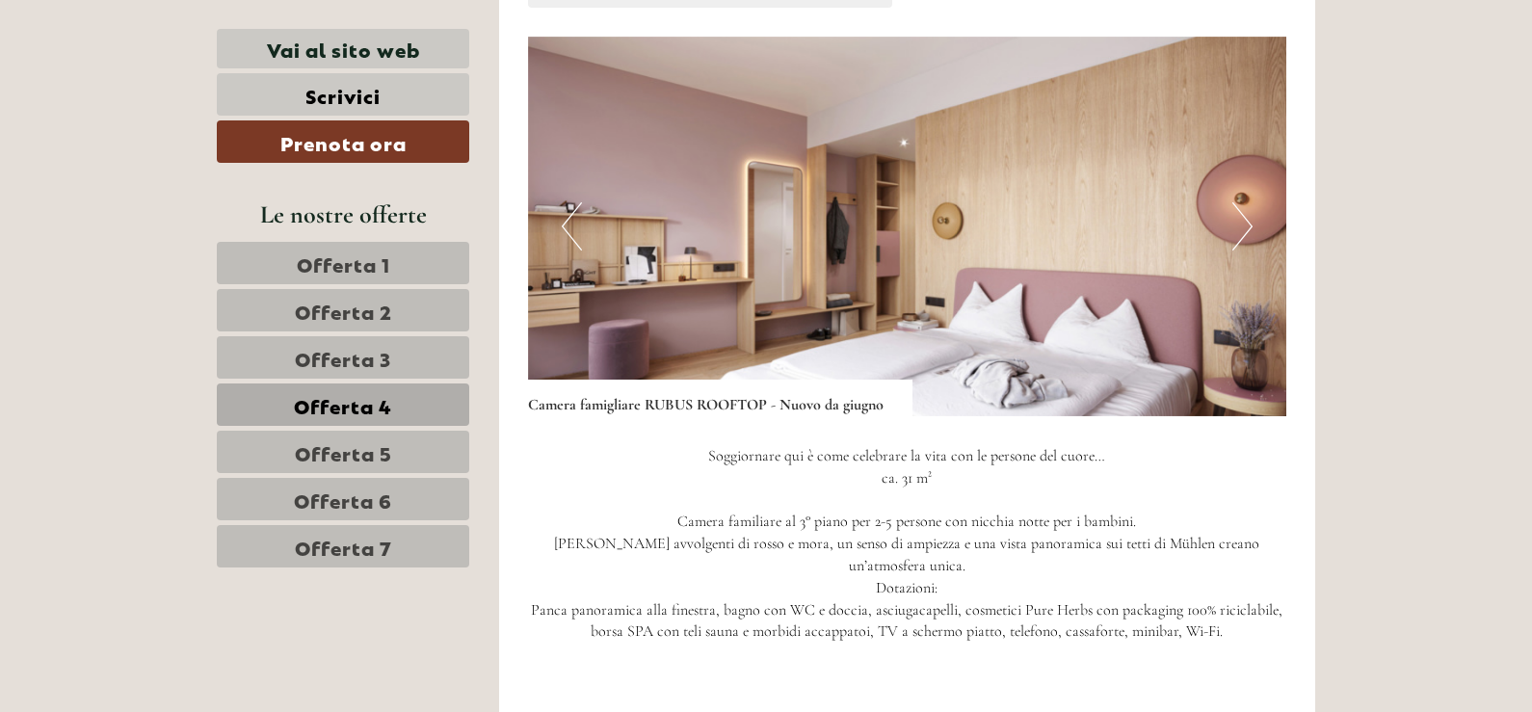
click at [1233, 224] on button "Next" at bounding box center [1242, 226] width 20 height 48
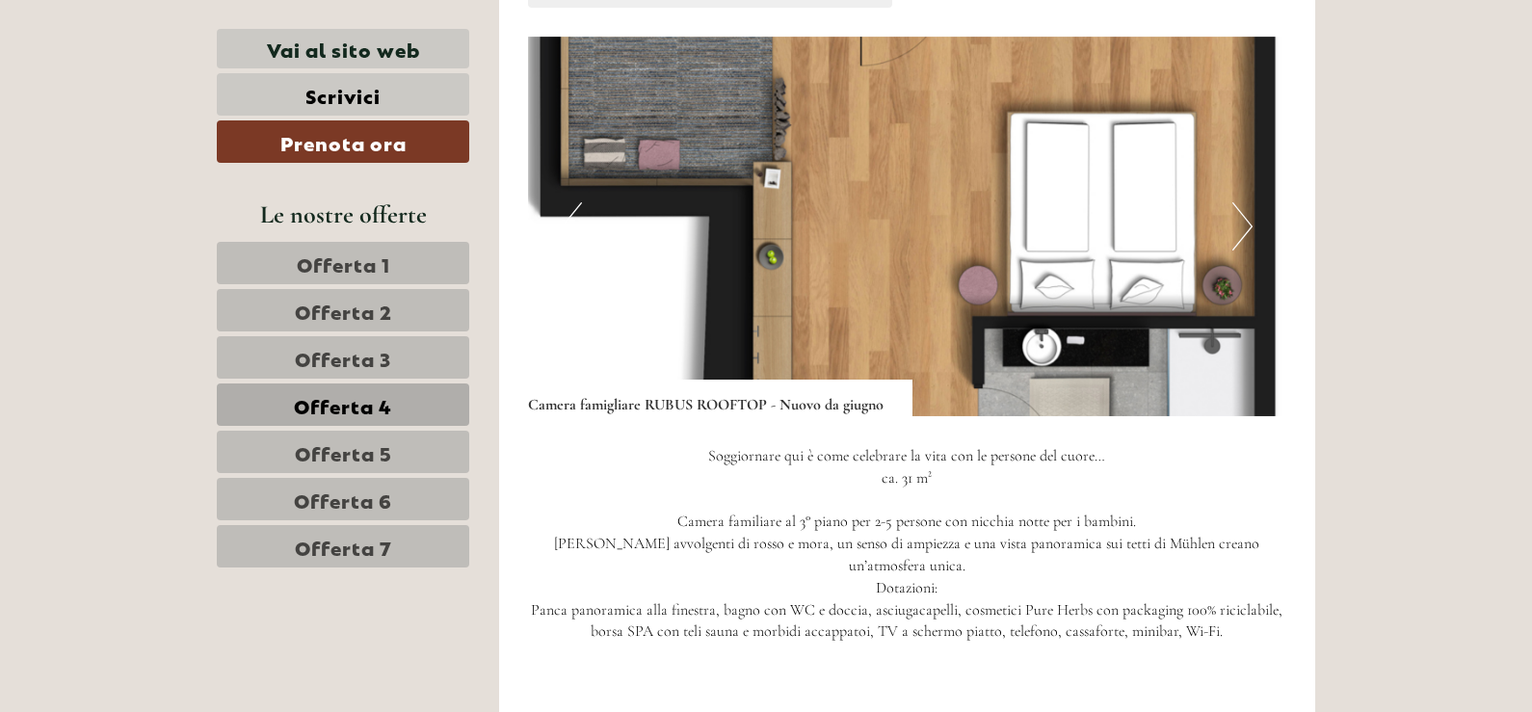
scroll to position [1263, 0]
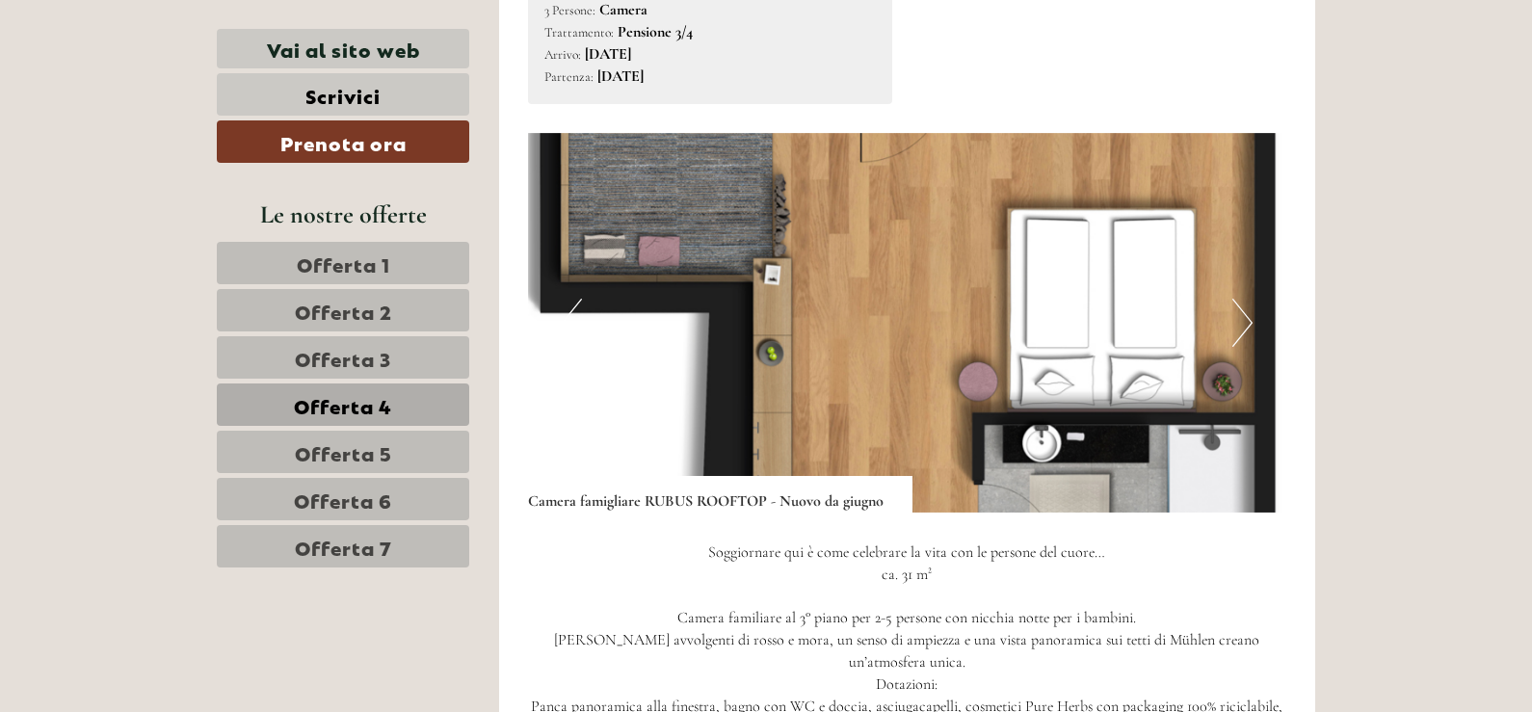
click at [1238, 364] on img at bounding box center [907, 323] width 759 height 380
click at [1238, 338] on button "Next" at bounding box center [1242, 323] width 20 height 48
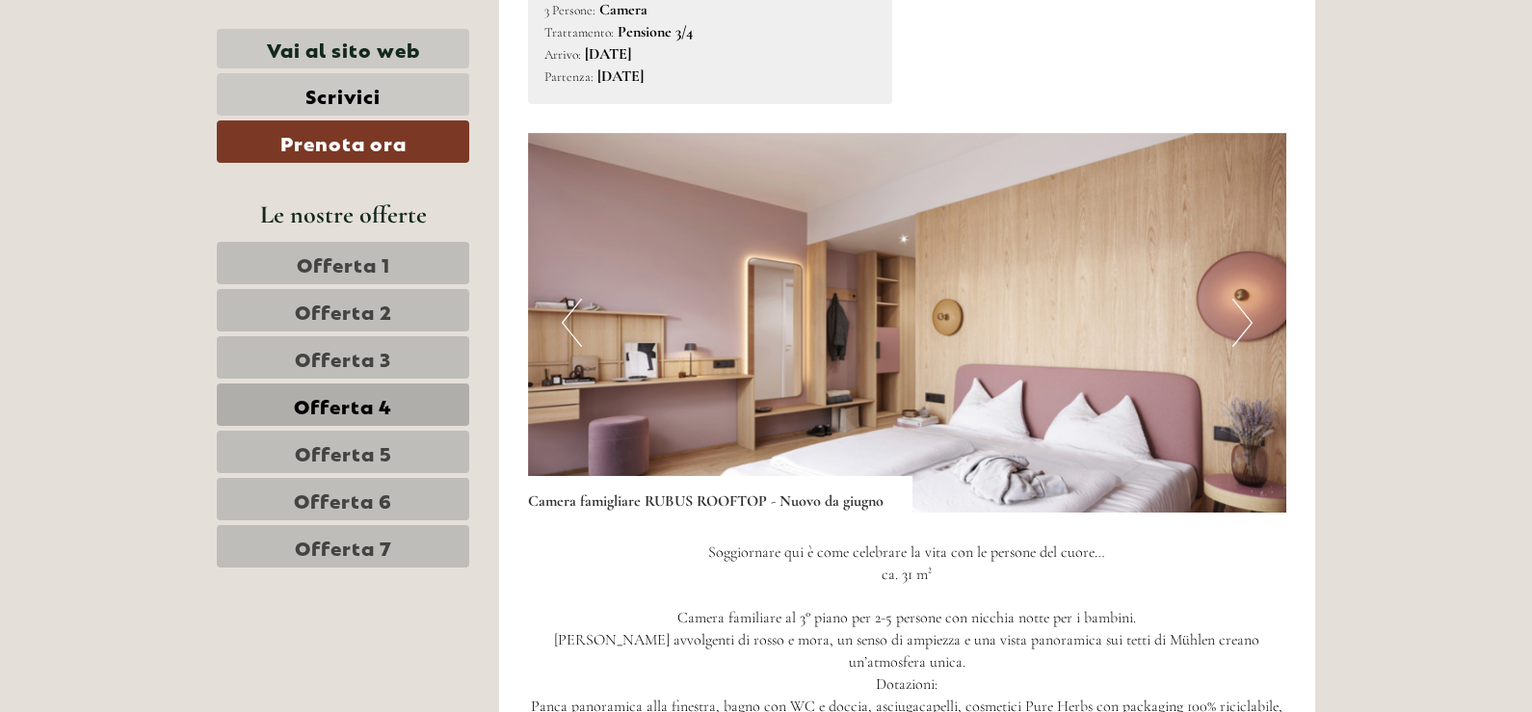
click at [1238, 338] on button "Next" at bounding box center [1242, 323] width 20 height 48
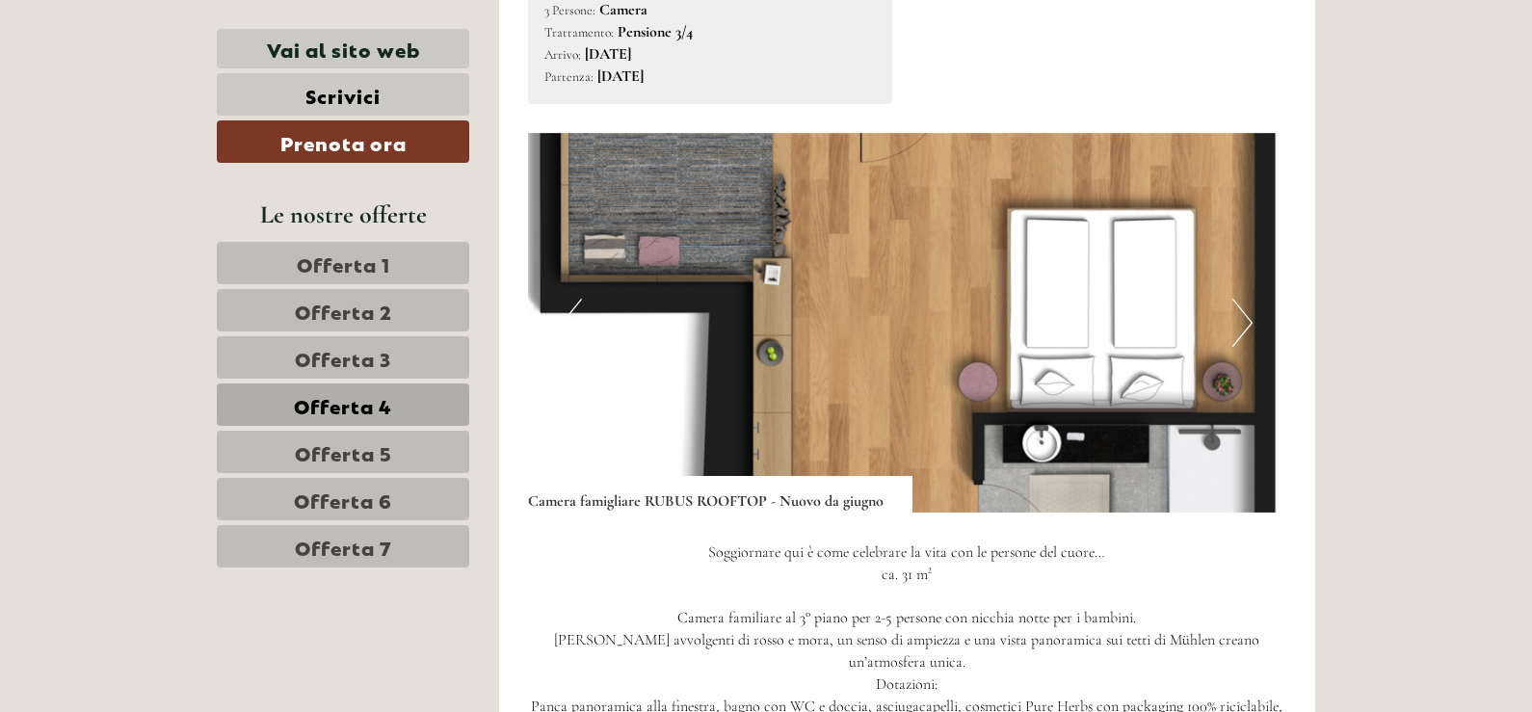
click at [1238, 338] on button "Next" at bounding box center [1242, 323] width 20 height 48
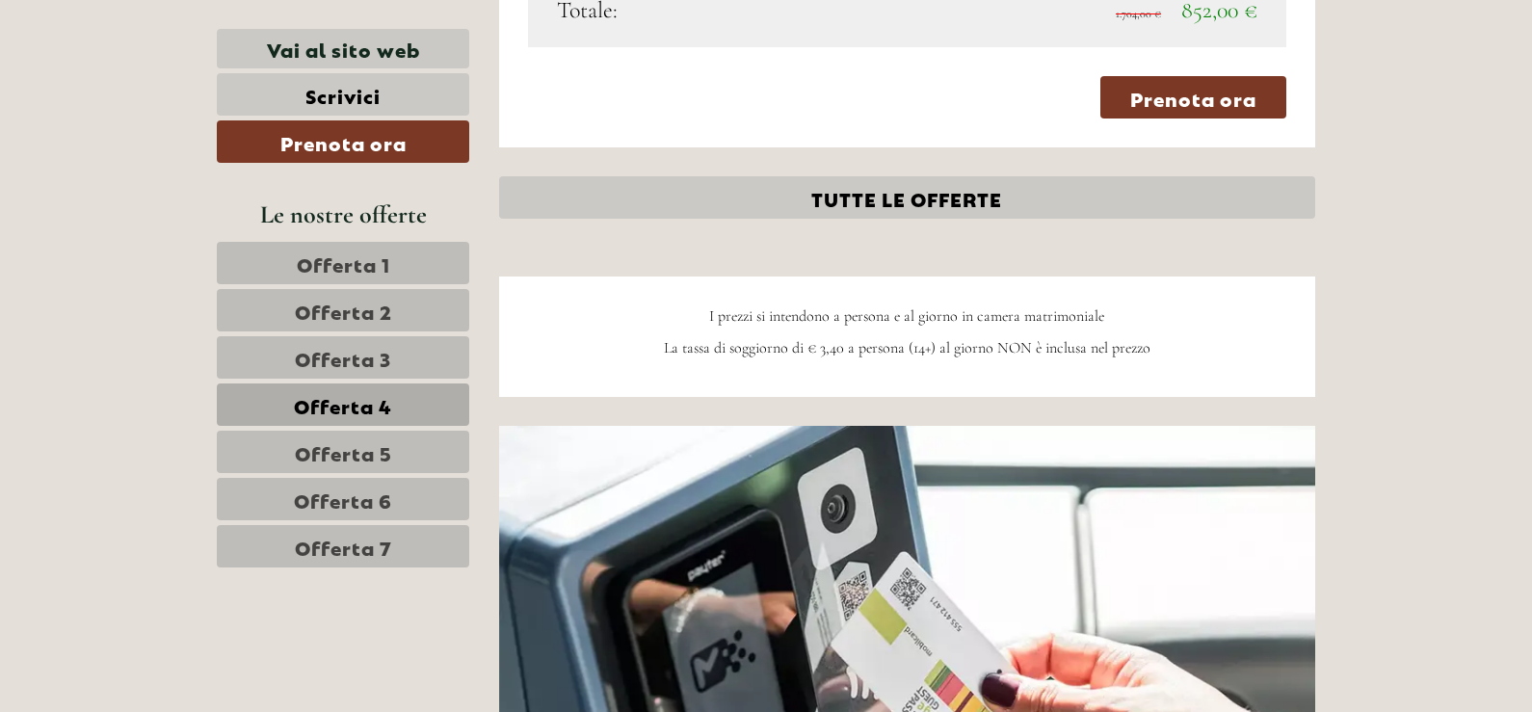
scroll to position [2515, 0]
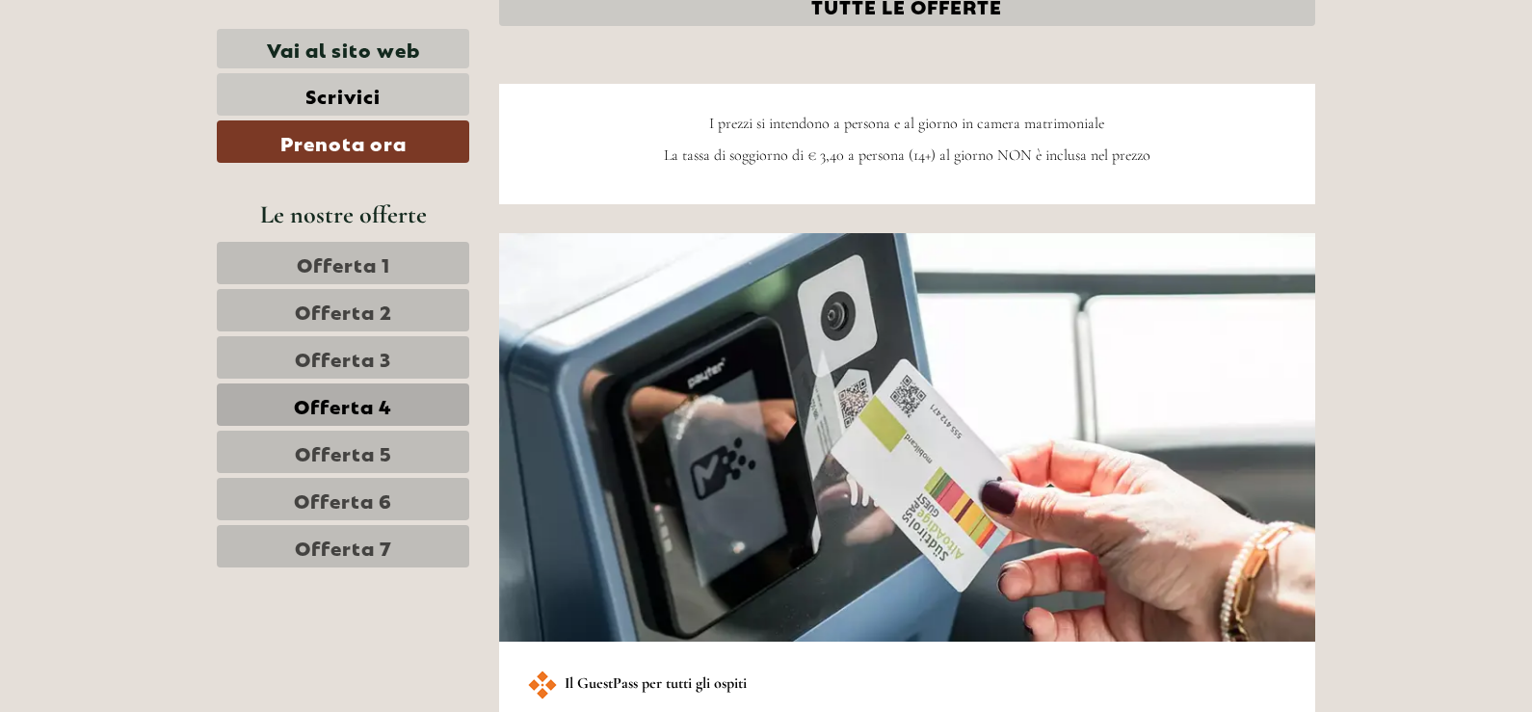
click at [366, 442] on span "Offerta 5" at bounding box center [343, 451] width 97 height 27
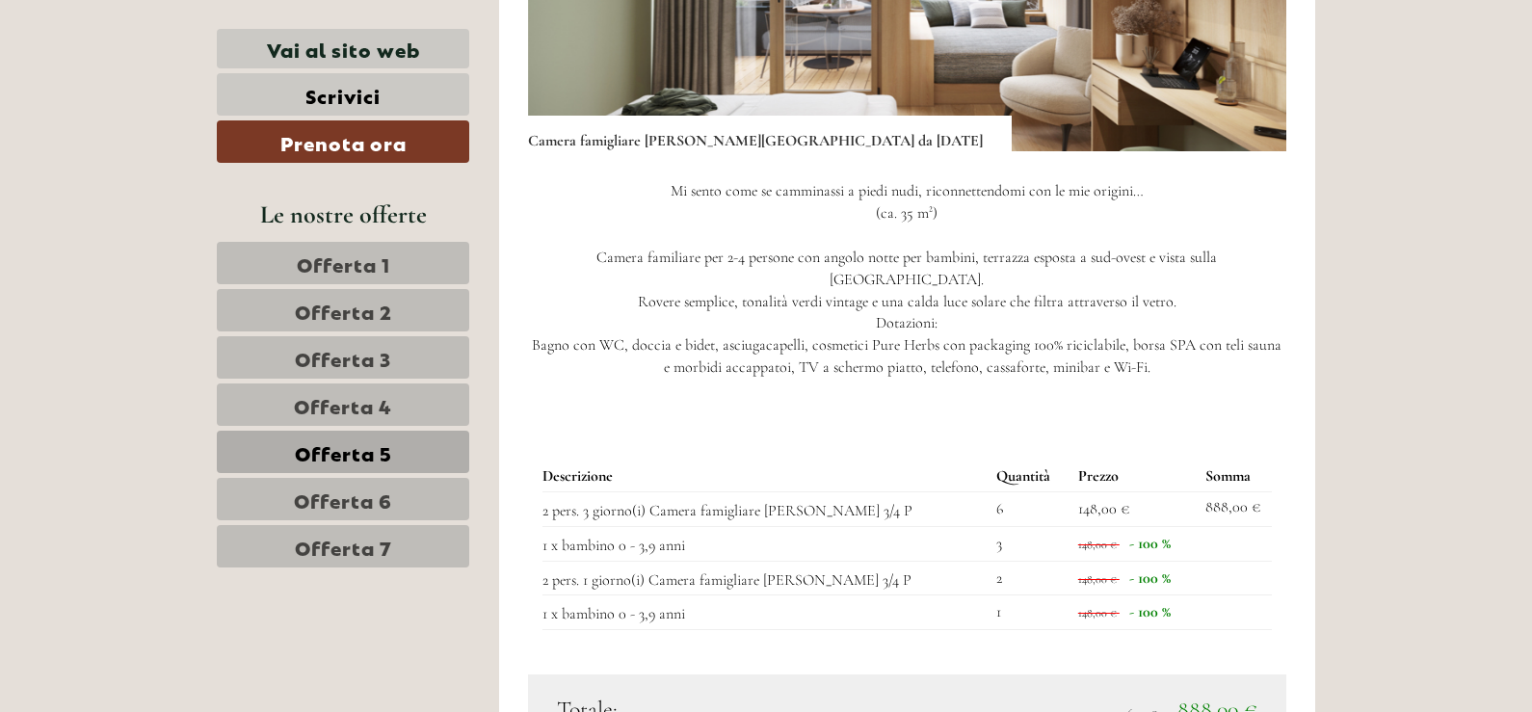
scroll to position [1359, 0]
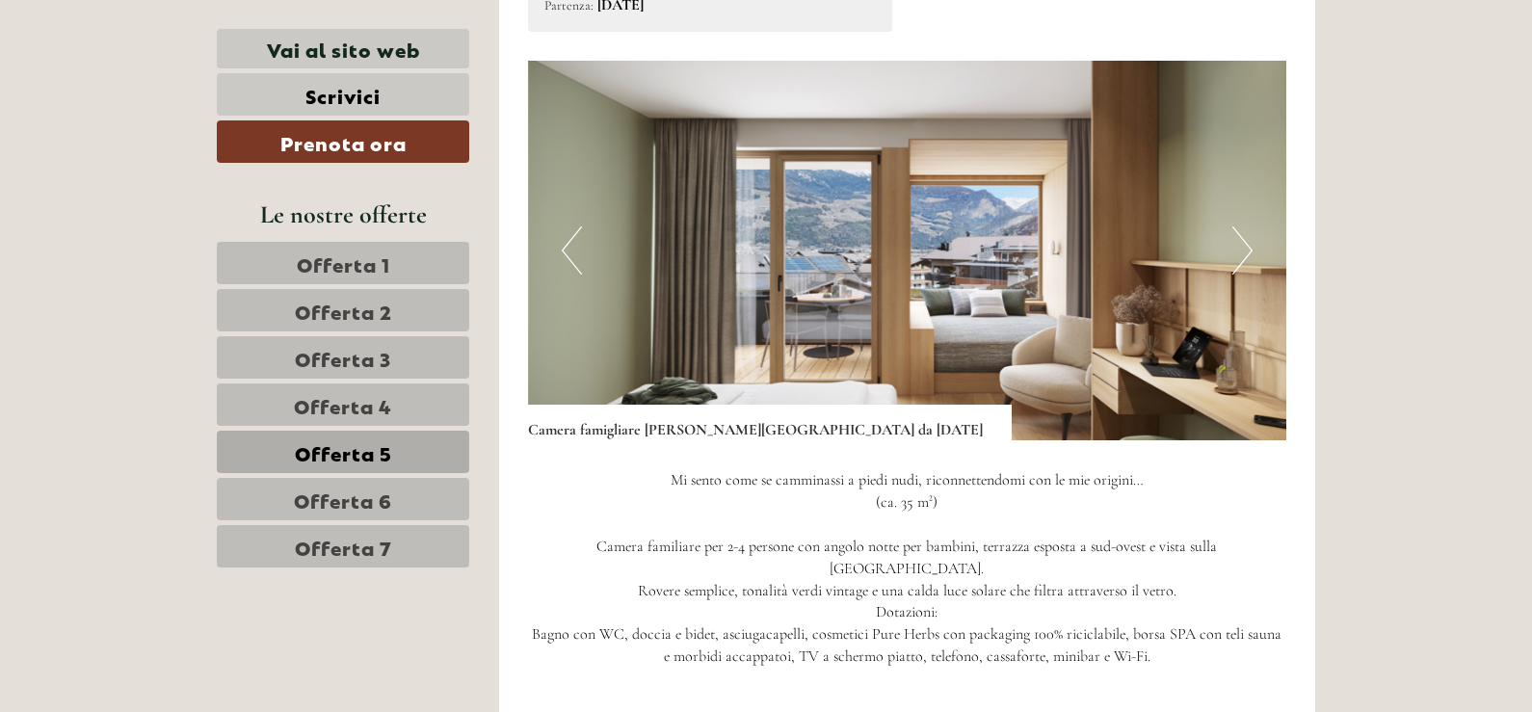
click at [1244, 230] on button "Next" at bounding box center [1242, 250] width 20 height 48
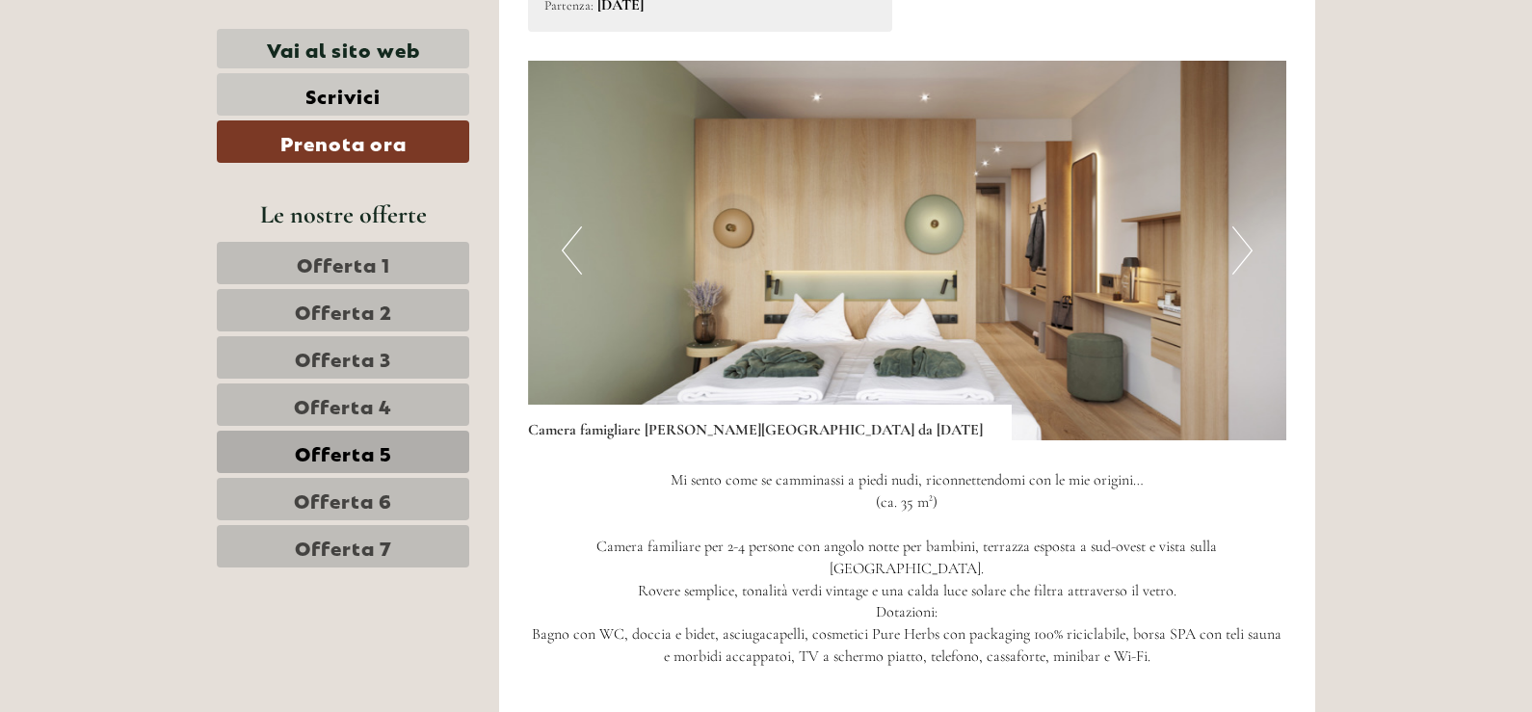
click at [1244, 230] on button "Next" at bounding box center [1242, 250] width 20 height 48
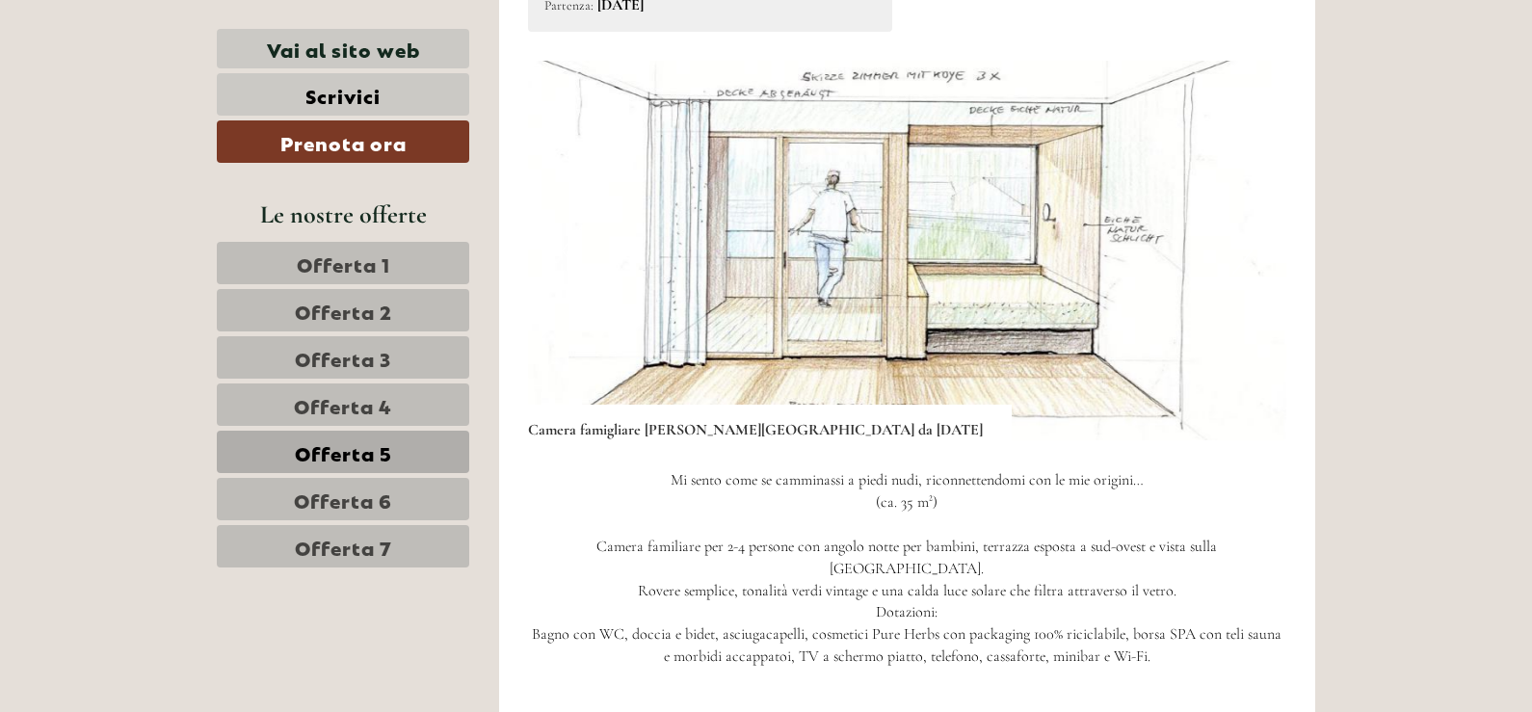
click at [1244, 230] on button "Next" at bounding box center [1242, 250] width 20 height 48
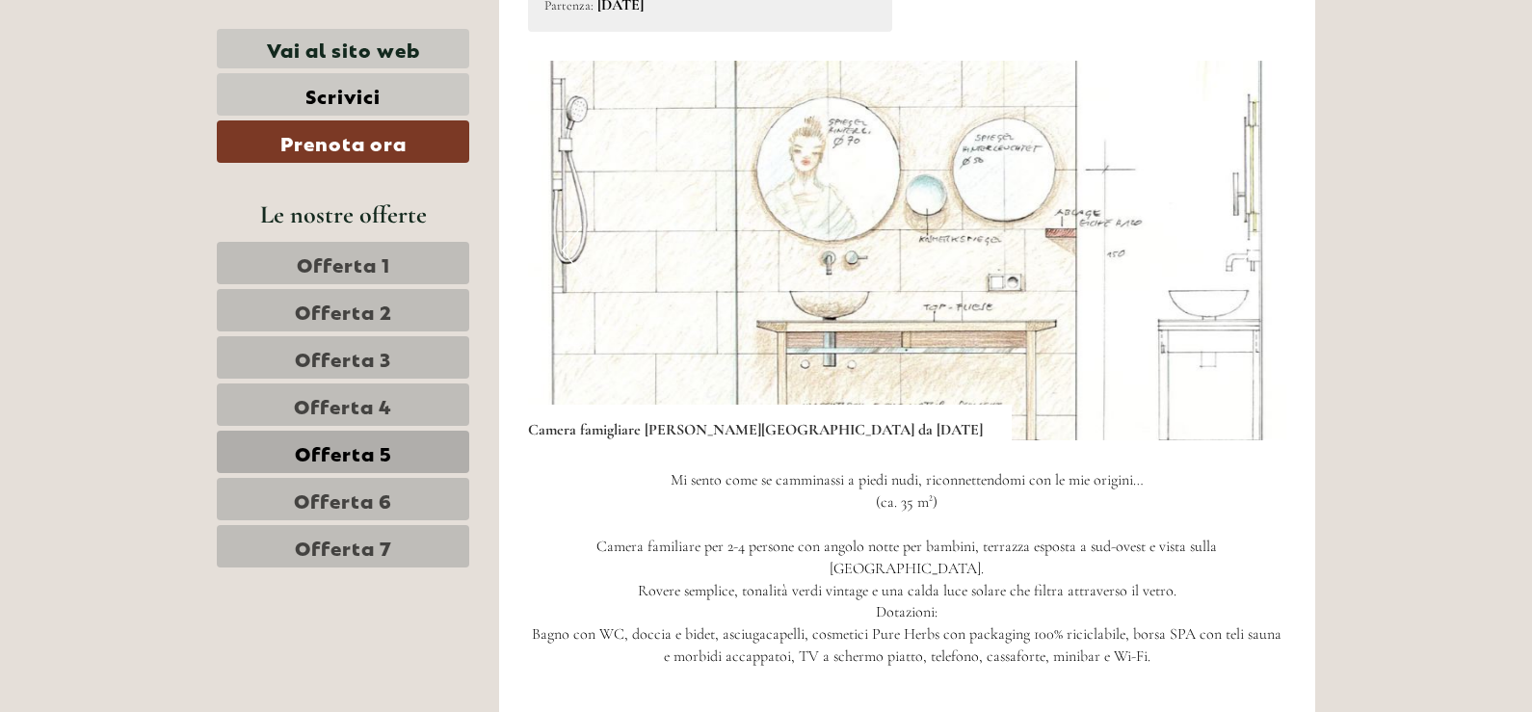
click at [1244, 230] on button "Next" at bounding box center [1242, 250] width 20 height 48
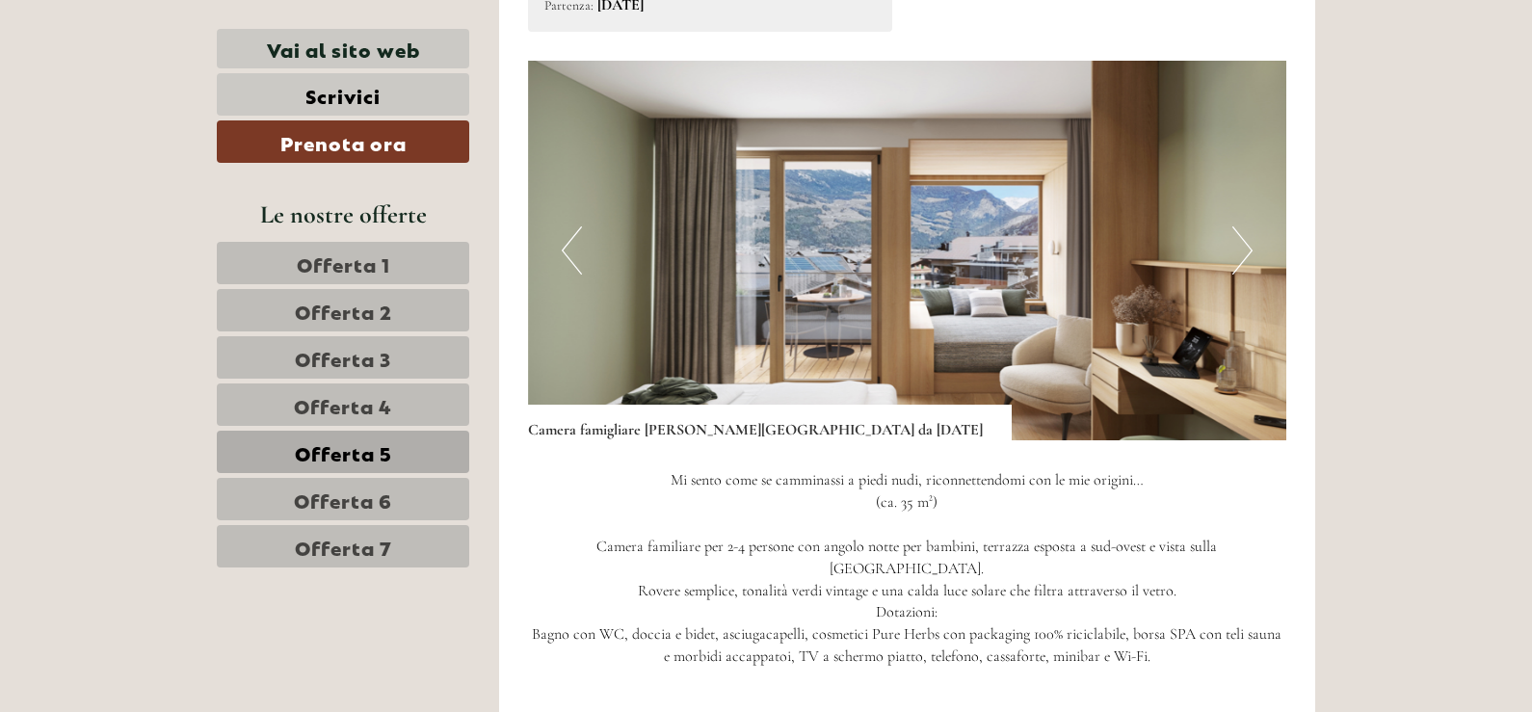
click at [1244, 230] on button "Next" at bounding box center [1242, 250] width 20 height 48
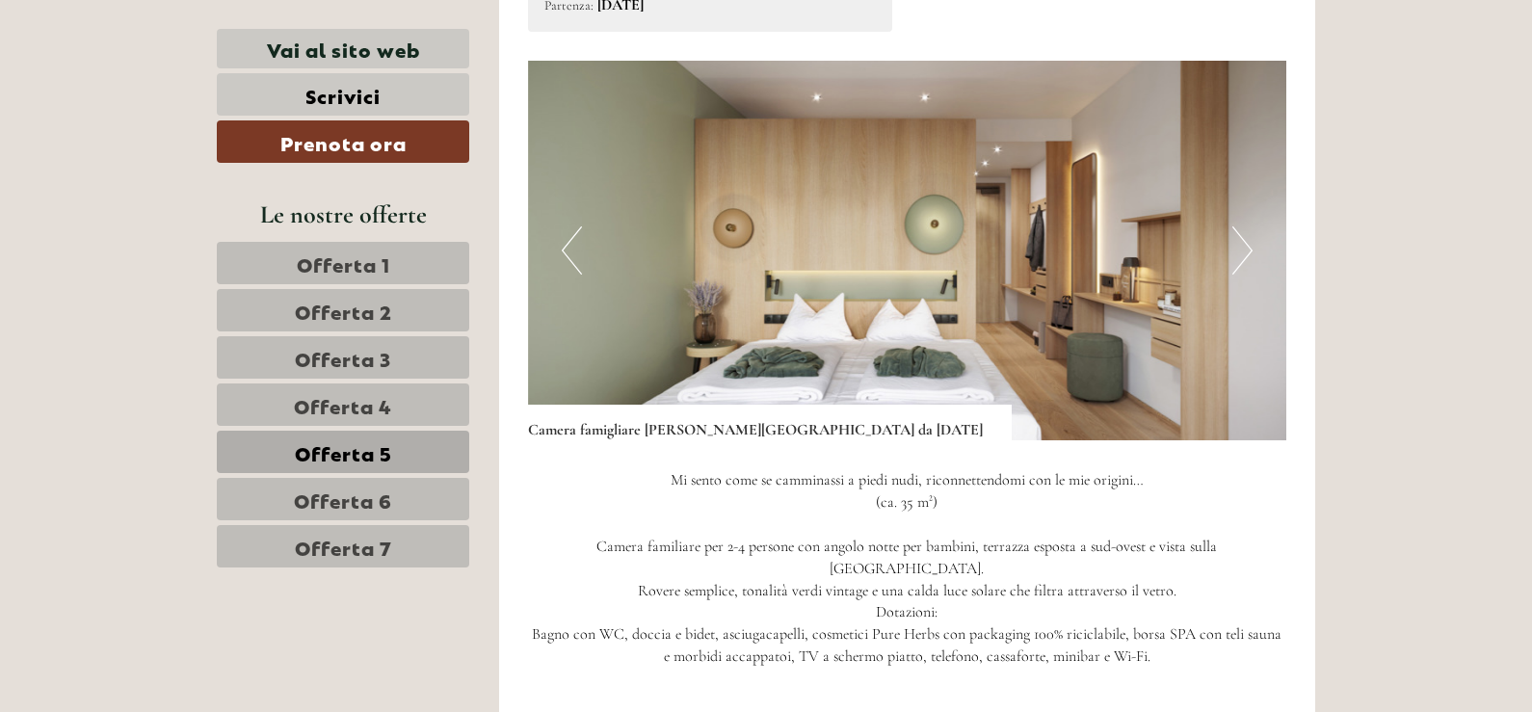
click at [1244, 230] on button "Next" at bounding box center [1242, 250] width 20 height 48
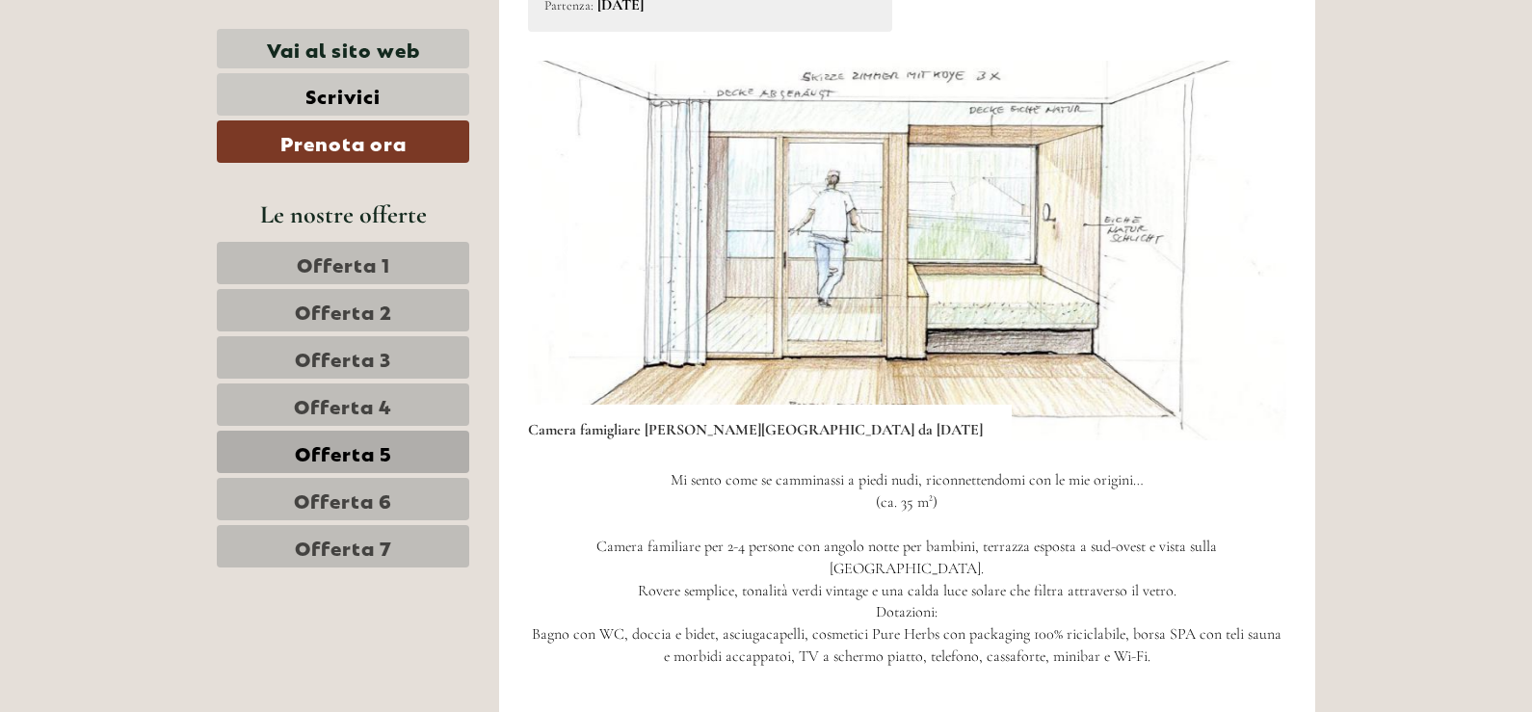
click at [1244, 230] on button "Next" at bounding box center [1242, 250] width 20 height 48
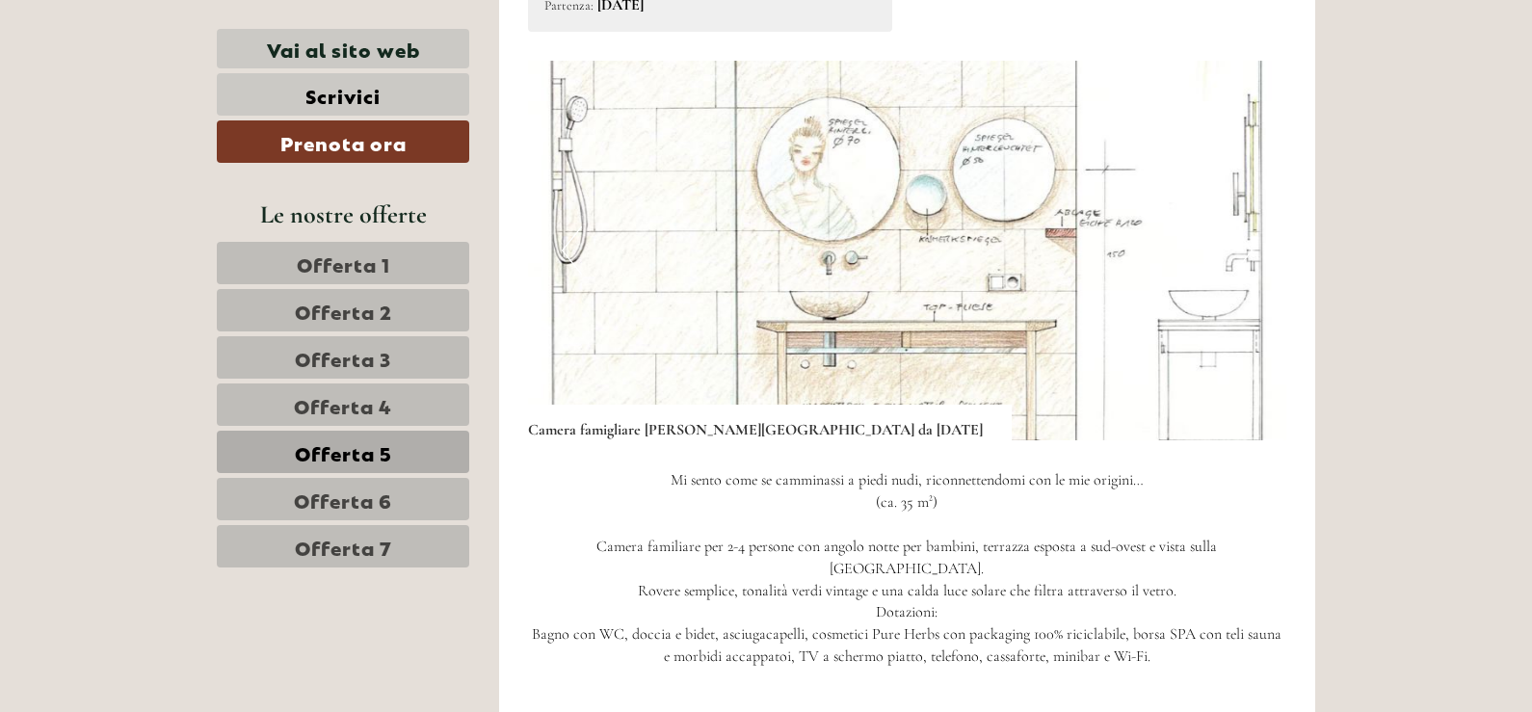
click at [412, 504] on link "Offerta 6" at bounding box center [343, 499] width 252 height 42
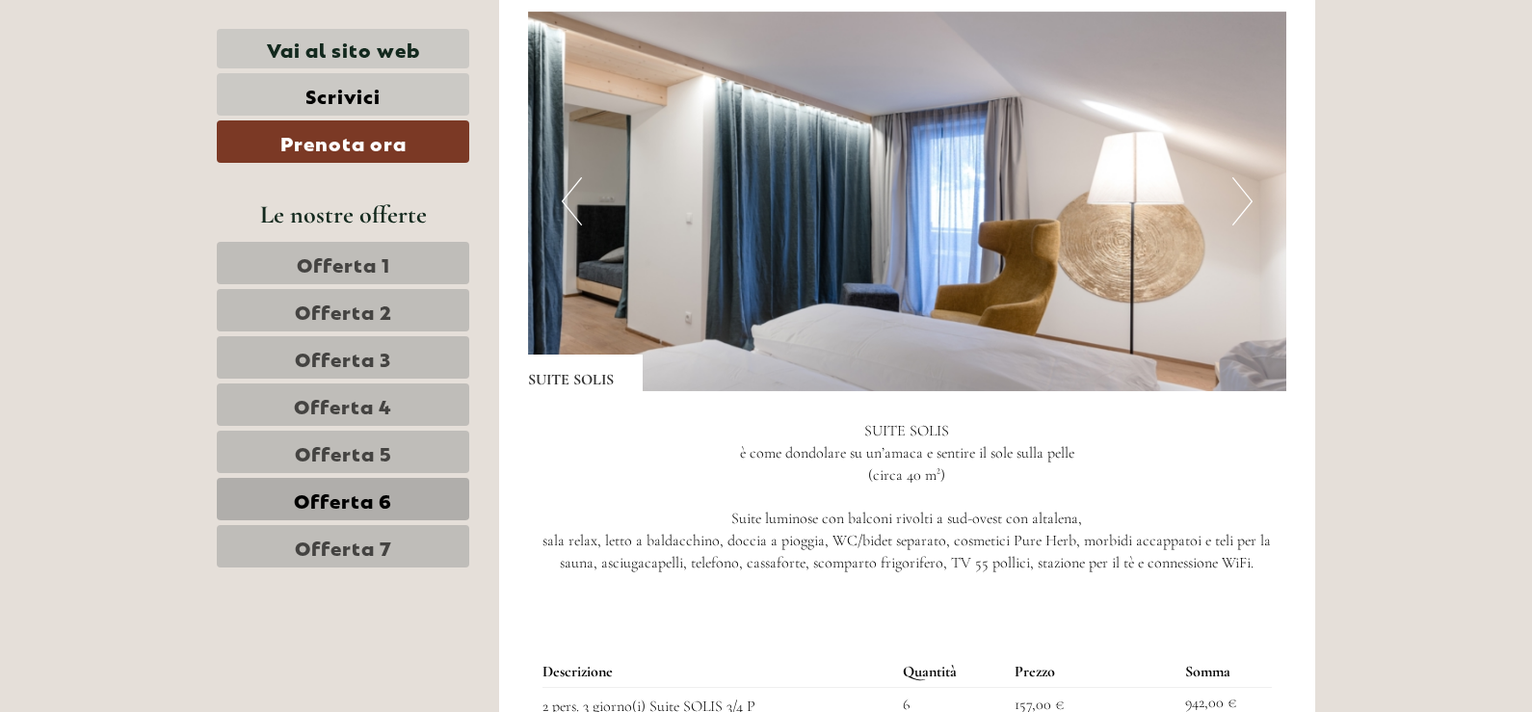
click at [1254, 224] on img at bounding box center [907, 202] width 759 height 380
click at [1244, 213] on button "Next" at bounding box center [1242, 201] width 20 height 48
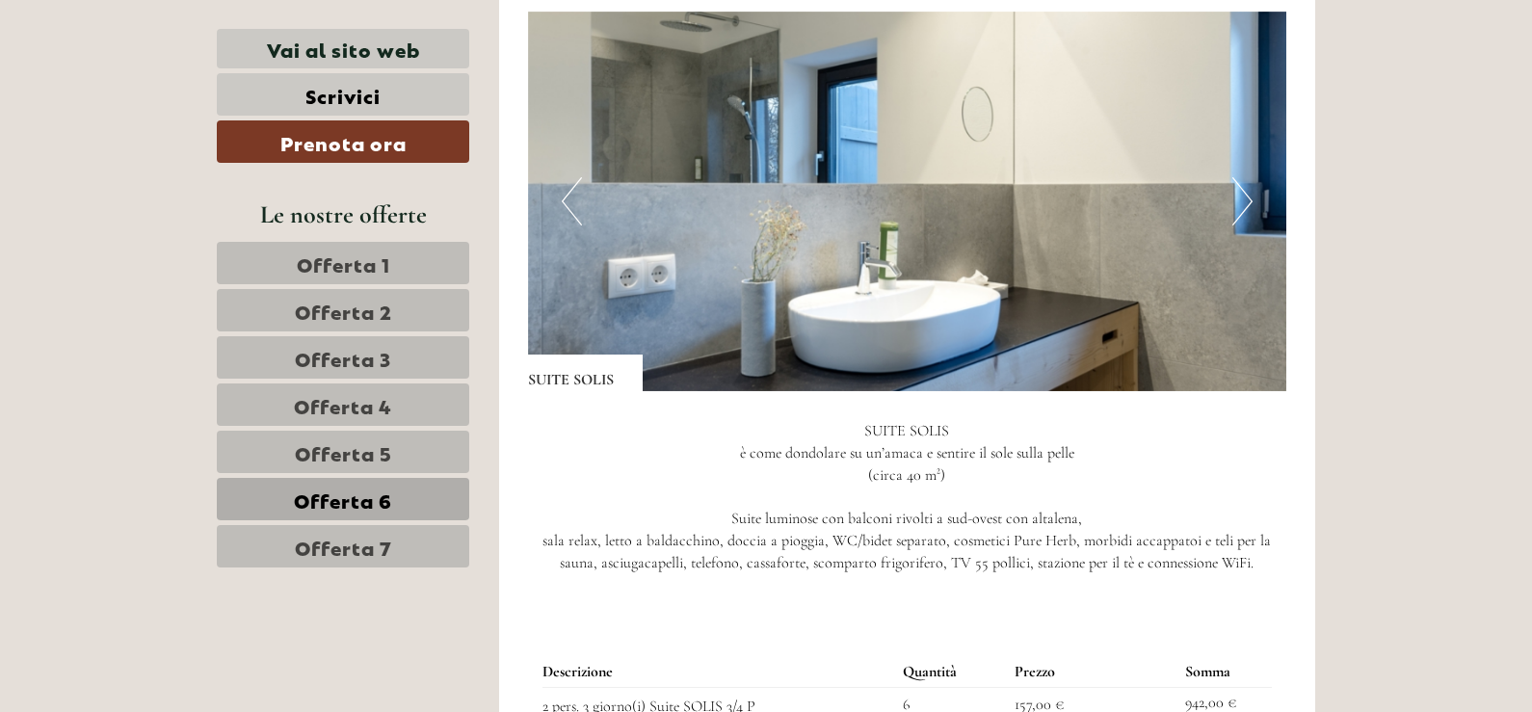
click at [1244, 213] on button "Next" at bounding box center [1242, 201] width 20 height 48
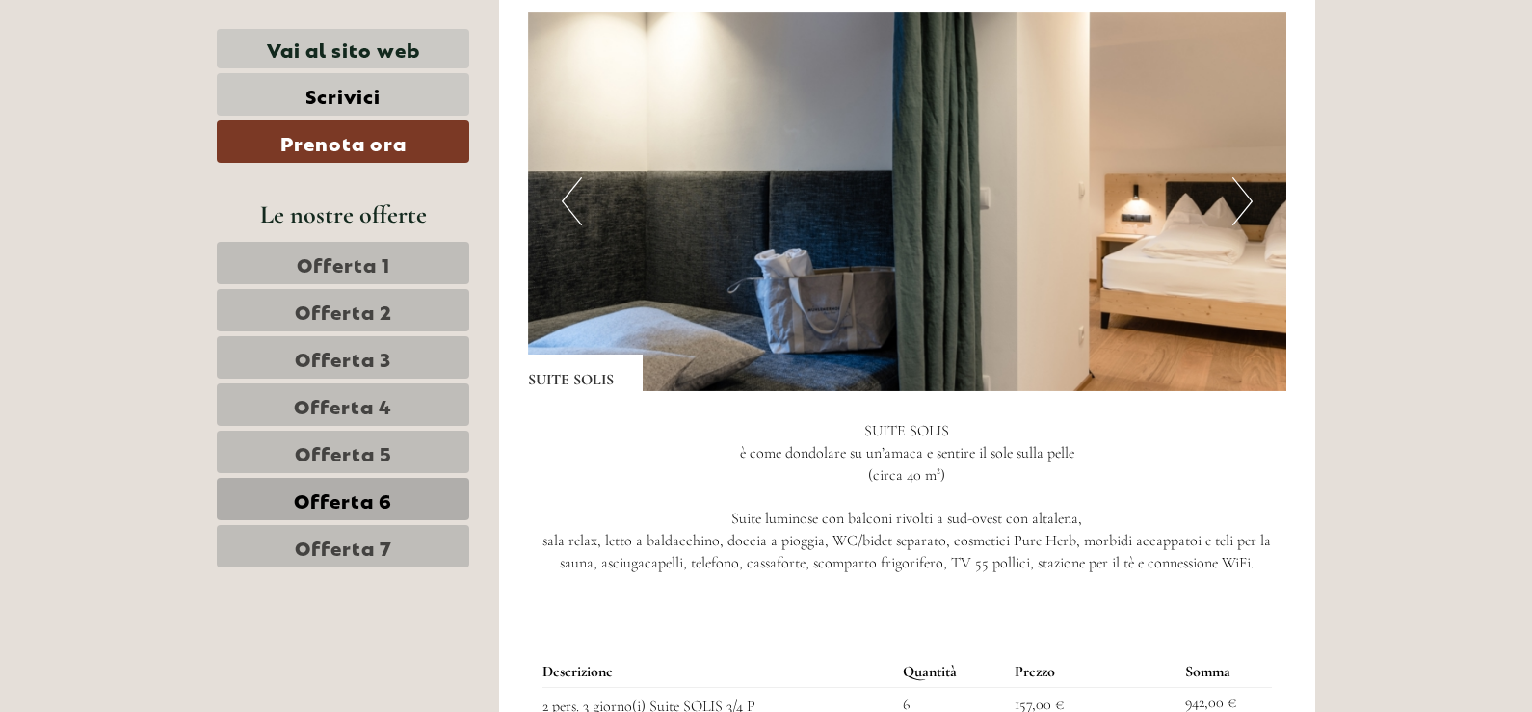
click at [357, 533] on span "Offerta 7" at bounding box center [343, 546] width 97 height 27
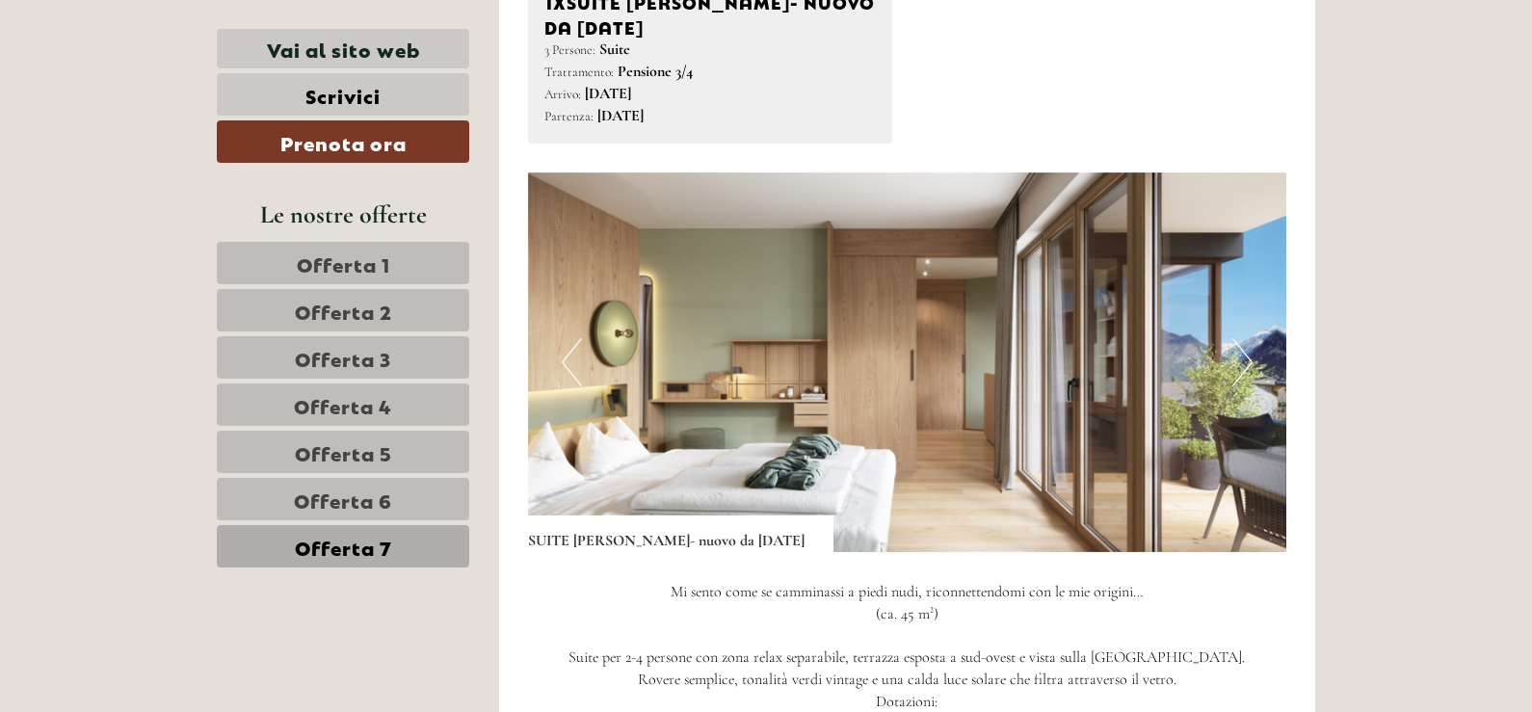
scroll to position [1167, 0]
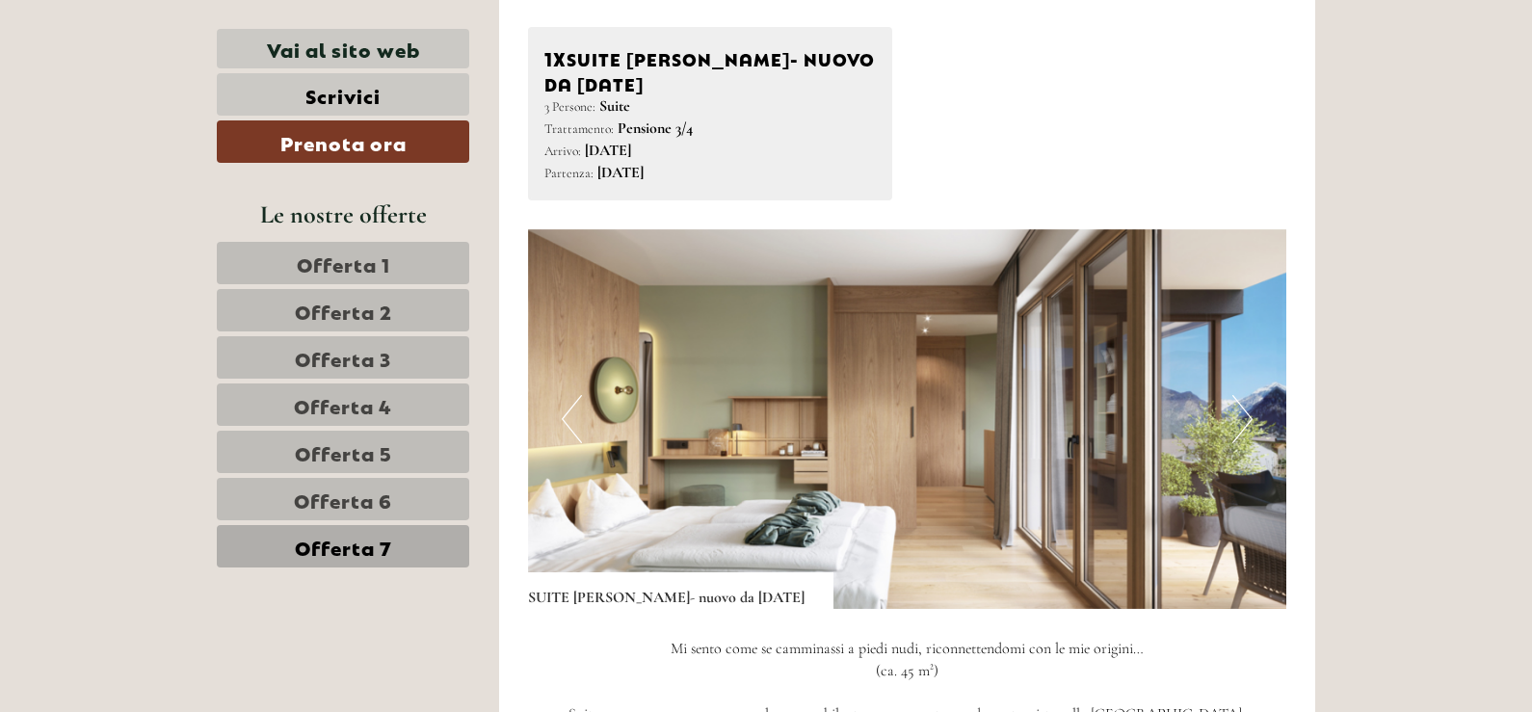
click at [1248, 424] on button "Next" at bounding box center [1242, 419] width 20 height 48
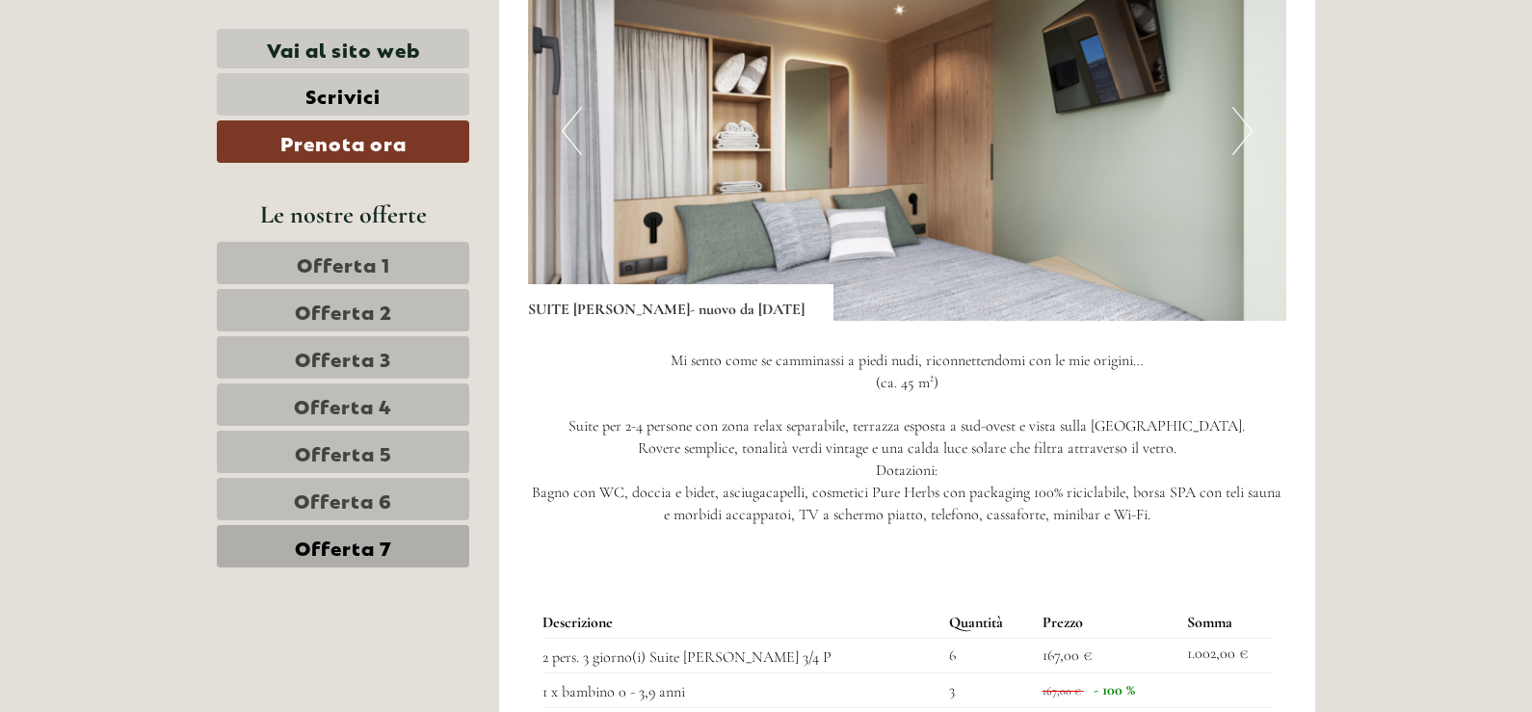
scroll to position [1456, 0]
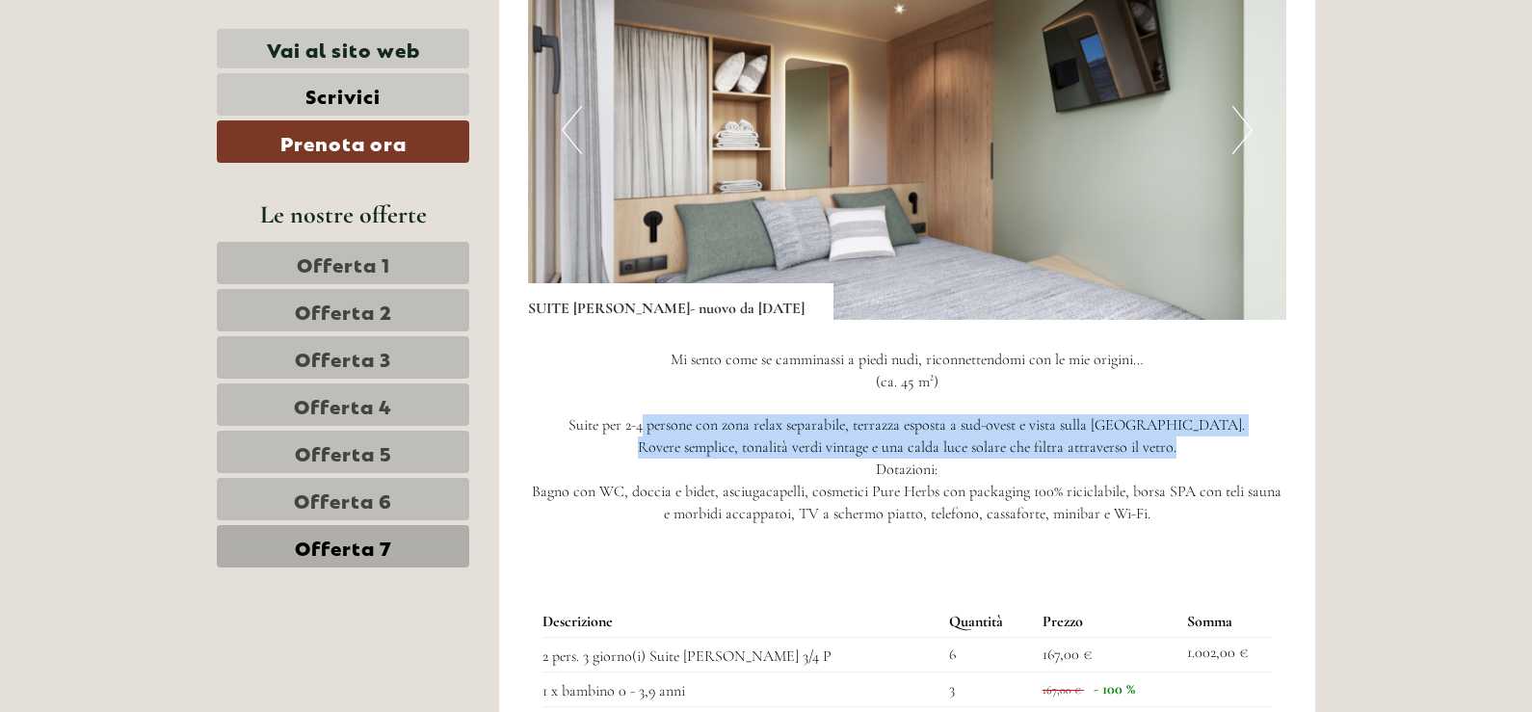
drag, startPoint x: 663, startPoint y: 423, endPoint x: 1194, endPoint y: 440, distance: 531.1
click at [1194, 440] on p "Mi sento come se camminassi a piedi nudi, riconnettendomi con le mie origini… (…" at bounding box center [907, 437] width 759 height 176
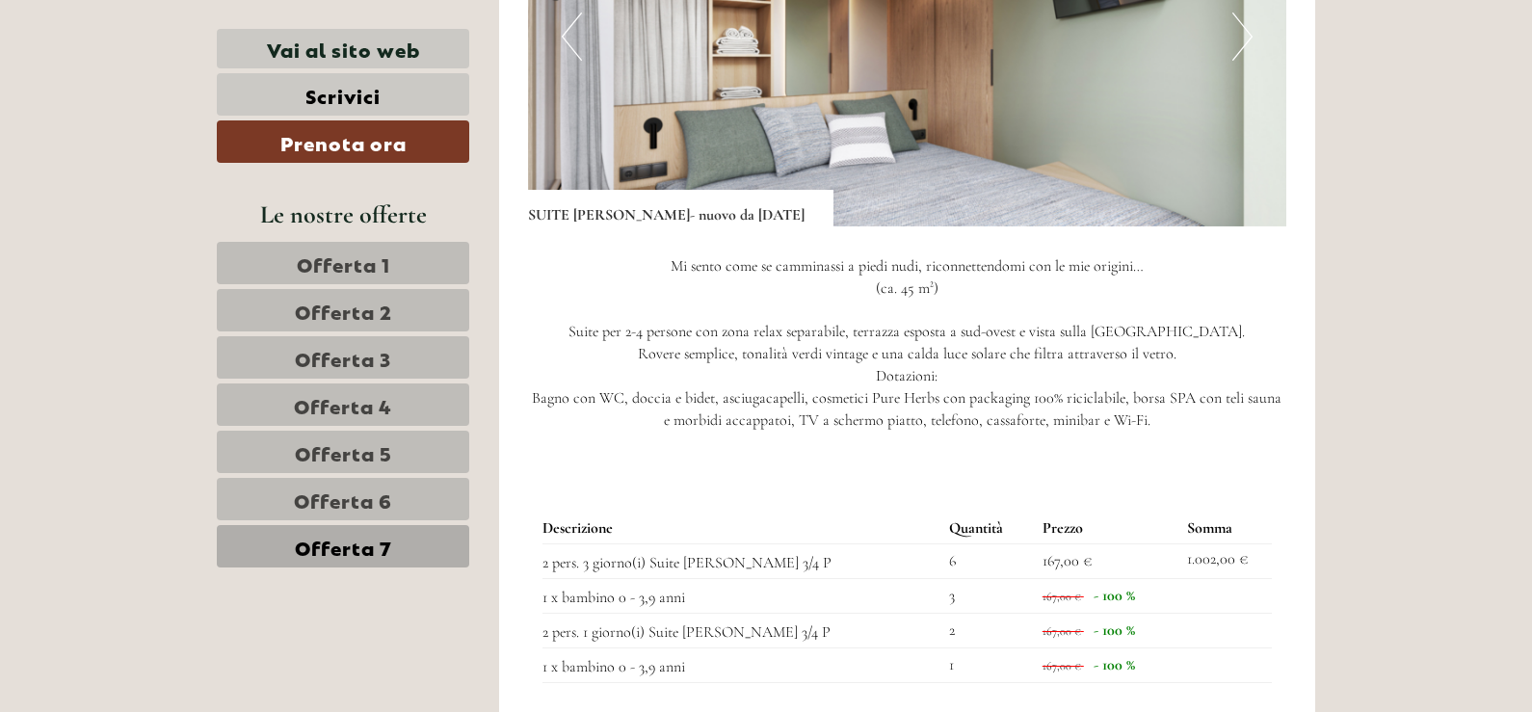
scroll to position [1359, 0]
